Goal: Task Accomplishment & Management: Complete application form

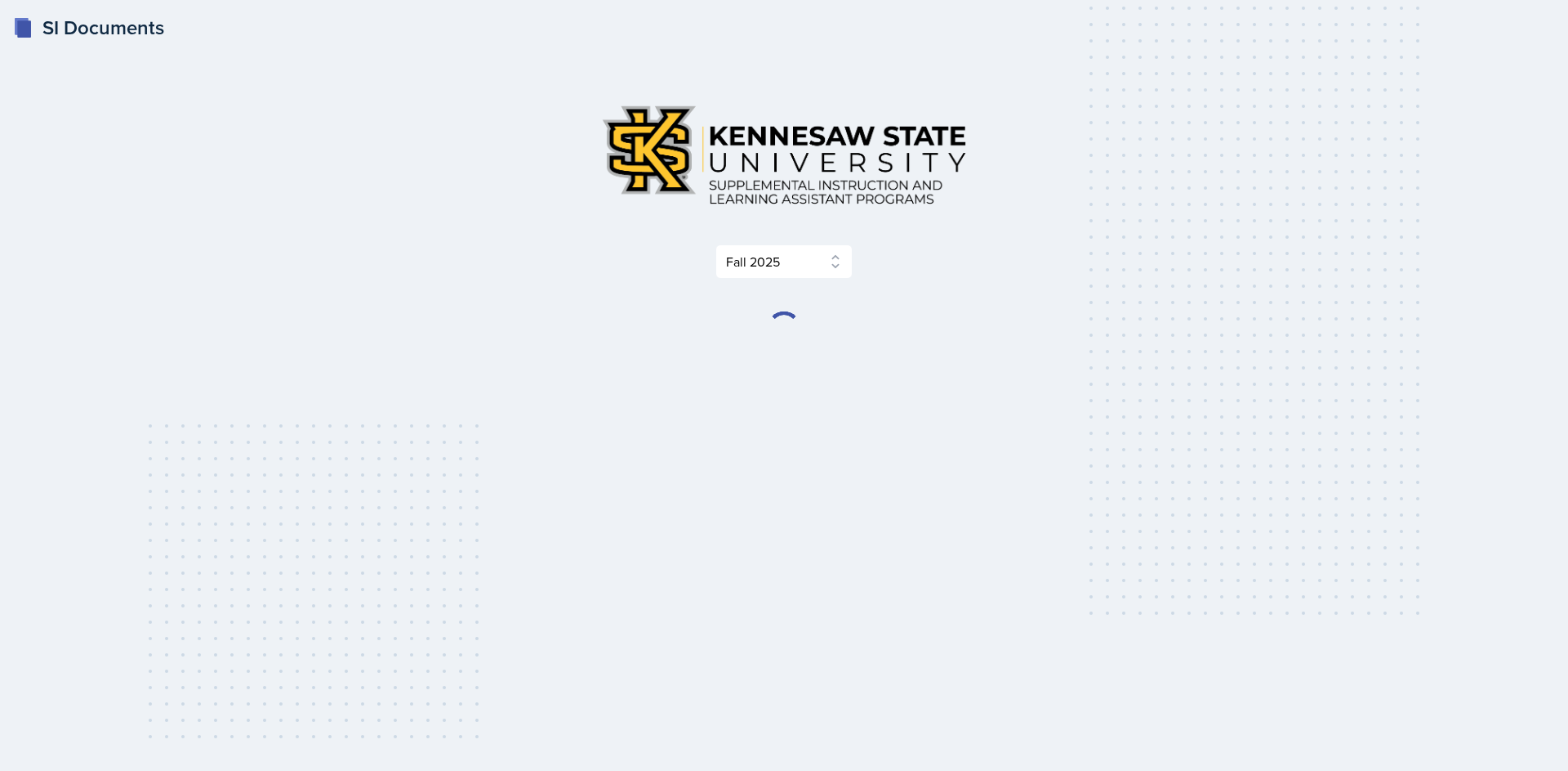
select select "2bed604d-1099-4043-b1bc-2365e8740244"
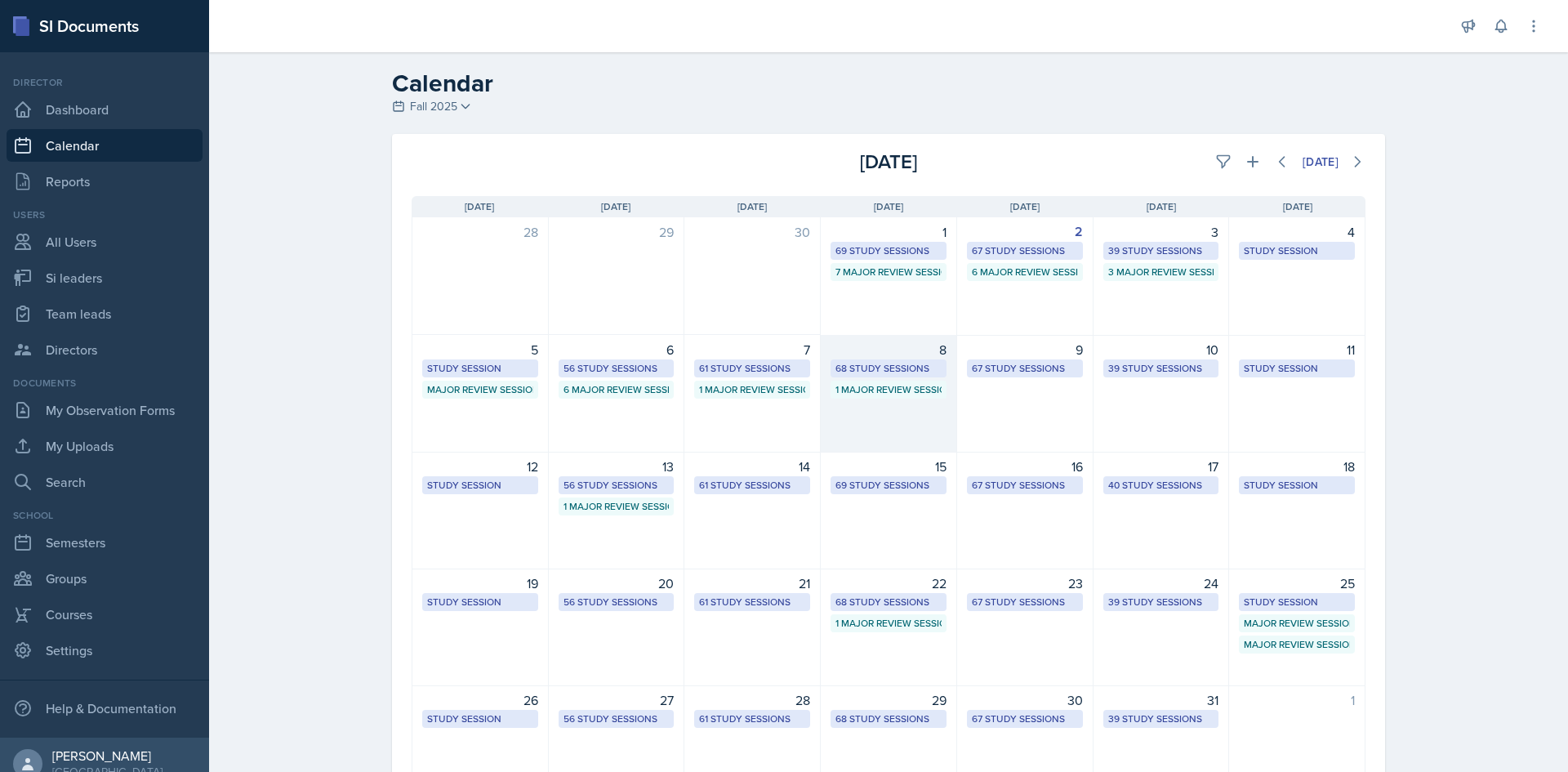
click at [838, 362] on div "68 Study Sessions" at bounding box center [888, 368] width 107 height 15
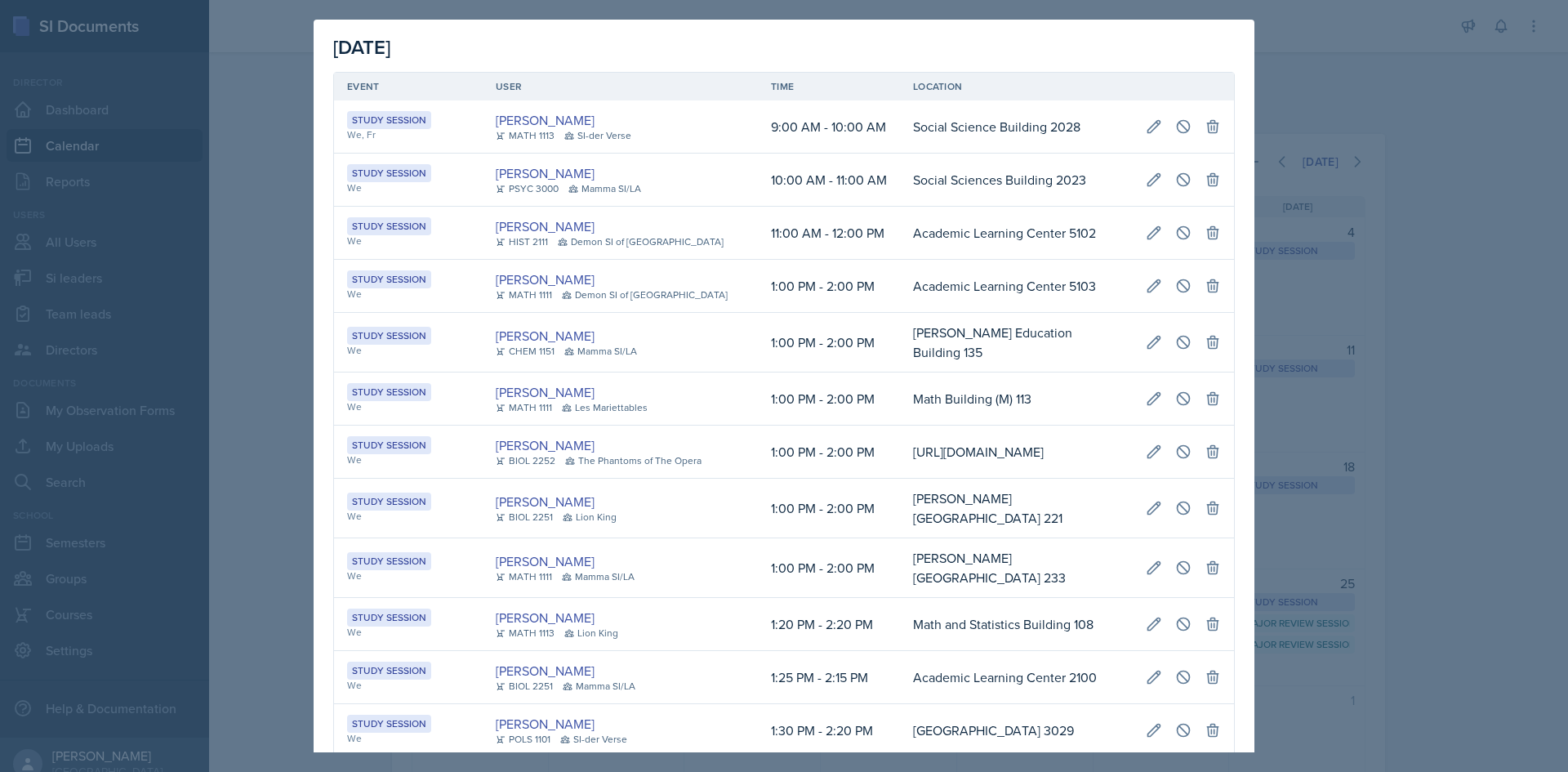
click at [838, 362] on td "1:00 PM - 2:00 PM" at bounding box center [828, 342] width 142 height 60
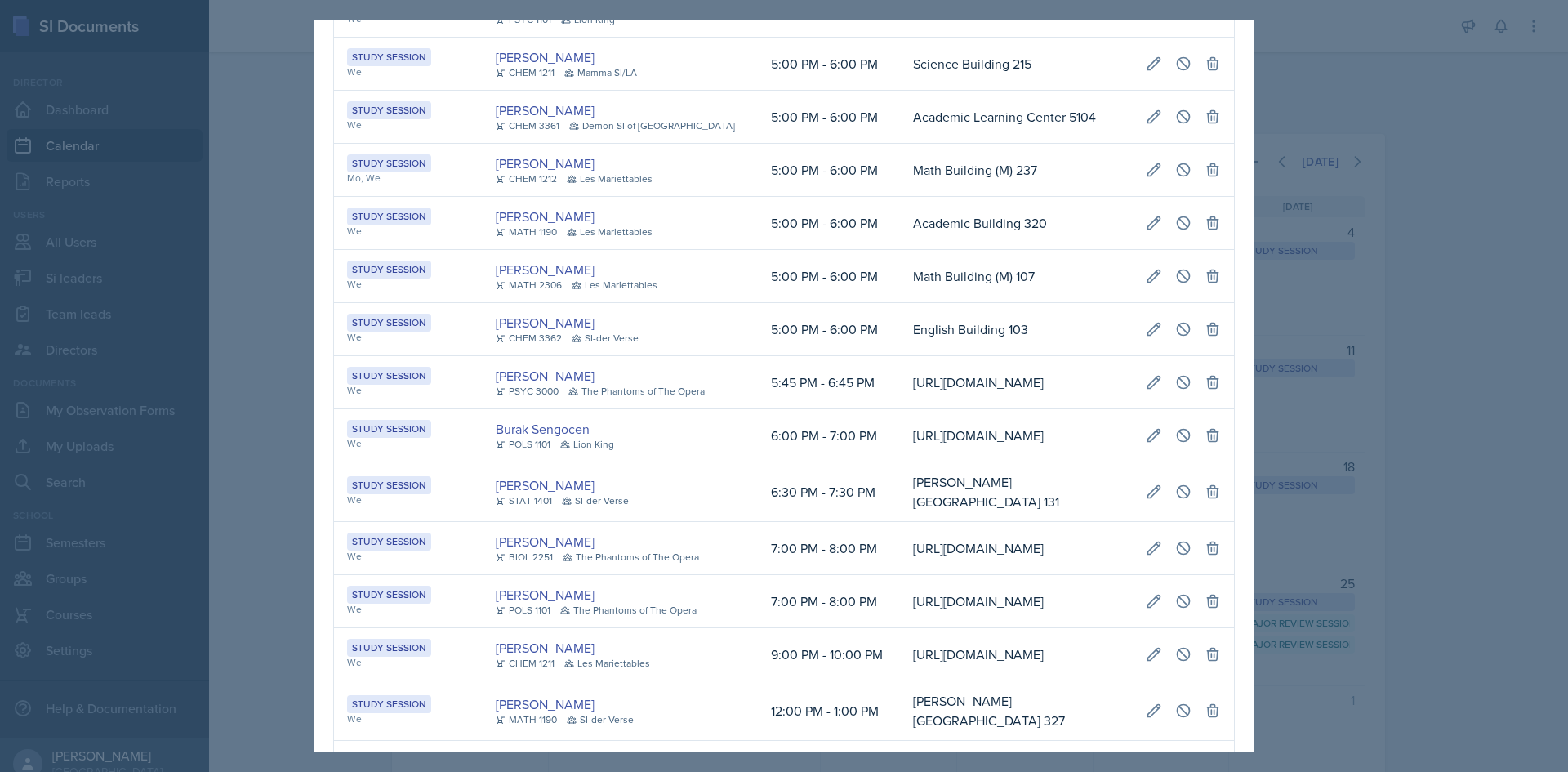
drag, startPoint x: 865, startPoint y: 415, endPoint x: 870, endPoint y: 406, distance: 10.3
click at [870, 197] on tr "Study Session Mo, We Rachel Cochran CHEM 1212 Les Mariettables 5:00 PM - 6:00 P…" at bounding box center [784, 170] width 900 height 53
drag, startPoint x: 896, startPoint y: 391, endPoint x: 1220, endPoint y: 395, distance: 324.0
click at [1220, 197] on tr "Study Session Mo, We Rachel Cochran CHEM 1212 Les Mariettables 5:00 PM - 6:00 P…" at bounding box center [784, 170] width 900 height 53
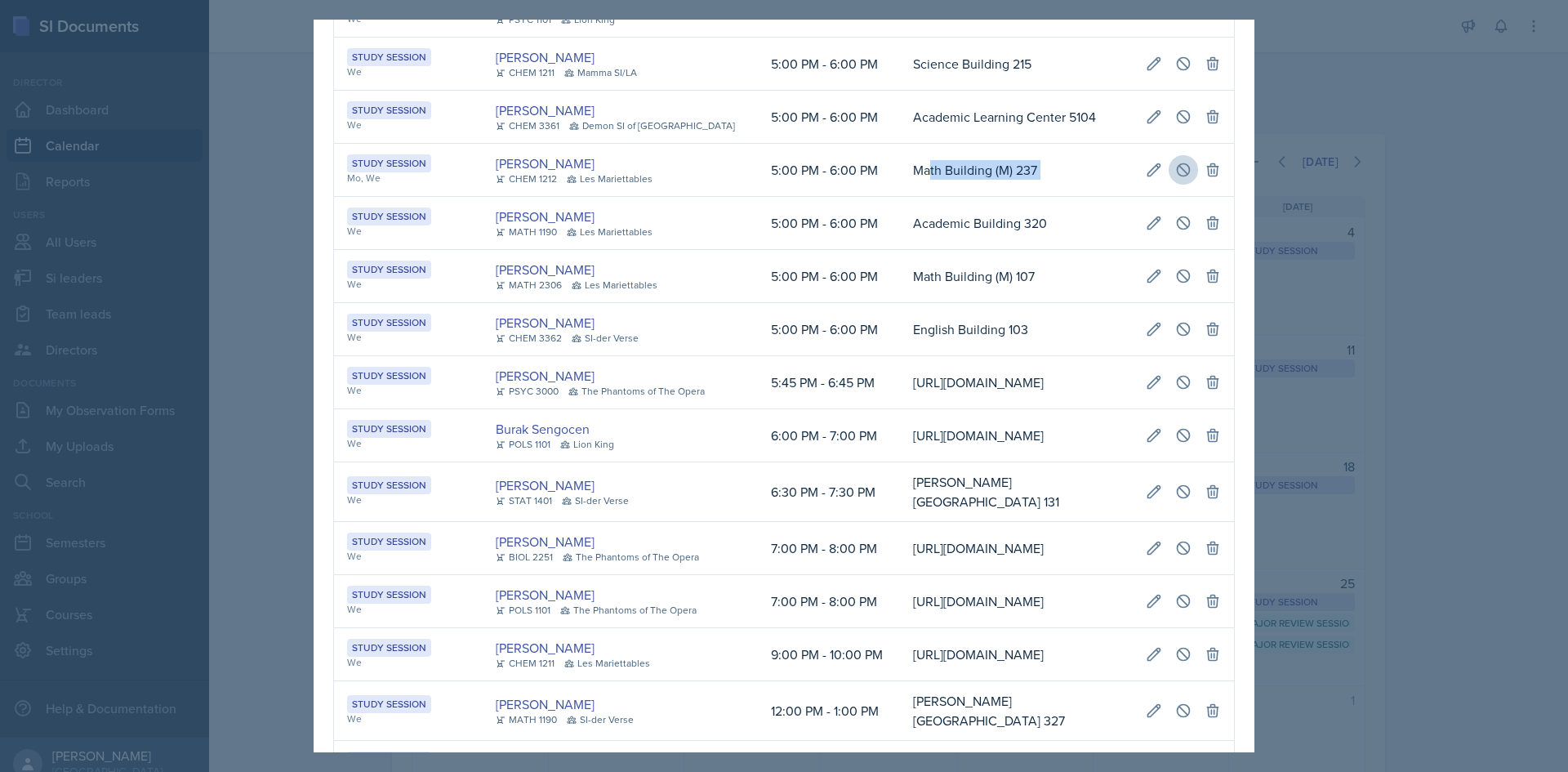
click at [1181, 185] on button at bounding box center [1184, 170] width 29 height 29
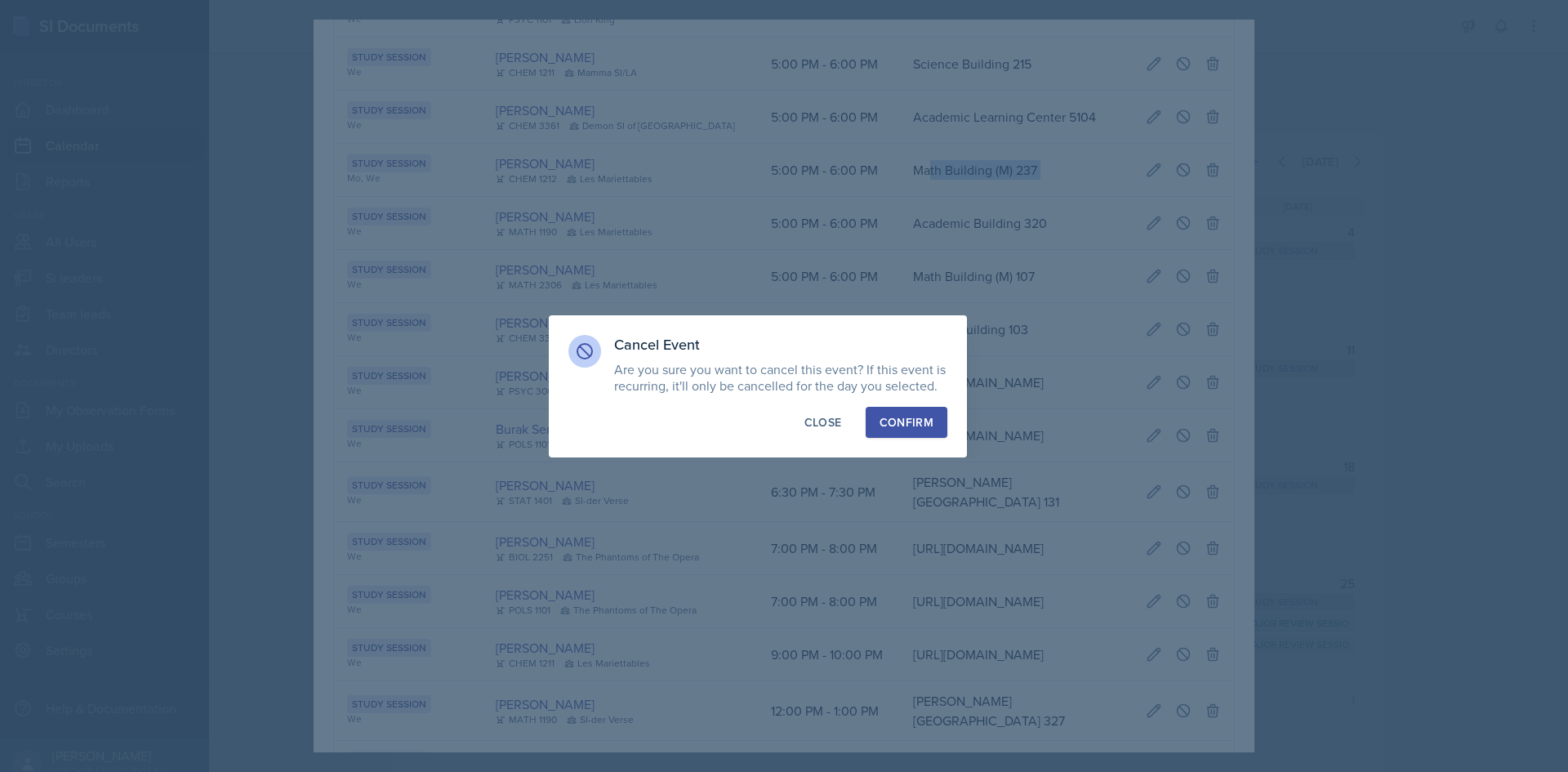
click at [912, 410] on button "Confirm" at bounding box center [906, 422] width 81 height 31
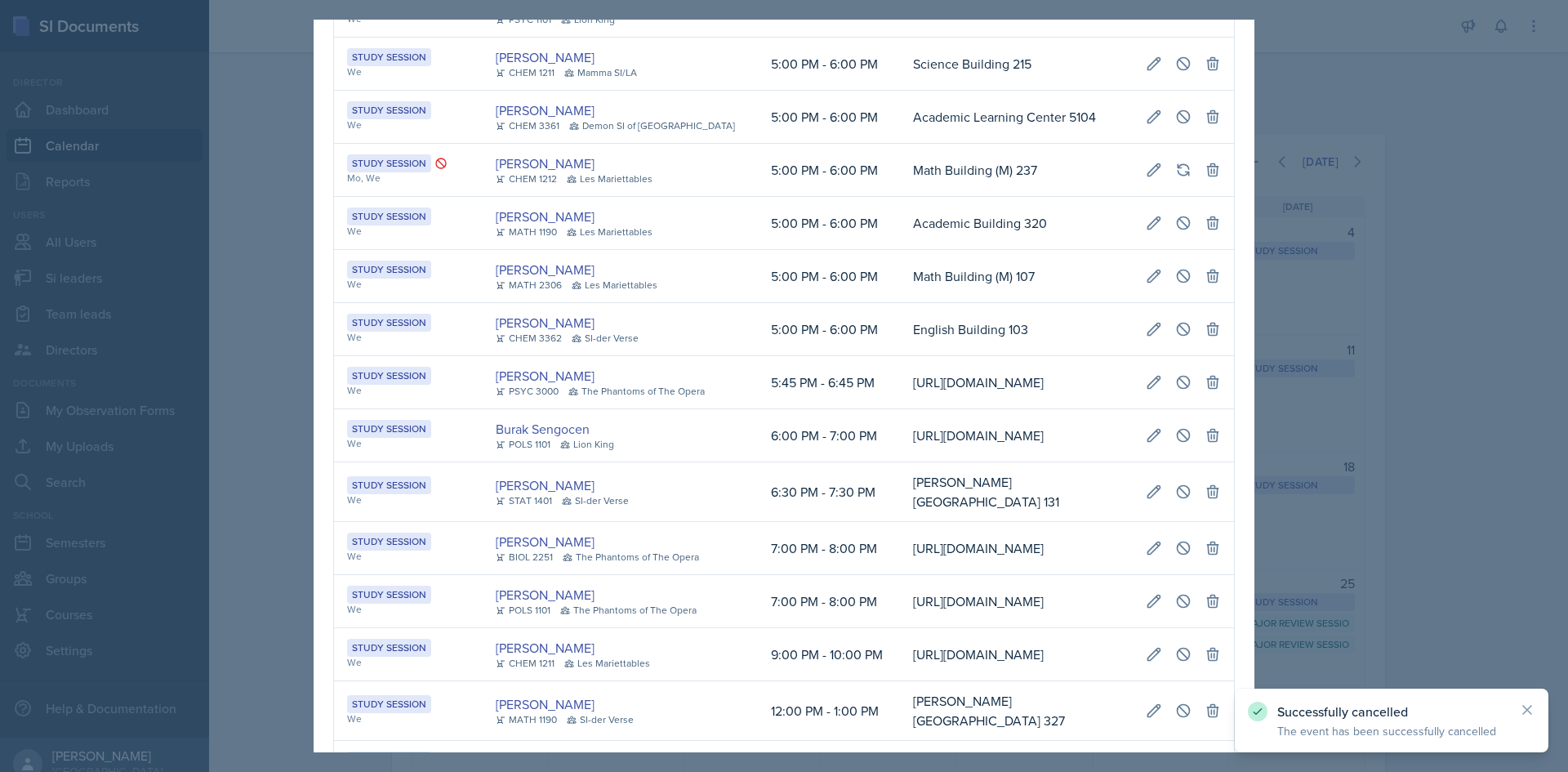
click at [213, 360] on div at bounding box center [784, 386] width 1568 height 772
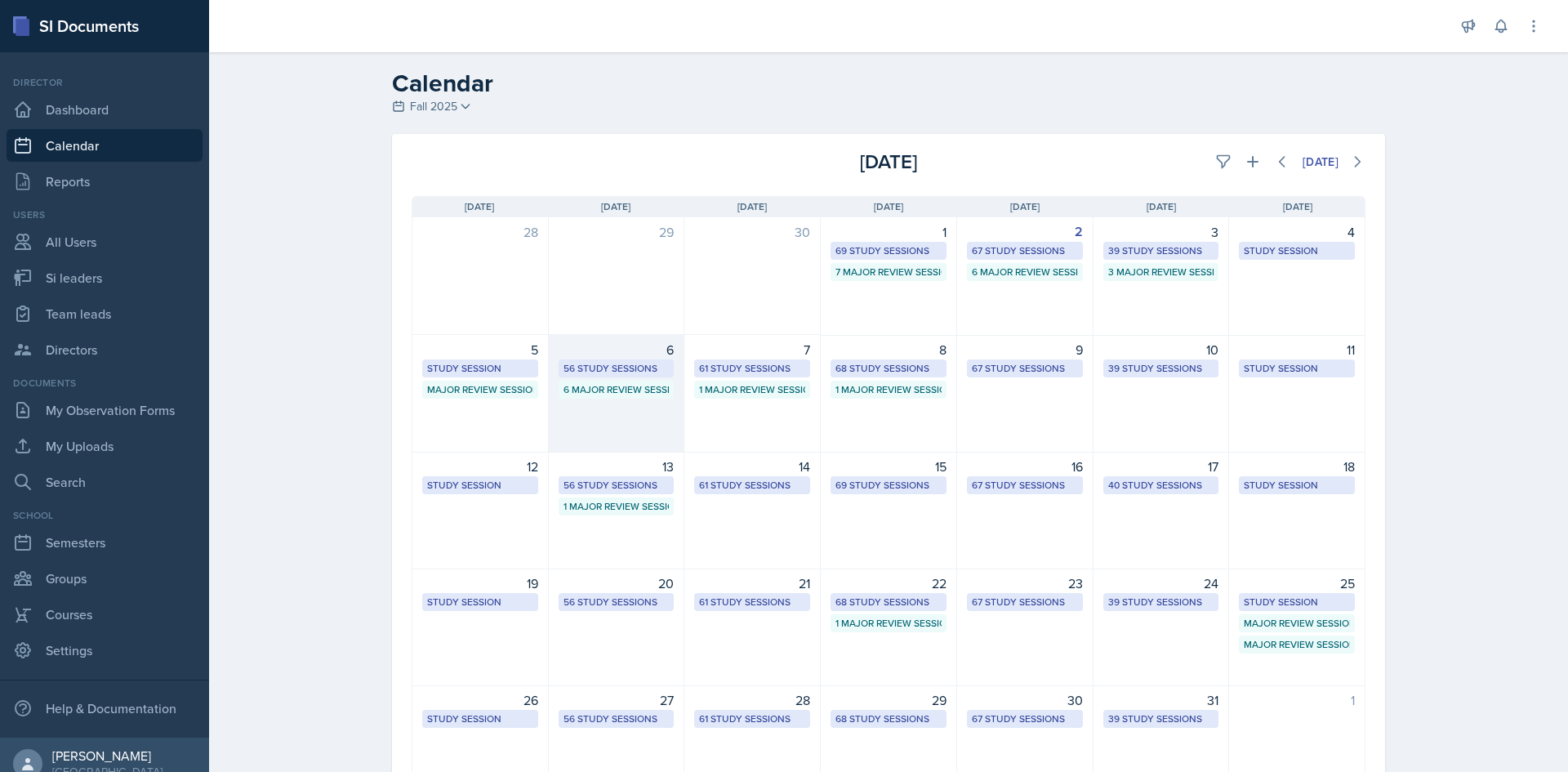
click at [635, 368] on div "56 Study Sessions" at bounding box center [616, 368] width 107 height 15
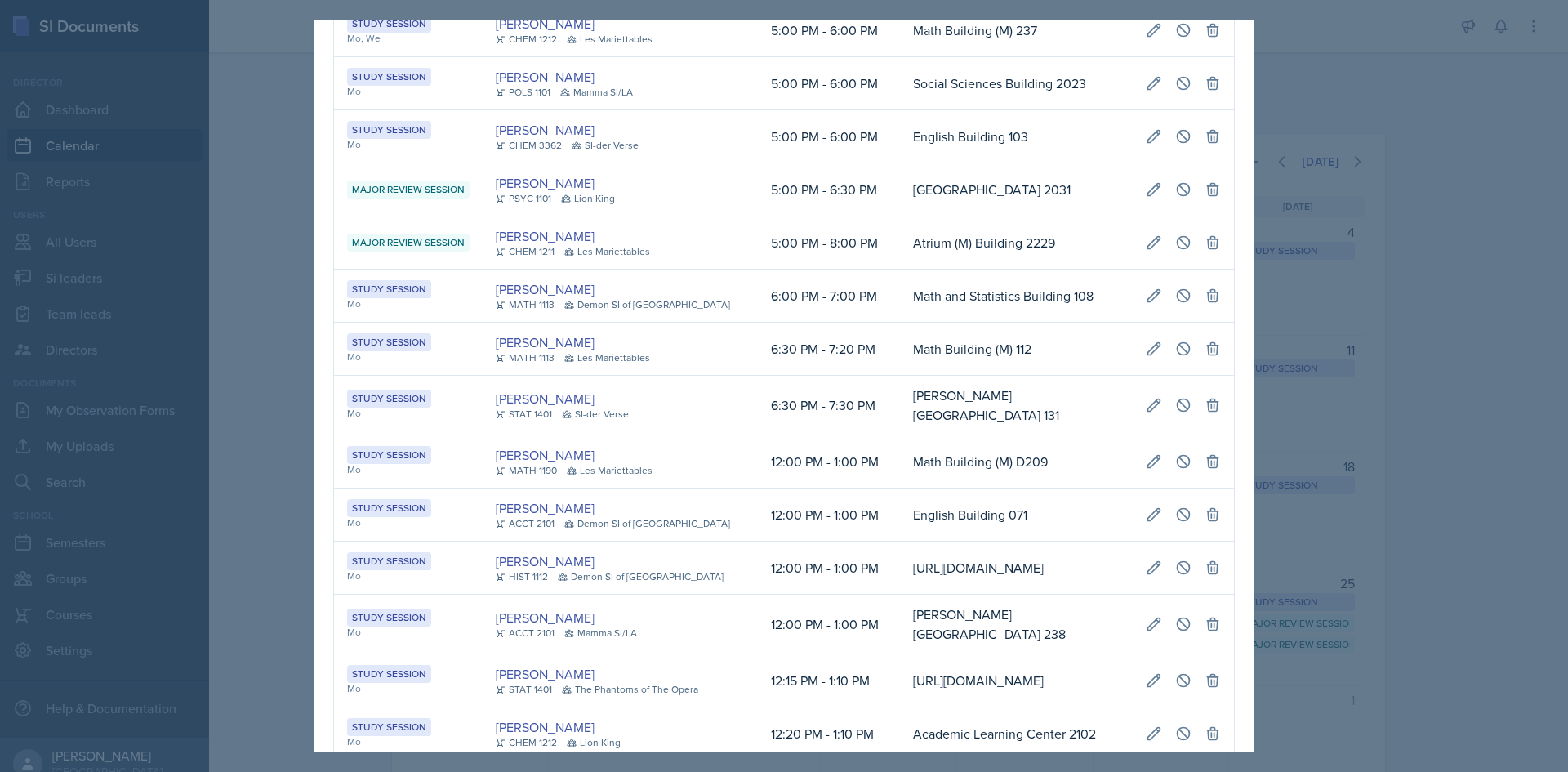
scroll to position [0, 357]
click at [900, 110] on td "Social Sciences Building 2023" at bounding box center [1016, 83] width 233 height 53
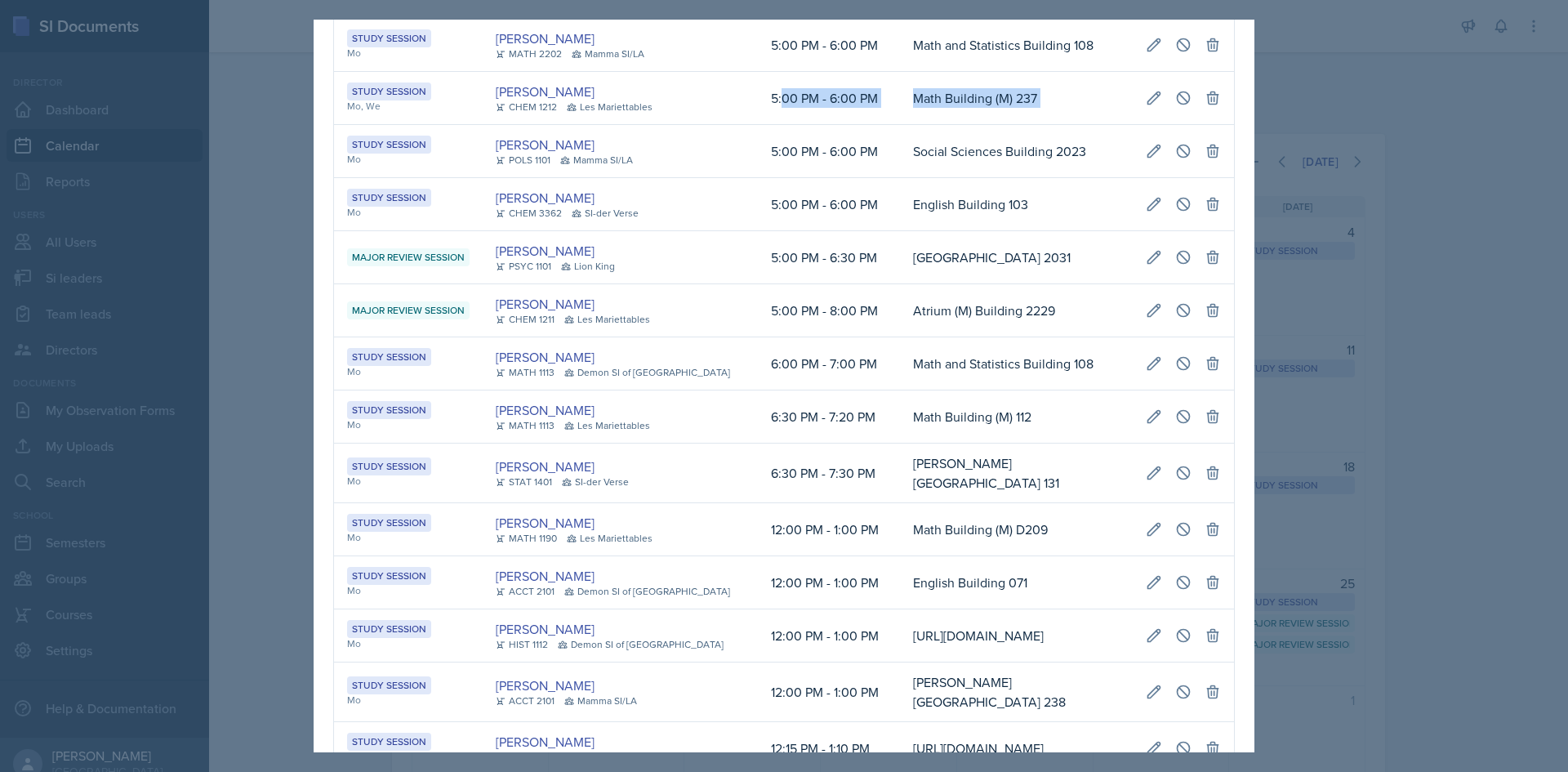
drag, startPoint x: 752, startPoint y: 389, endPoint x: 1217, endPoint y: 398, distance: 465.1
click at [1217, 125] on tr "Study Session Mo, We Rachel Cochran CHEM 1212 Les Mariettables 5:00 PM - 6:00 P…" at bounding box center [784, 98] width 900 height 53
click at [1178, 104] on icon at bounding box center [1184, 97] width 13 height 13
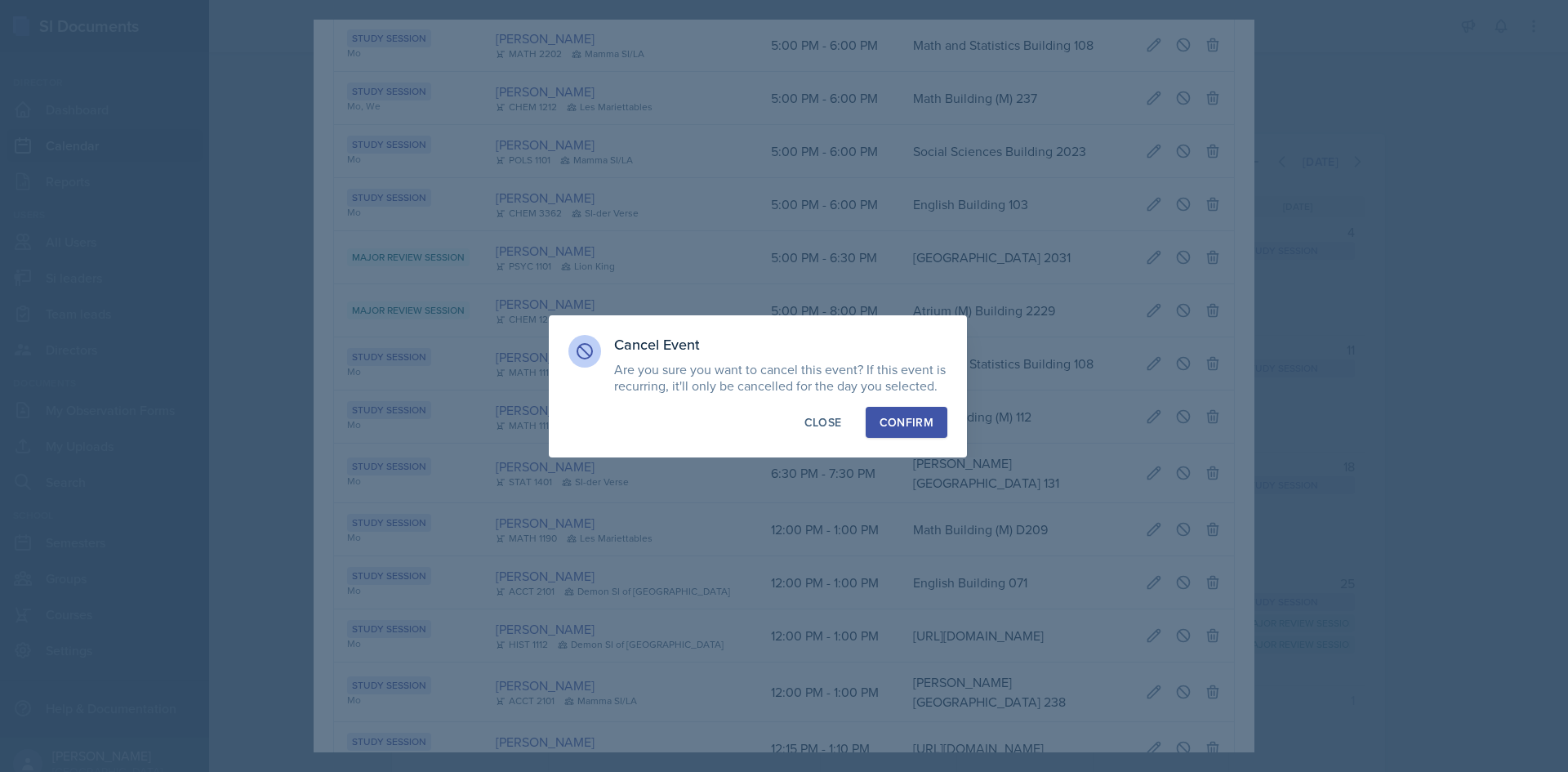
click at [959, 416] on div "Cancel Event Are you sure you want to cancel this event? If this event is recur…" at bounding box center [758, 386] width 418 height 142
click at [932, 415] on div "Confirm" at bounding box center [907, 421] width 54 height 16
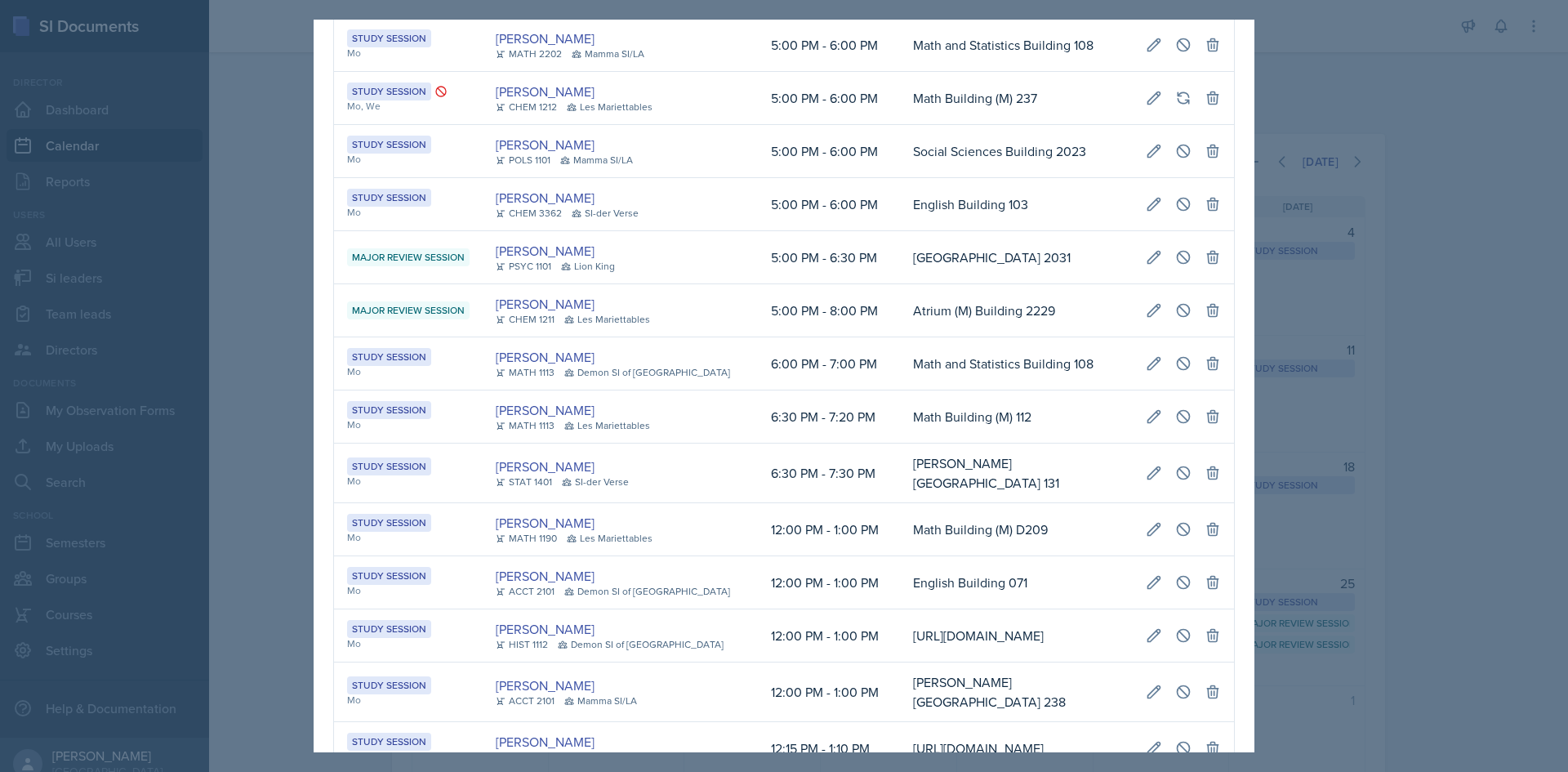
click at [1567, 426] on div at bounding box center [784, 386] width 1568 height 772
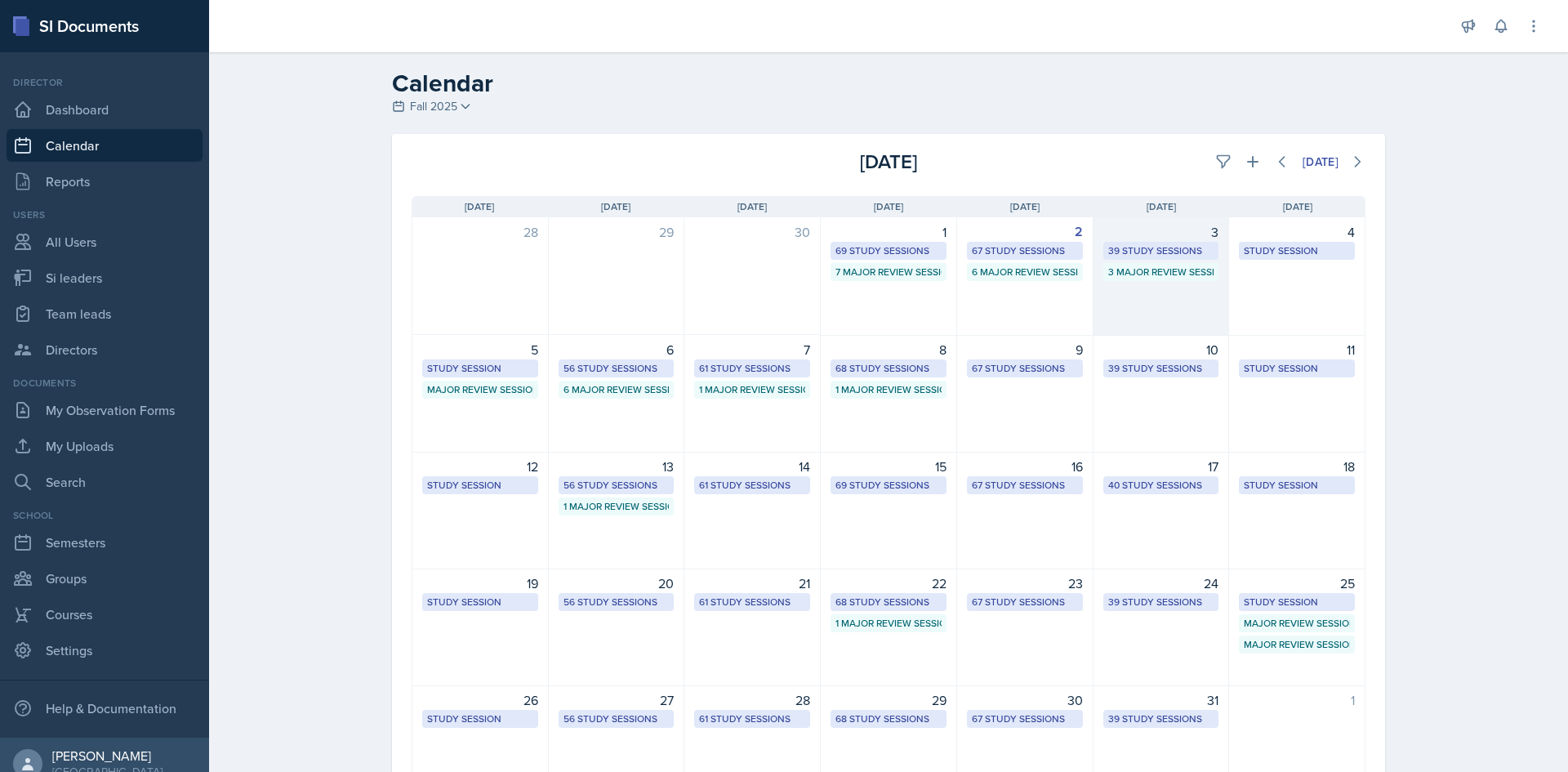
click at [1115, 248] on div "39 Study Sessions" at bounding box center [1162, 251] width 107 height 15
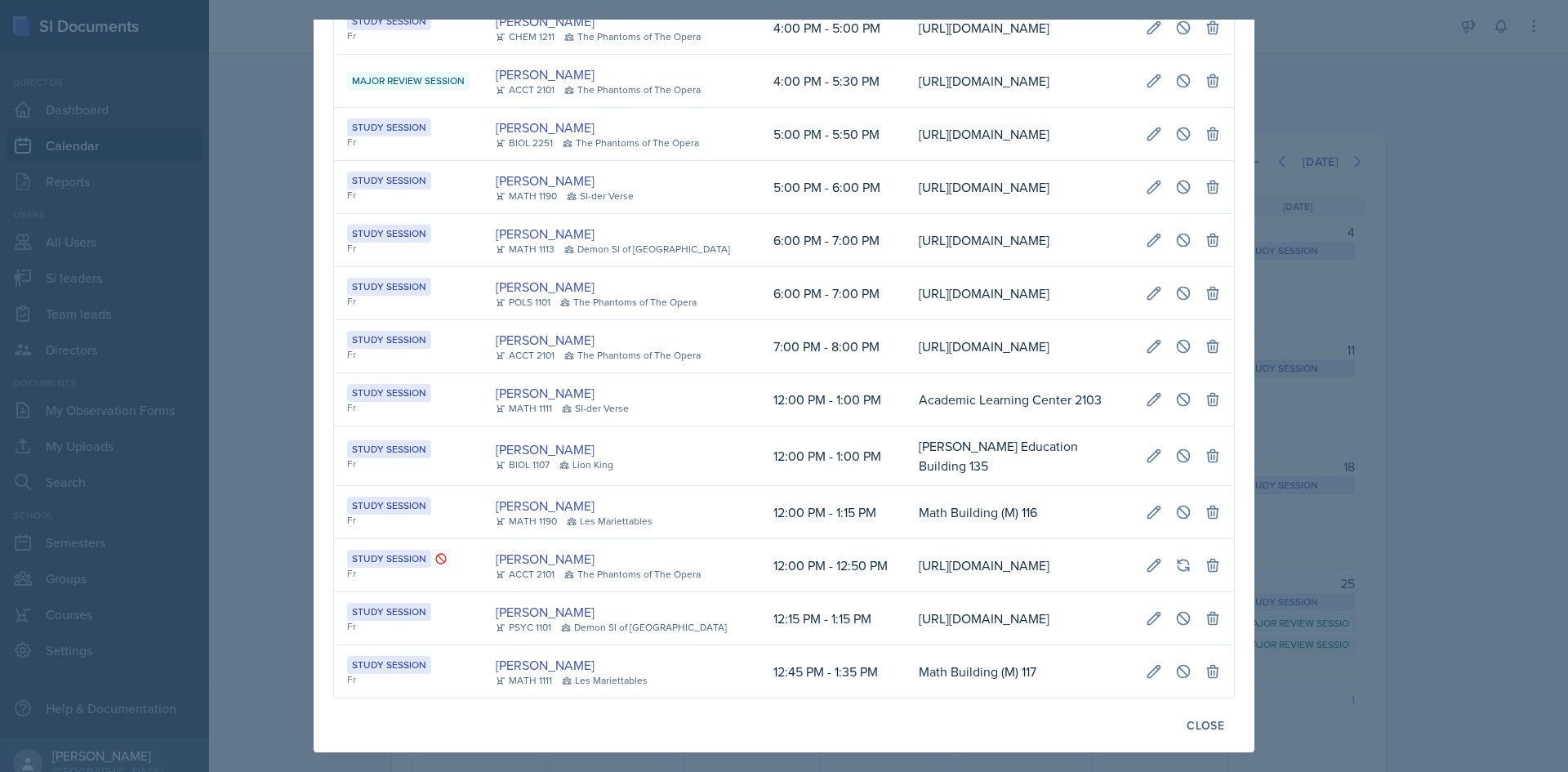
click at [906, 426] on td "[PERSON_NAME] Education Building 135" at bounding box center [1019, 456] width 227 height 60
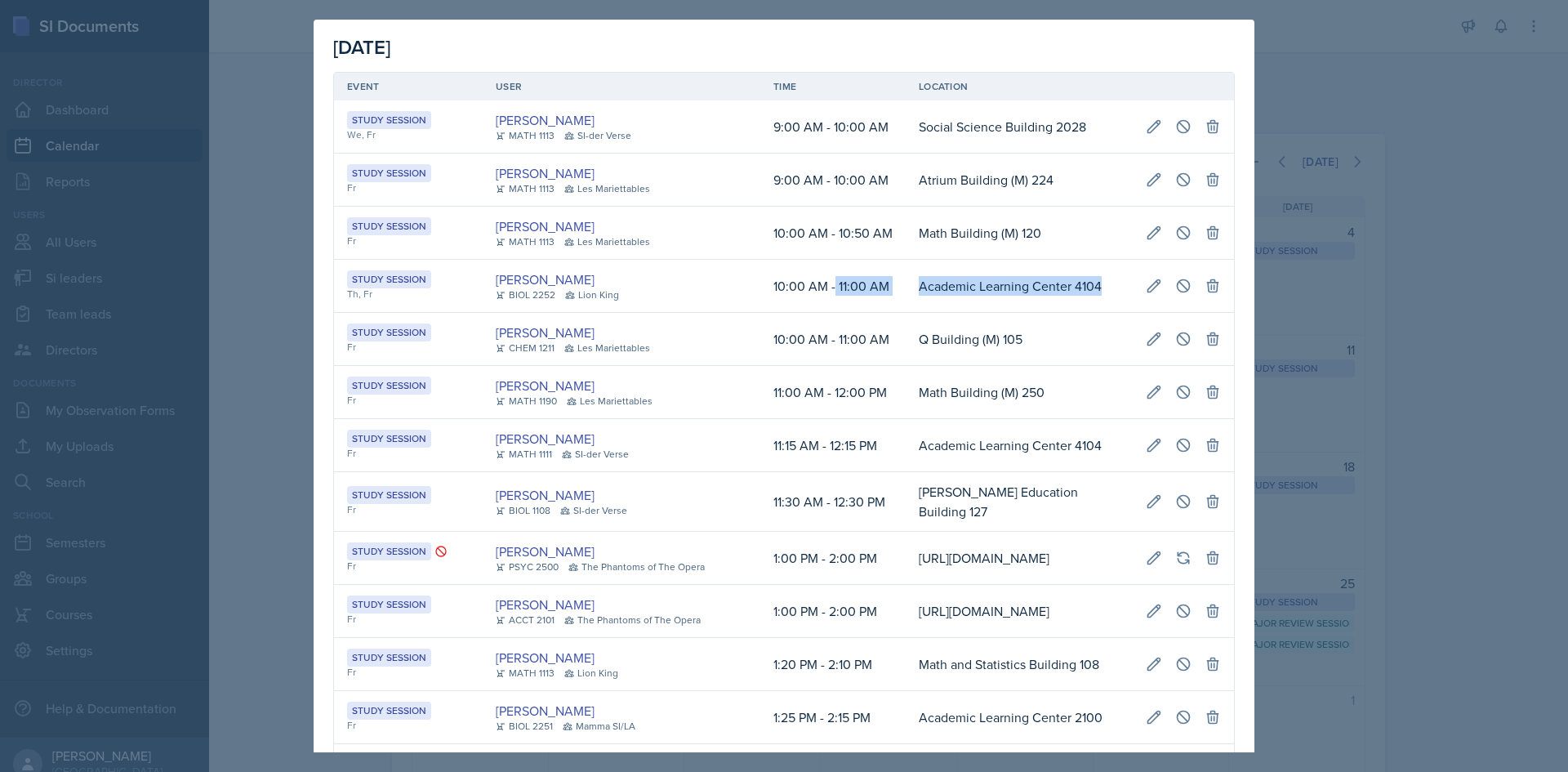
scroll to position [0, 374]
drag, startPoint x: 1022, startPoint y: 311, endPoint x: 1176, endPoint y: 285, distance: 156.2
click at [1197, 287] on tr "Study Session Th, Fr Maria Correa Ortiz BIOL 2252 Lion King 10:00 AM - 11:00 AM…" at bounding box center [784, 285] width 900 height 53
click at [1175, 285] on icon at bounding box center [1183, 285] width 16 height 16
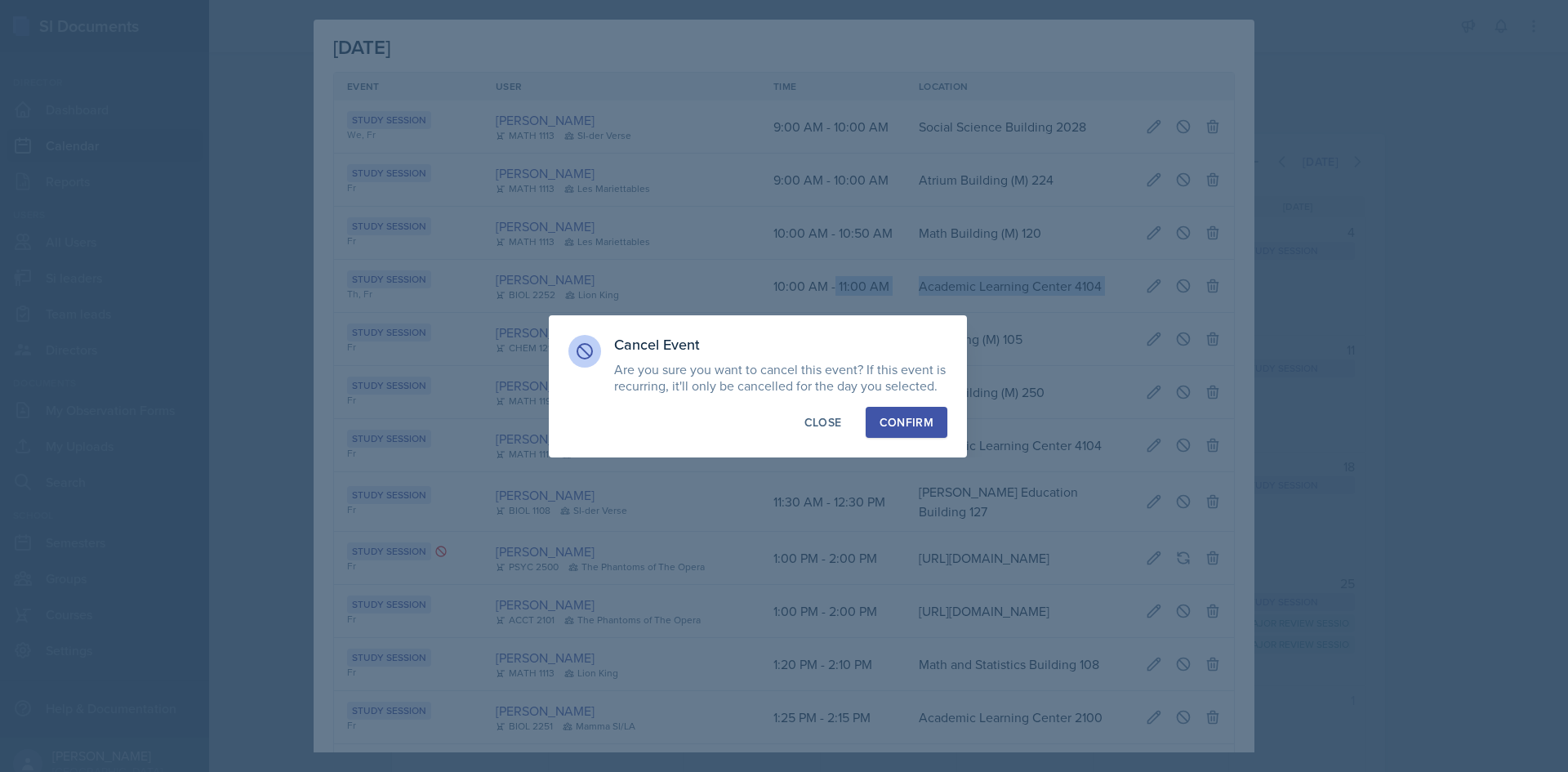
click at [903, 420] on div "Confirm" at bounding box center [907, 421] width 54 height 16
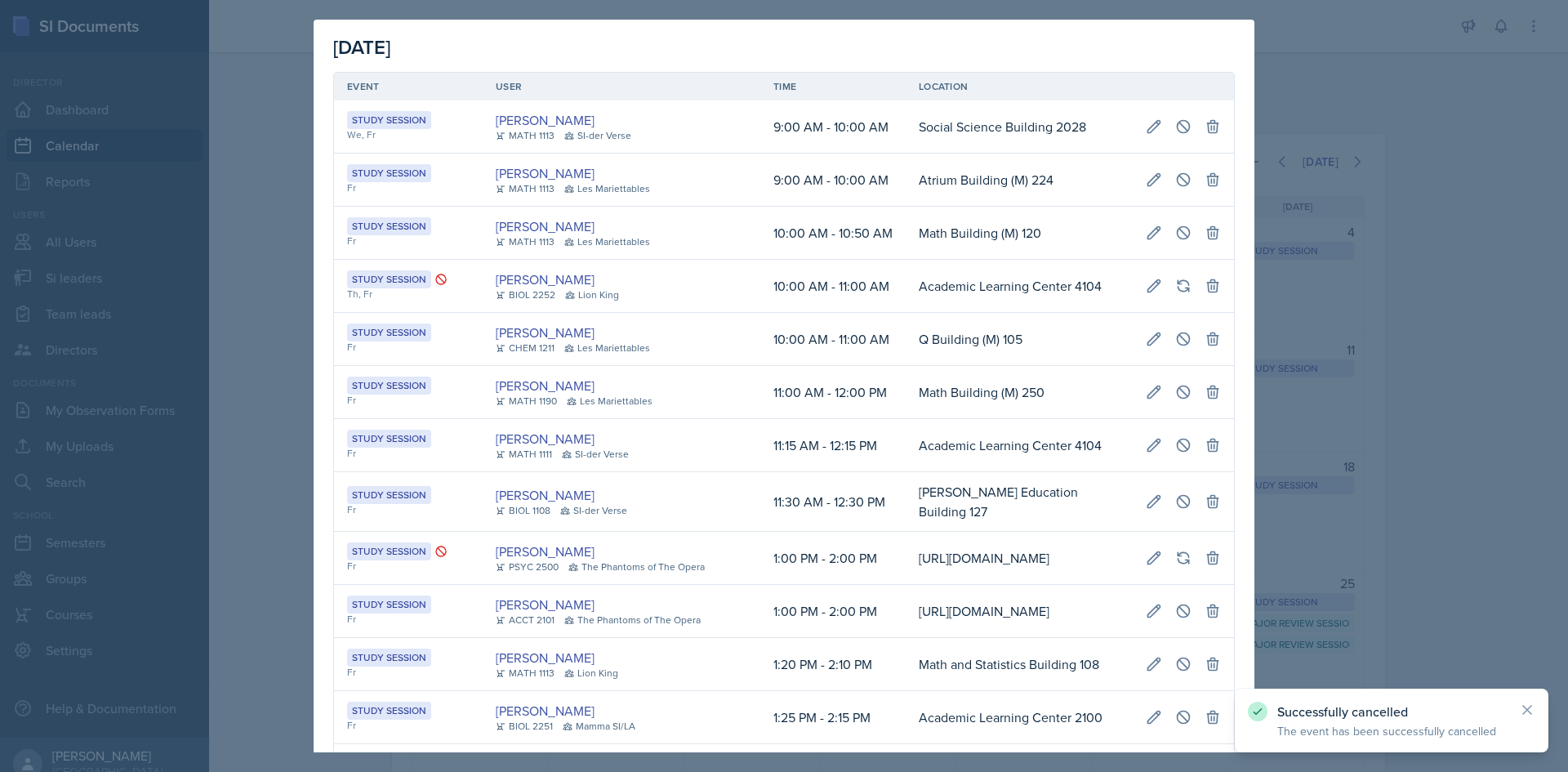
click at [266, 325] on div at bounding box center [784, 386] width 1568 height 772
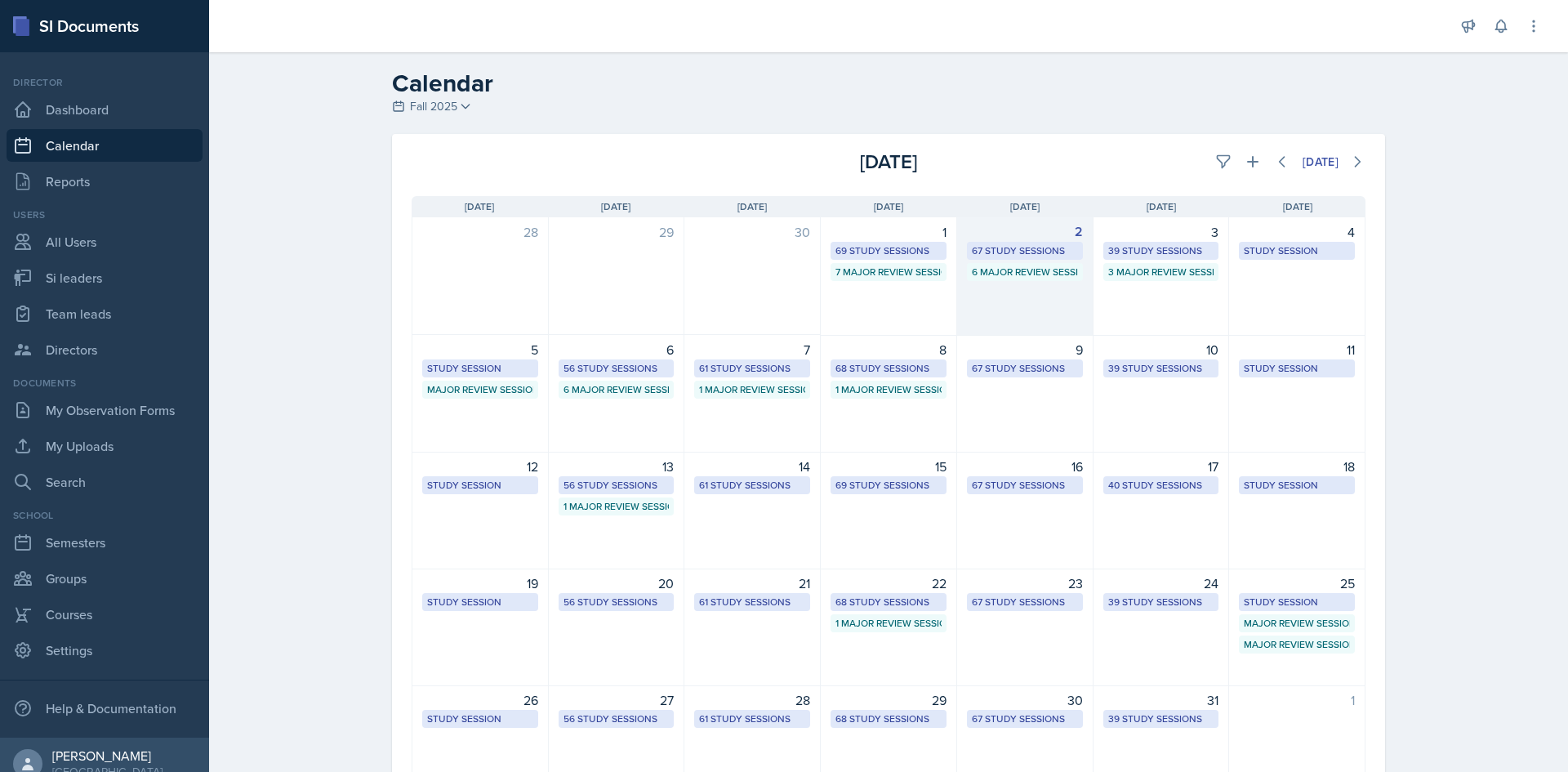
click at [1014, 250] on div "67 Study Sessions" at bounding box center [1025, 251] width 107 height 15
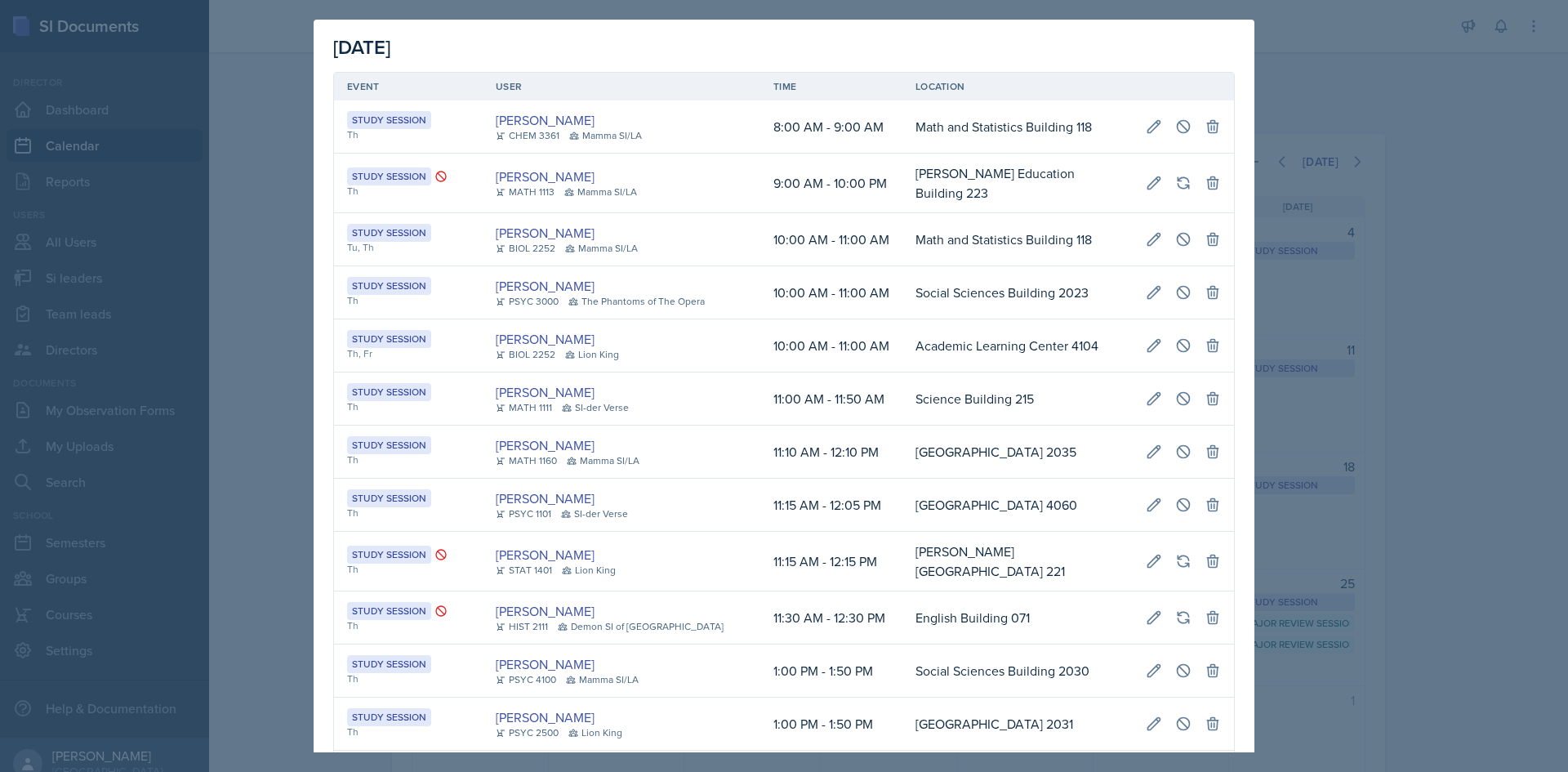
click at [929, 282] on td "Social Sciences Building 2023" at bounding box center [1017, 292] width 230 height 53
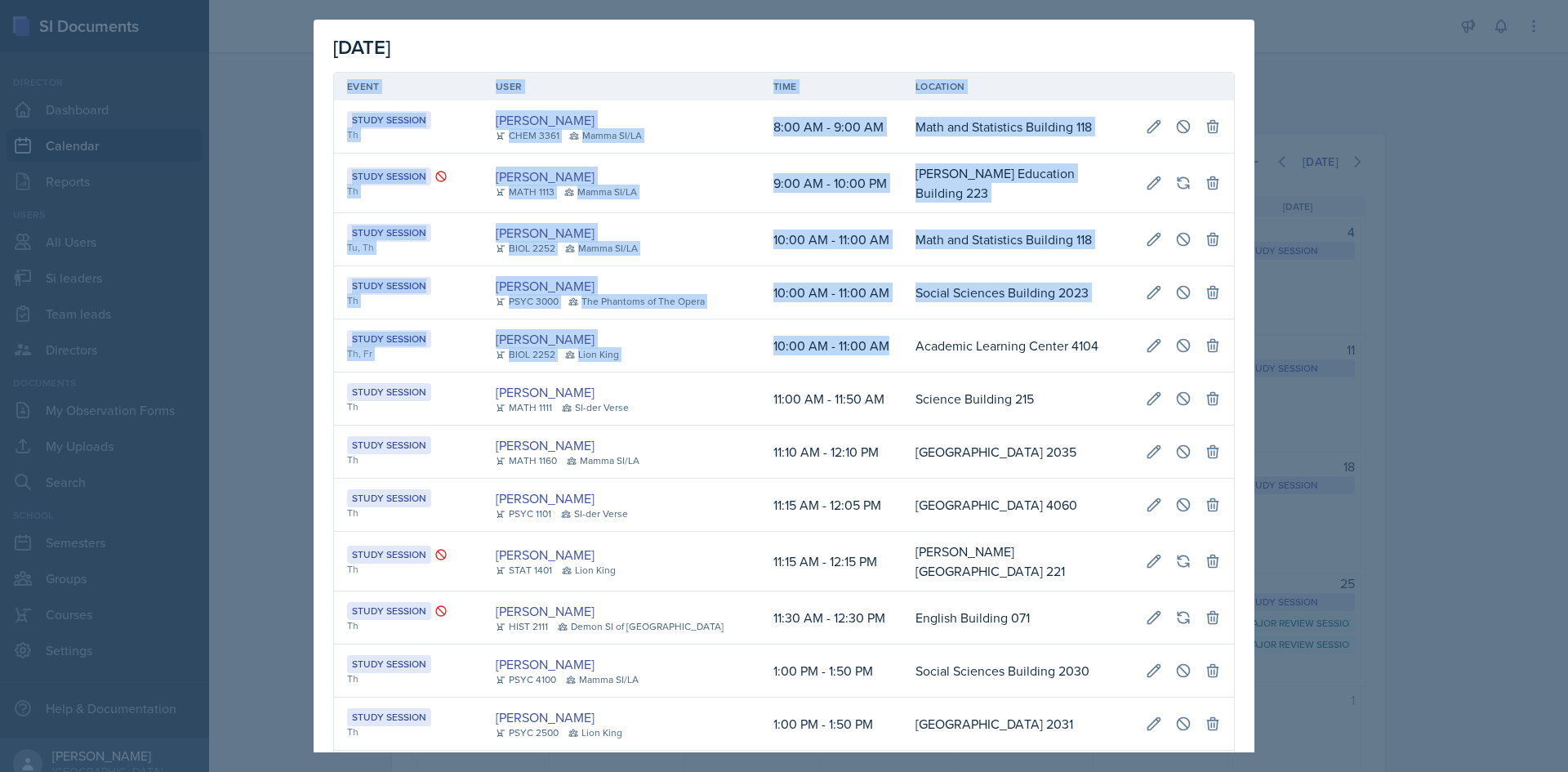
drag, startPoint x: 860, startPoint y: 347, endPoint x: 1226, endPoint y: 349, distance: 366.0
click at [1175, 337] on icon at bounding box center [1183, 345] width 16 height 16
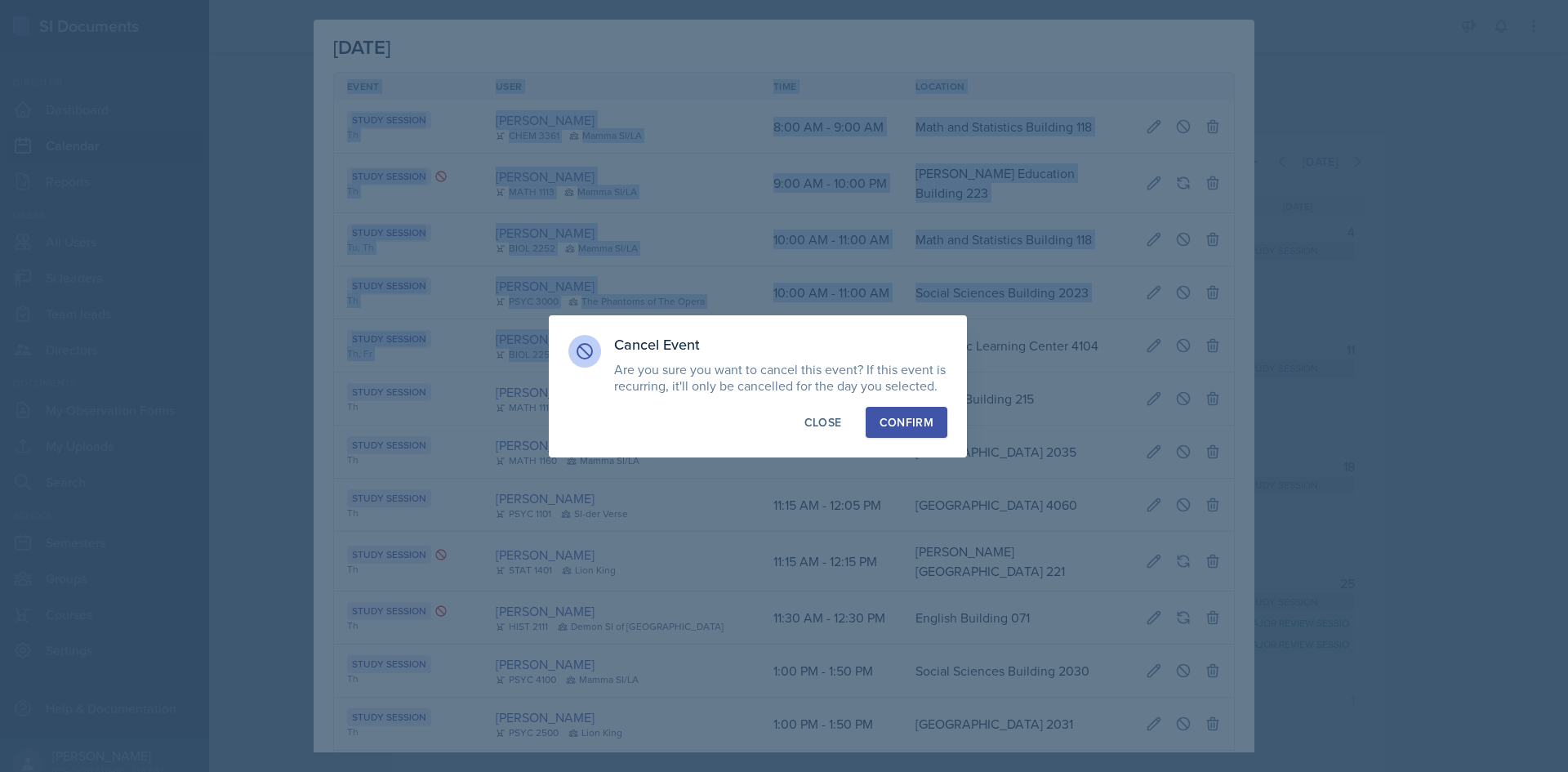
click at [919, 414] on div "Confirm" at bounding box center [907, 421] width 54 height 16
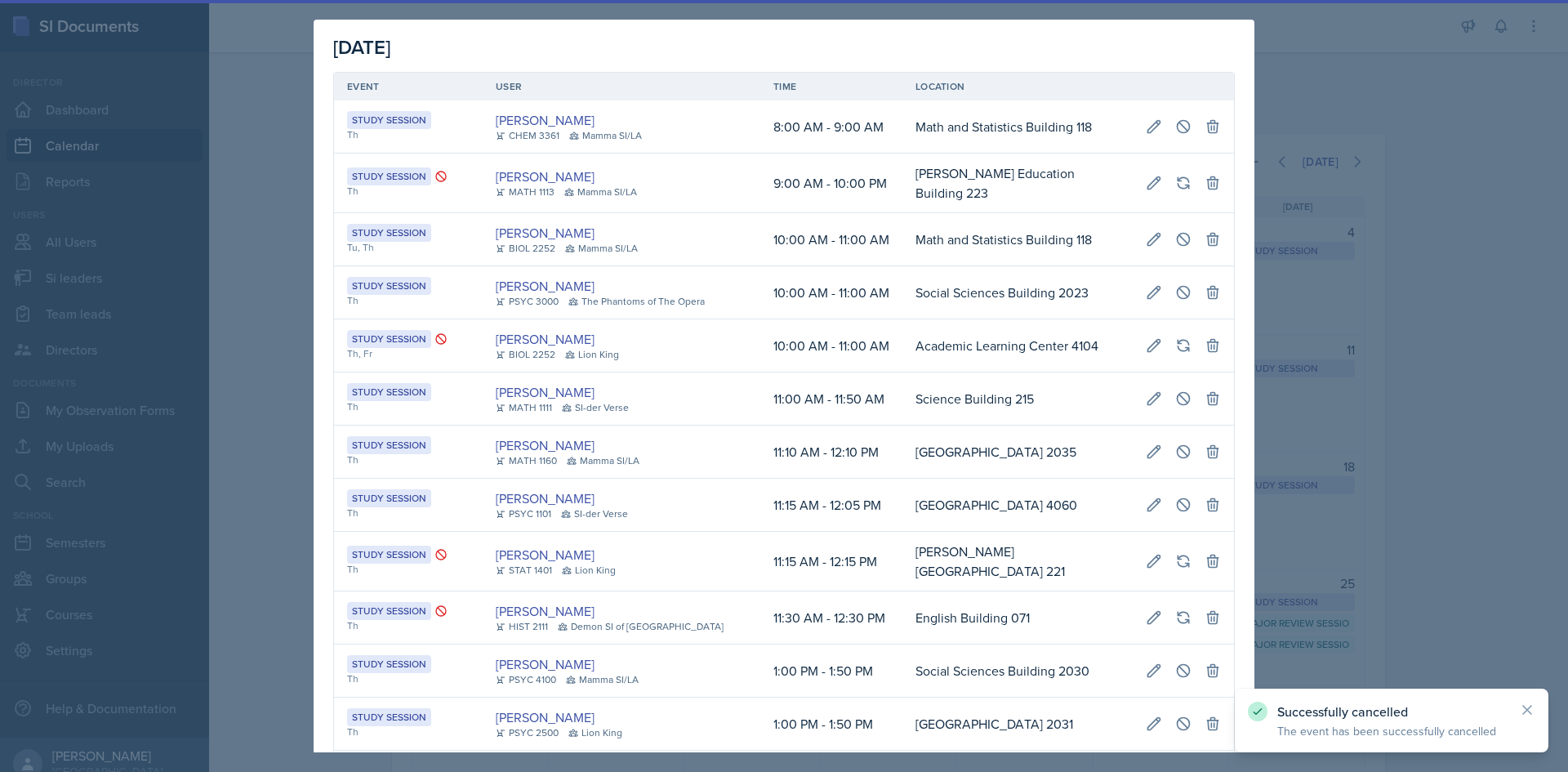
click at [229, 300] on div at bounding box center [784, 386] width 1568 height 772
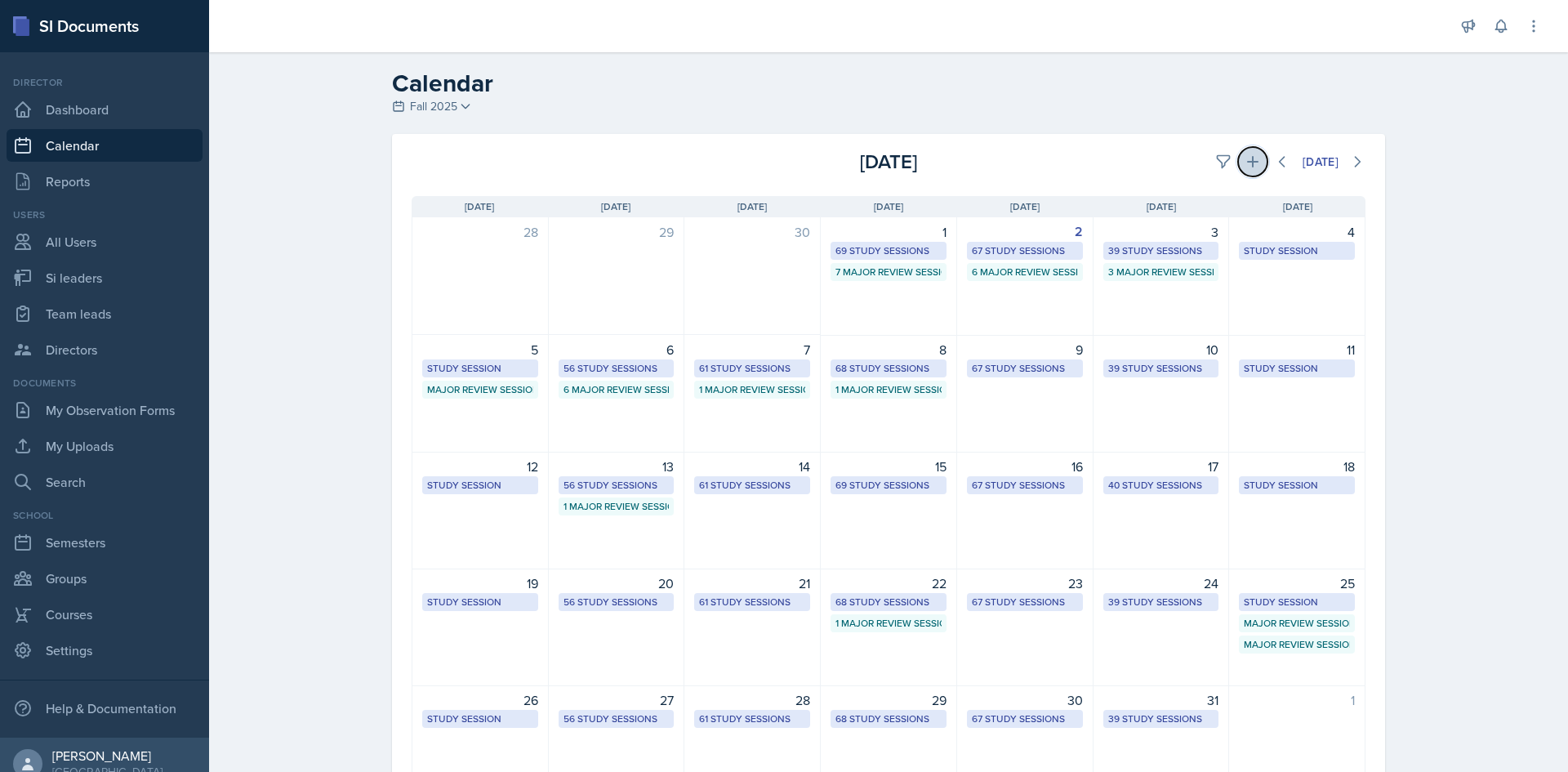
click at [1247, 156] on icon at bounding box center [1252, 161] width 16 height 16
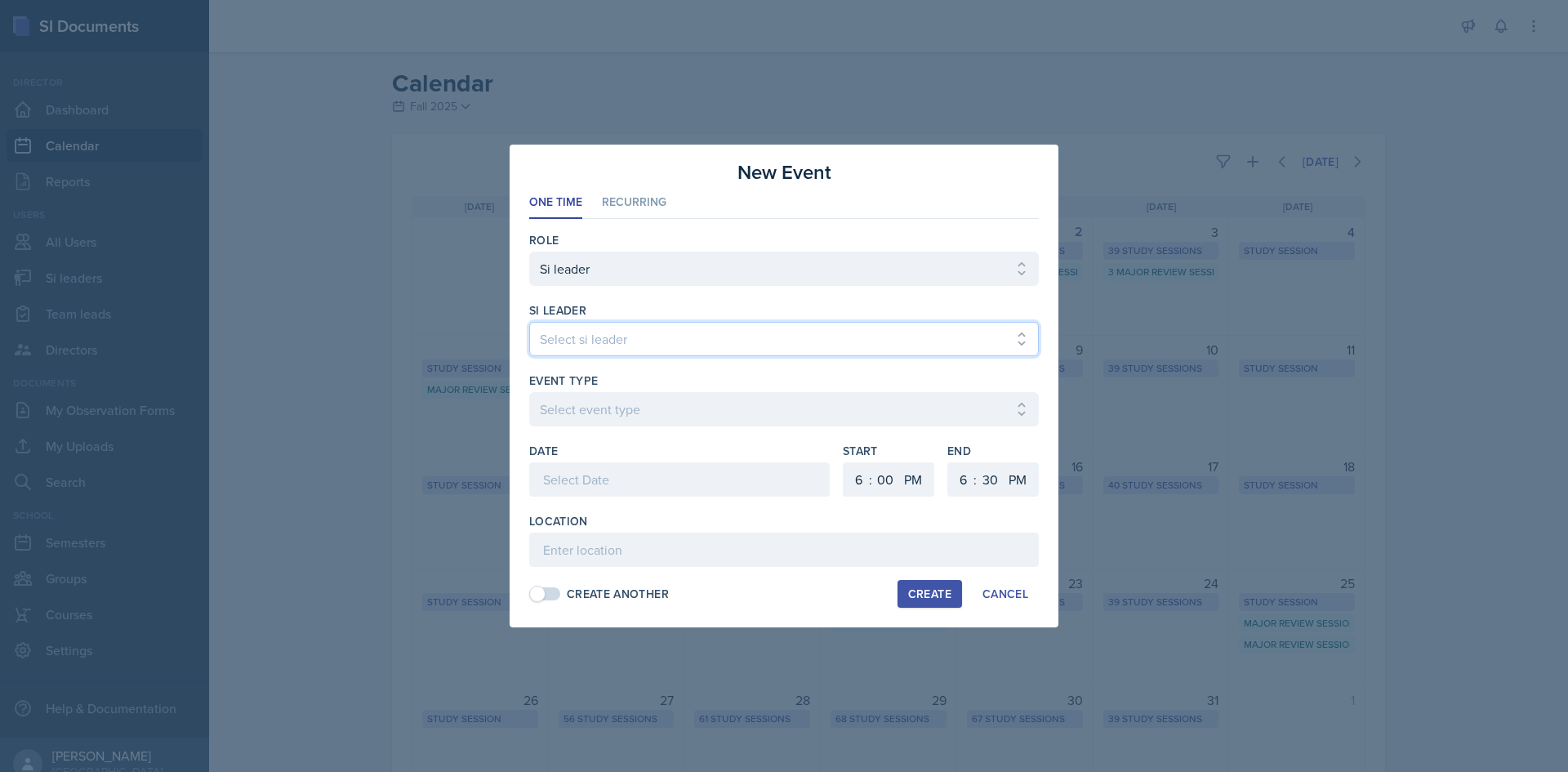
click at [585, 327] on select "Select si leader Abeer Kayser Aditya Chauhan Aissa Sylla Alberto Di Stanislao A…" at bounding box center [784, 338] width 510 height 34
select select "6b02eb4e-9604-43c9-84ac-fc8d99a6734a"
click at [530, 321] on select "Select si leader Abeer Kayser Aditya Chauhan Aissa Sylla Alberto Di Stanislao A…" at bounding box center [784, 338] width 510 height 34
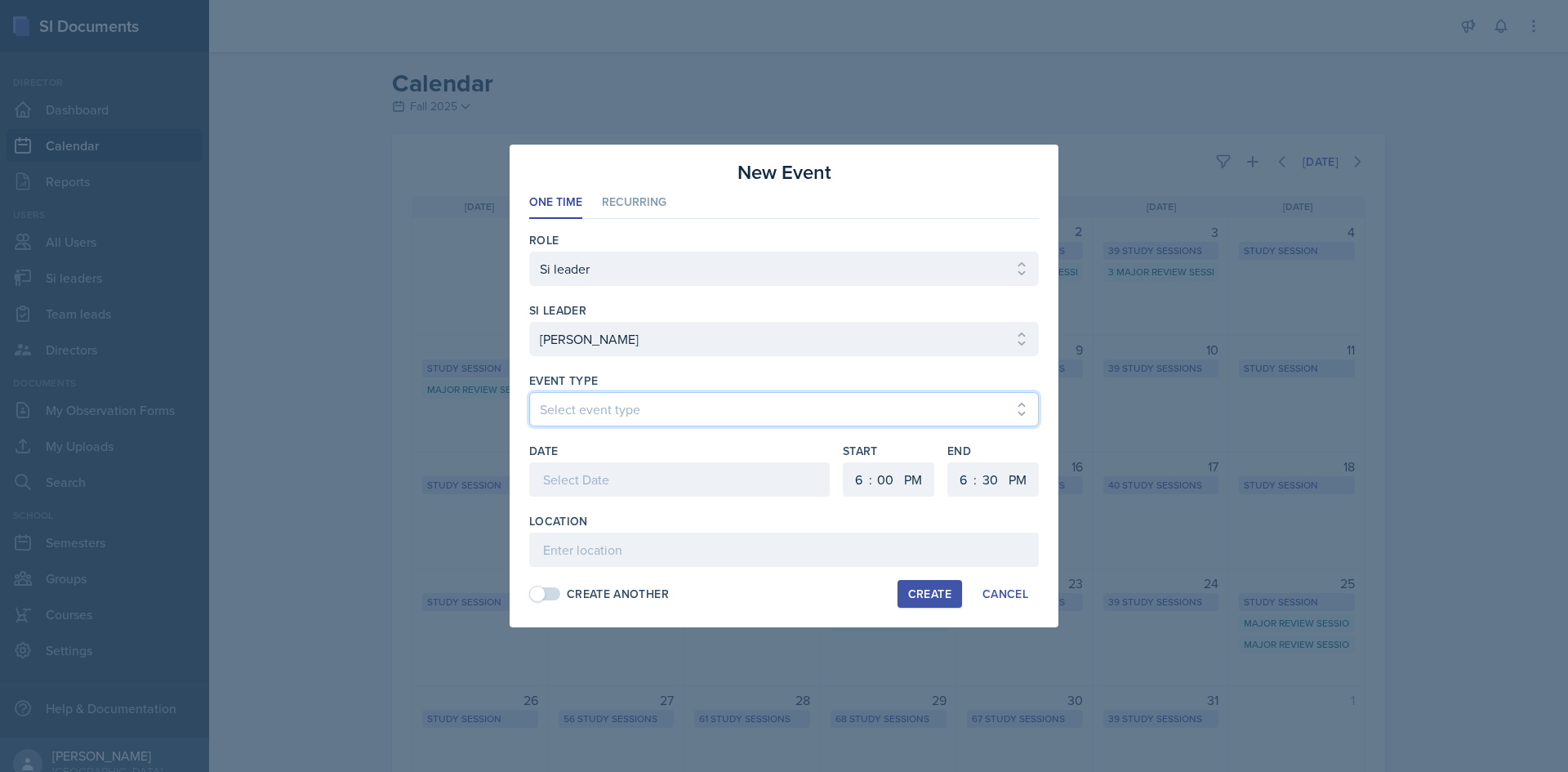
click at [630, 425] on select "Select event type Major Review Session Study Session" at bounding box center [784, 409] width 510 height 34
select select "66bb7cbf-e419-488b-a7ef-f63bc5f9ed04"
click at [530, 392] on select "Select event type Major Review Session Study Session" at bounding box center [784, 409] width 510 height 34
click at [626, 485] on div at bounding box center [680, 479] width 301 height 34
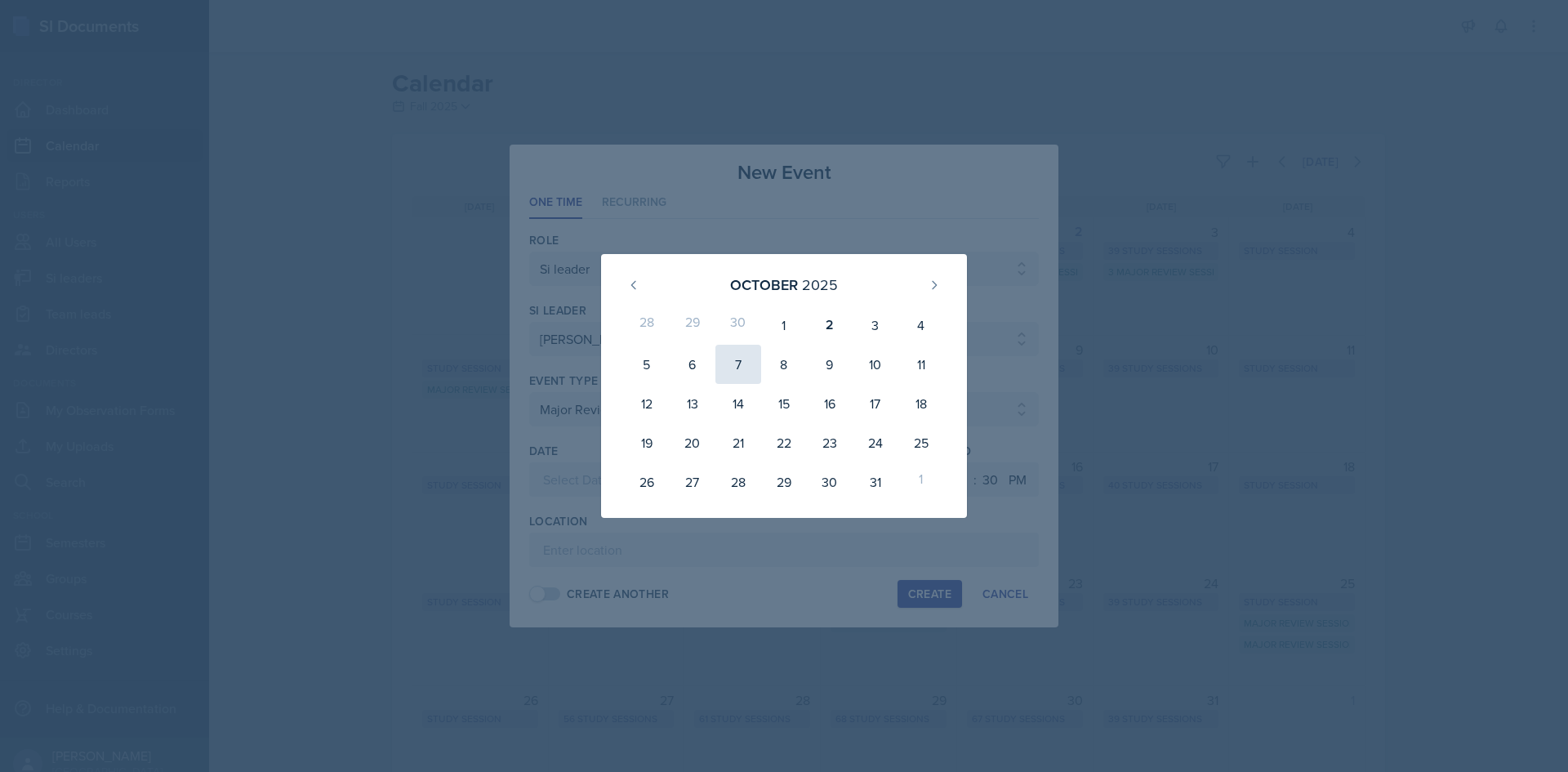
click at [743, 361] on div "7" at bounding box center [738, 364] width 45 height 39
type input "October 7th, 2025"
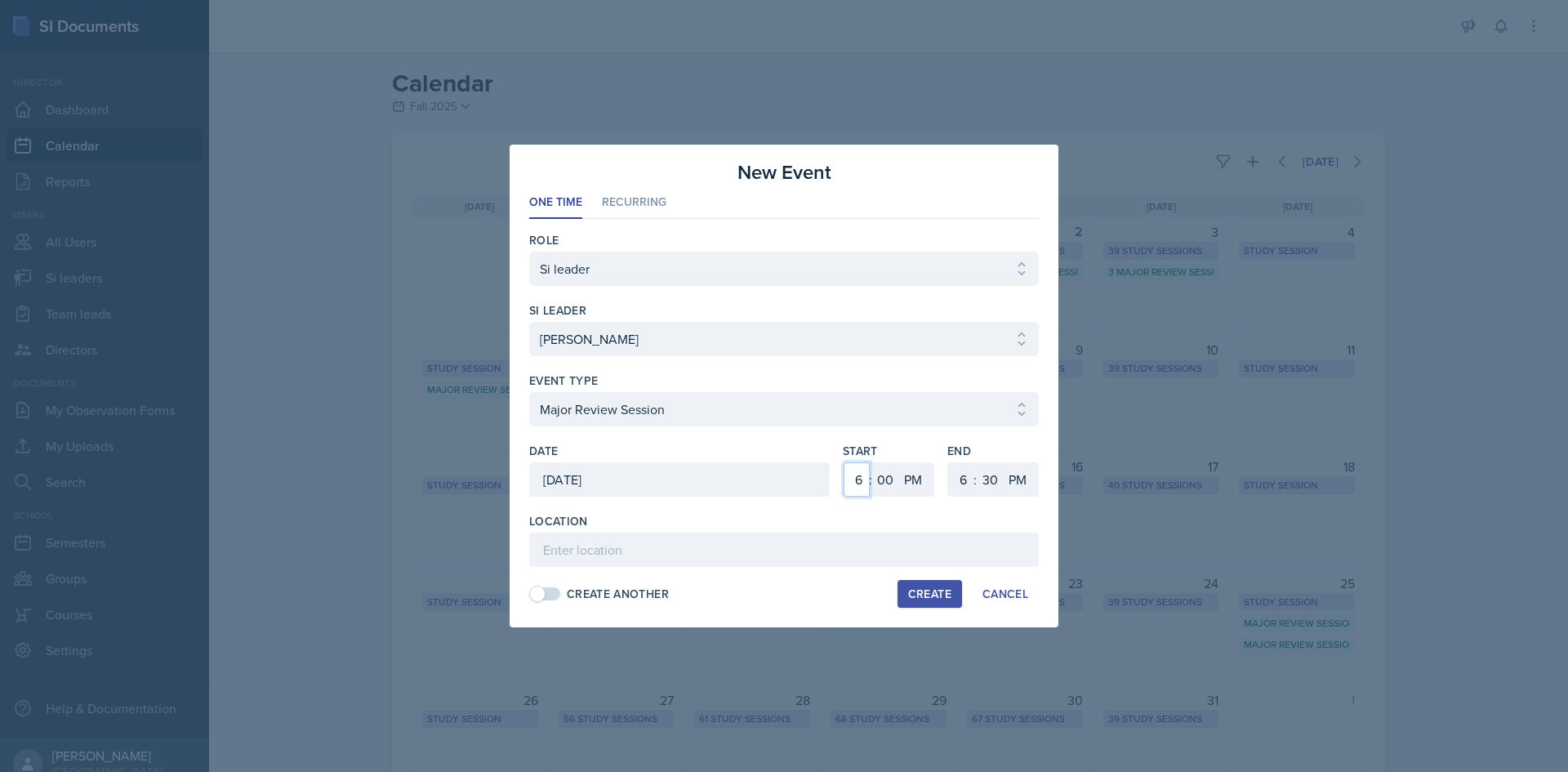
click at [864, 485] on select "1 2 3 4 5 6 7 8 9 10 11 12" at bounding box center [856, 479] width 26 height 34
select select "1"
click at [844, 462] on select "1 2 3 4 5 6 7 8 9 10 11 12" at bounding box center [856, 479] width 26 height 34
click at [967, 477] on select "1 2 3 4 5 6 7 8 9 10 11 12" at bounding box center [961, 479] width 26 height 34
select select "3"
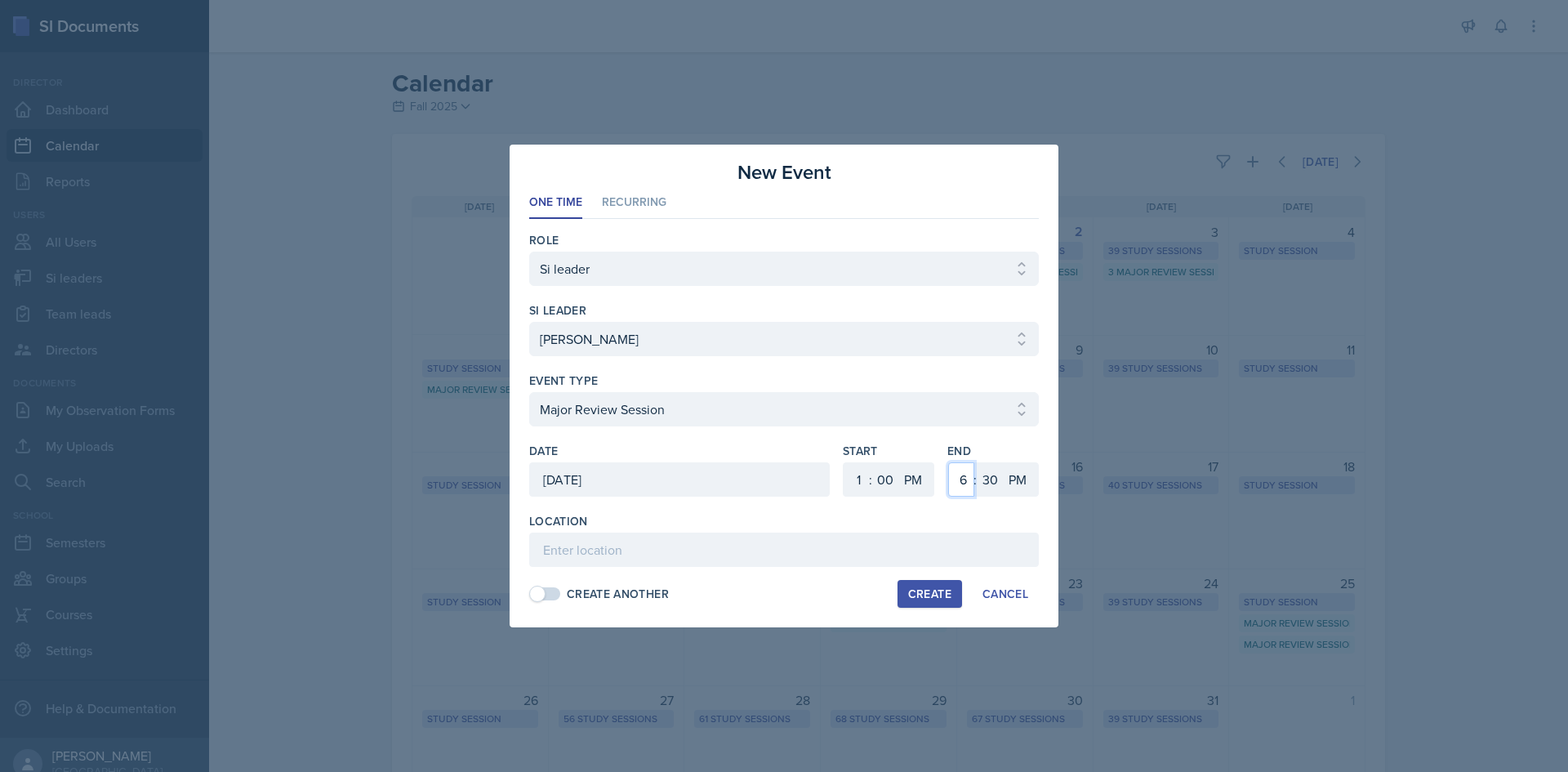
click at [949, 462] on select "1 2 3 4 5 6 7 8 9 10 11 12" at bounding box center [961, 479] width 26 height 34
click at [994, 479] on select "00 05 10 15 20 25 30 35 40 45 50 55" at bounding box center [990, 479] width 26 height 34
select select "0"
click at [977, 462] on select "00 05 10 15 20 25 30 35 40 45 50 55" at bounding box center [990, 479] width 26 height 34
click at [849, 531] on div "Location" at bounding box center [784, 540] width 510 height 54
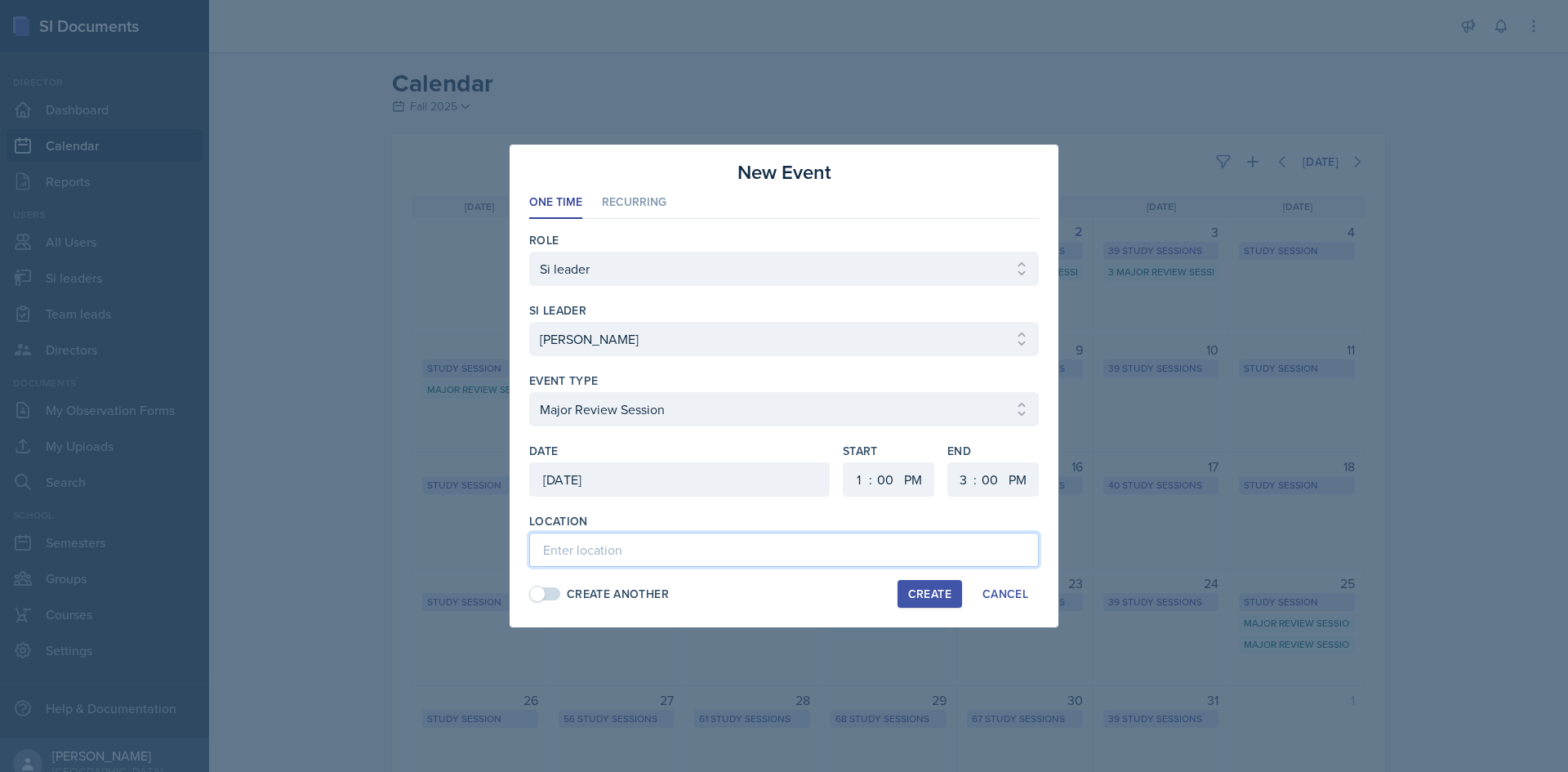
click at [845, 565] on input at bounding box center [784, 549] width 510 height 34
paste input "[PERSON_NAME][GEOGRAPHIC_DATA] 238"
type input "[PERSON_NAME][GEOGRAPHIC_DATA] 238"
click at [938, 592] on div "Create" at bounding box center [930, 594] width 44 height 13
select select
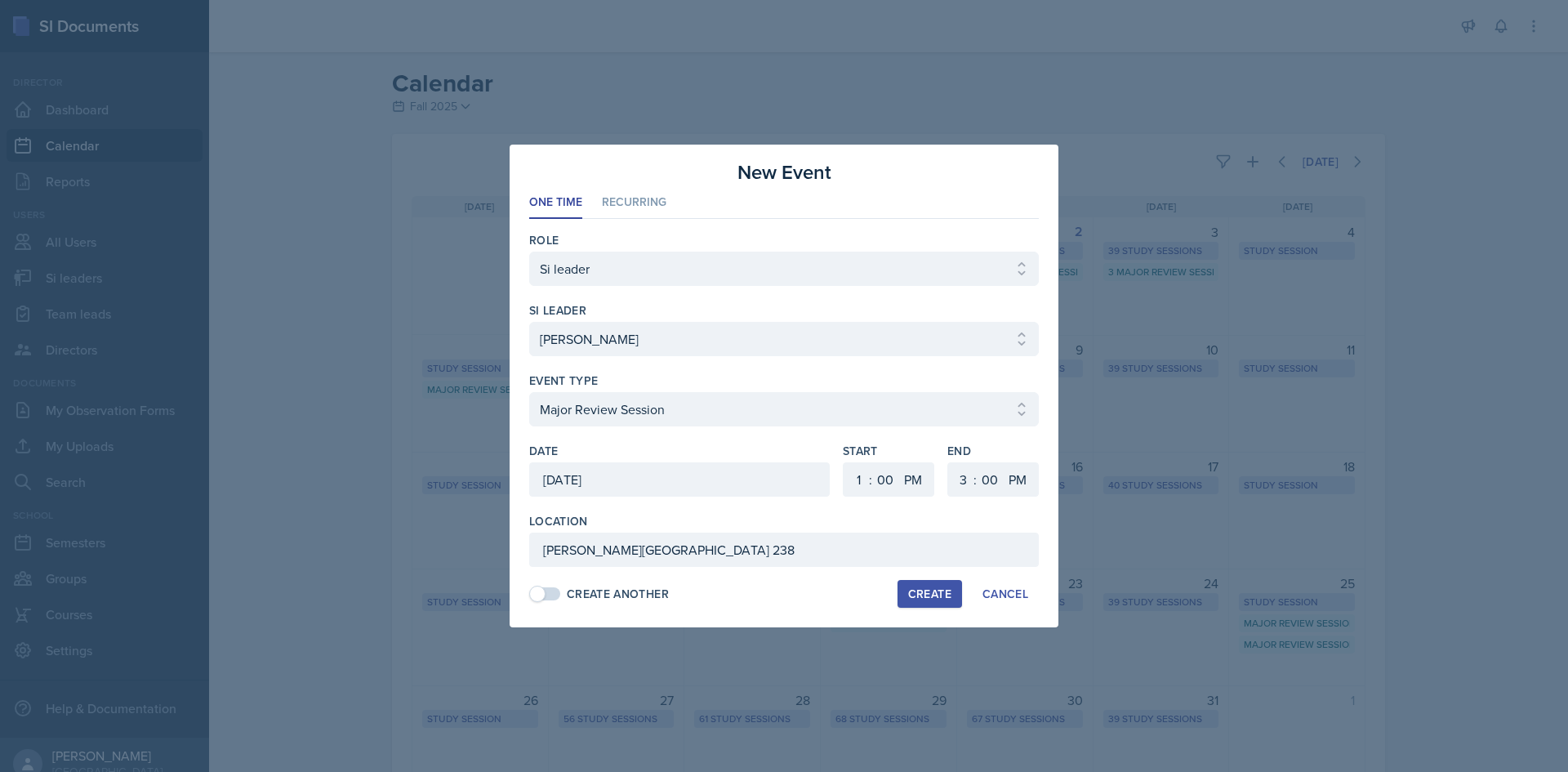
select select
select select "6"
select select "30"
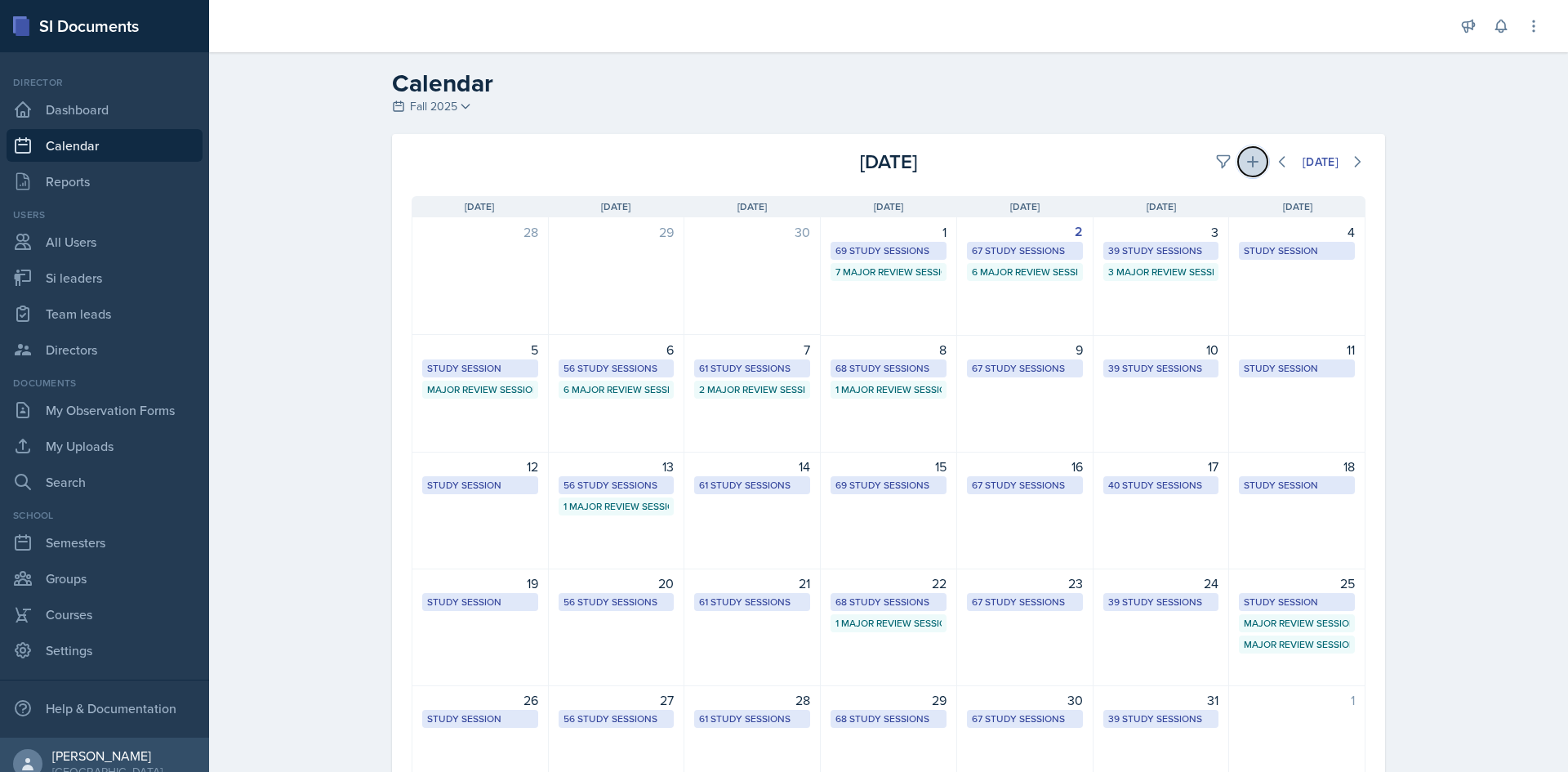
click at [1245, 159] on icon at bounding box center [1252, 161] width 16 height 16
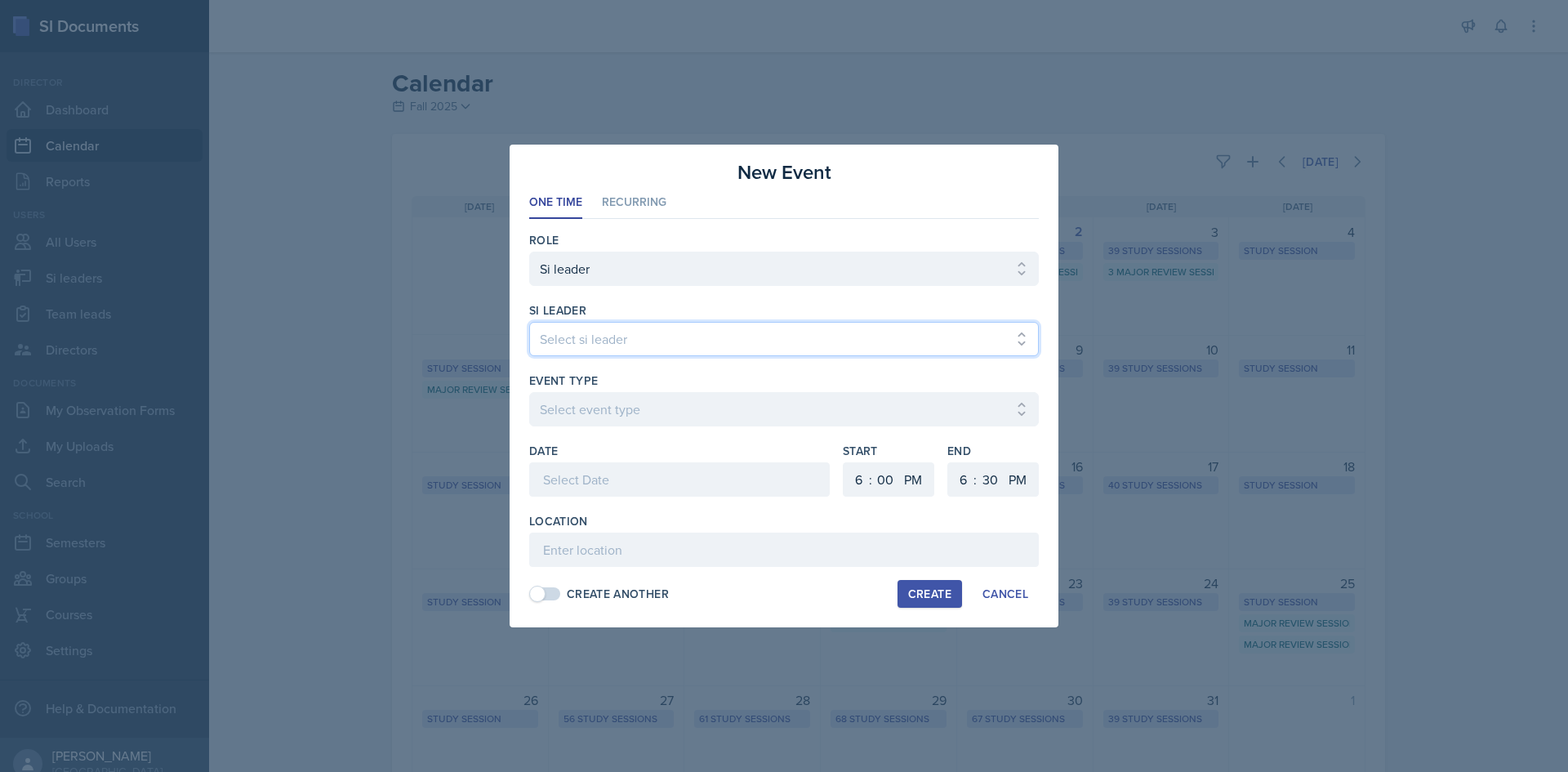
click at [734, 330] on select "Select si leader Abeer Kayser Aditya Chauhan Aissa Sylla Alberto Di Stanislao A…" at bounding box center [784, 338] width 510 height 34
select select "b709eec7-cac9-4ccc-b72d-24e9a4fa8e3f"
click at [530, 321] on select "Select si leader Abeer Kayser Aditya Chauhan Aissa Sylla Alberto Di Stanislao A…" at bounding box center [784, 338] width 510 height 34
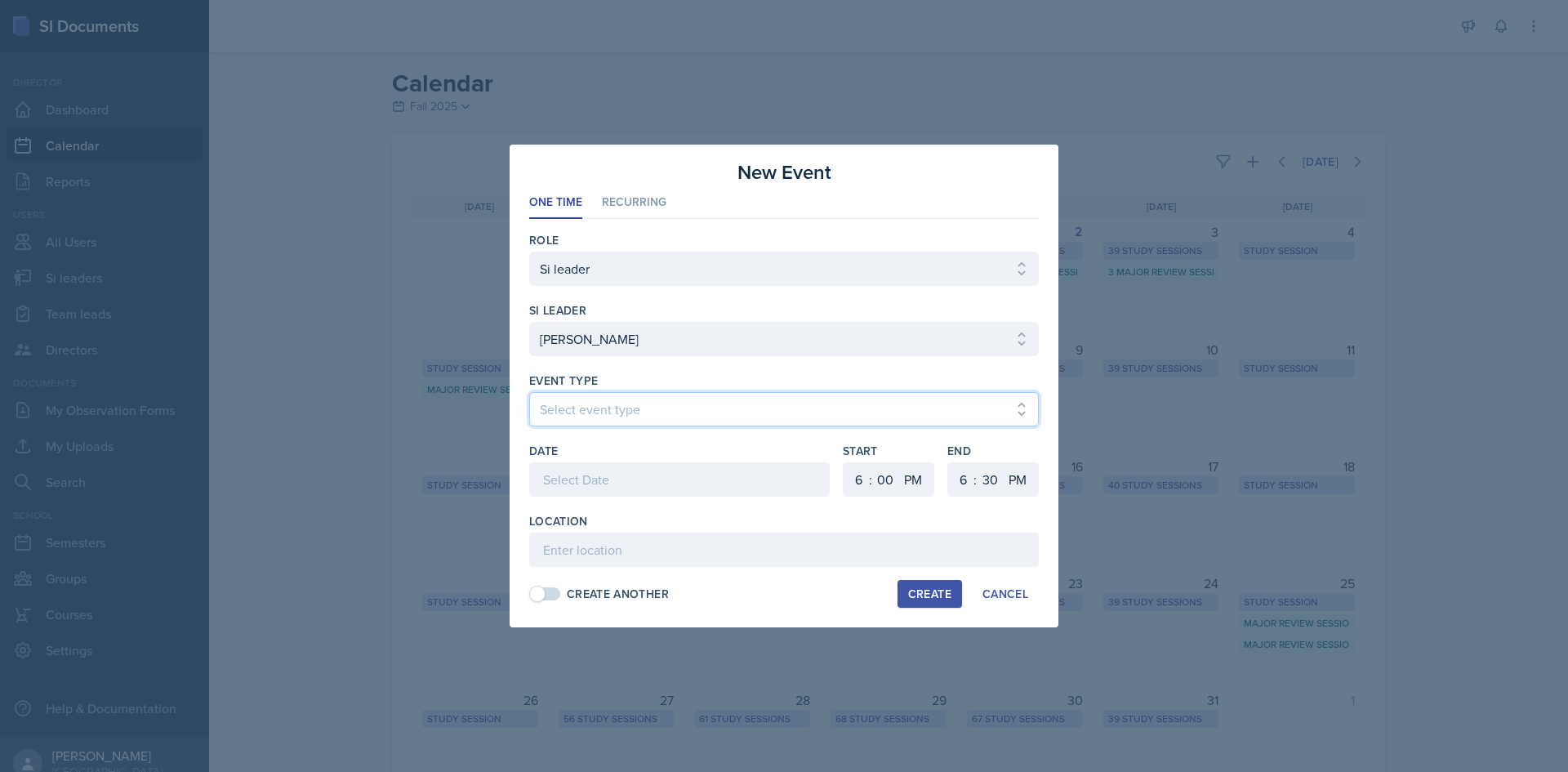
click at [714, 402] on select "Select event type Major Review Session Study Session" at bounding box center [784, 409] width 510 height 34
select select "66bb7cbf-e419-488b-a7ef-f63bc5f9ed04"
click at [530, 392] on select "Select event type Major Review Session Study Session" at bounding box center [784, 409] width 510 height 34
click at [662, 476] on div at bounding box center [680, 479] width 301 height 34
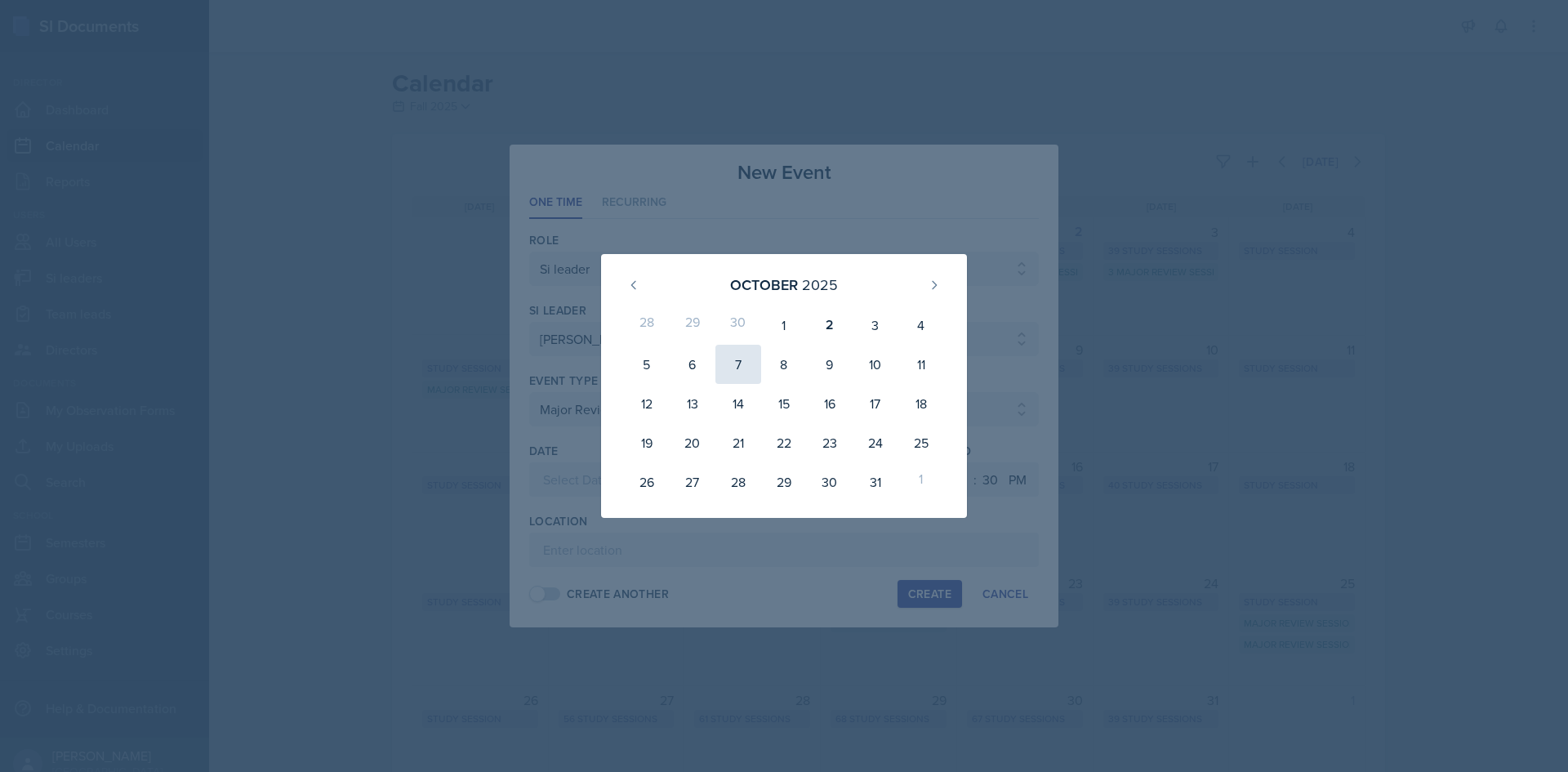
click at [738, 363] on div "7" at bounding box center [738, 364] width 45 height 39
type input "October 7th, 2025"
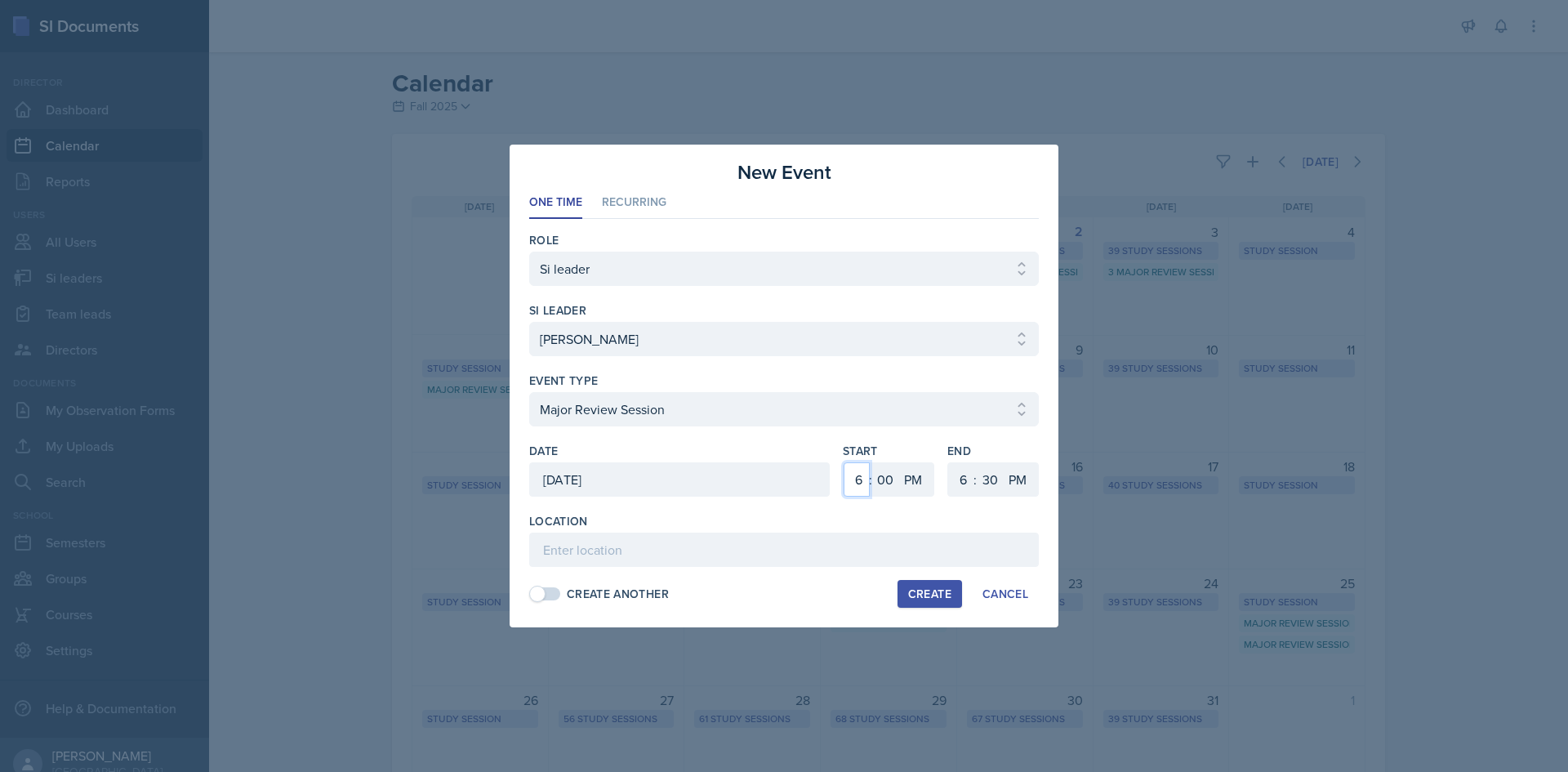
click at [857, 477] on select "1 2 3 4 5 6 7 8 9 10 11 12" at bounding box center [856, 479] width 26 height 34
select select "12"
click at [844, 462] on select "1 2 3 4 5 6 7 8 9 10 11 12" at bounding box center [856, 479] width 26 height 34
click at [965, 484] on select "1 2 3 4 5 6 7 8 9 10 11 12" at bounding box center [961, 479] width 26 height 34
select select "2"
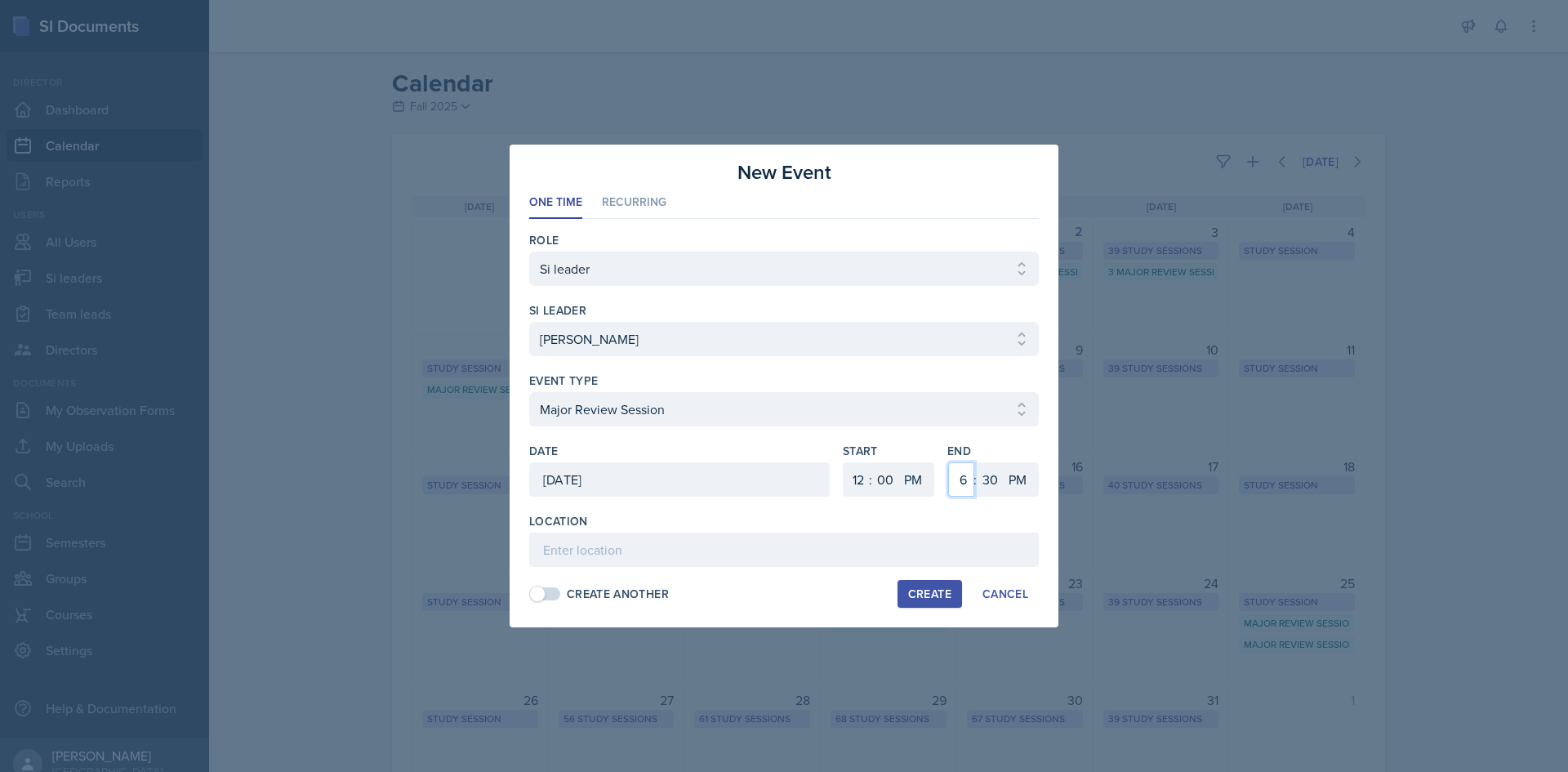
click at [949, 462] on select "1 2 3 4 5 6 7 8 9 10 11 12" at bounding box center [961, 479] width 26 height 34
click at [1001, 462] on div "End 1 2 3 4 5 6 7 8 9 10 11 12 : 00 05 10 15 20 25 30 35 40 45 50 55 AM PM" at bounding box center [993, 477] width 91 height 70
click at [995, 471] on select "00 05 10 15 20 25 30 35 40 45 50 55" at bounding box center [990, 479] width 26 height 34
select select "0"
click at [977, 462] on select "00 05 10 15 20 25 30 35 40 45 50 55" at bounding box center [990, 479] width 26 height 34
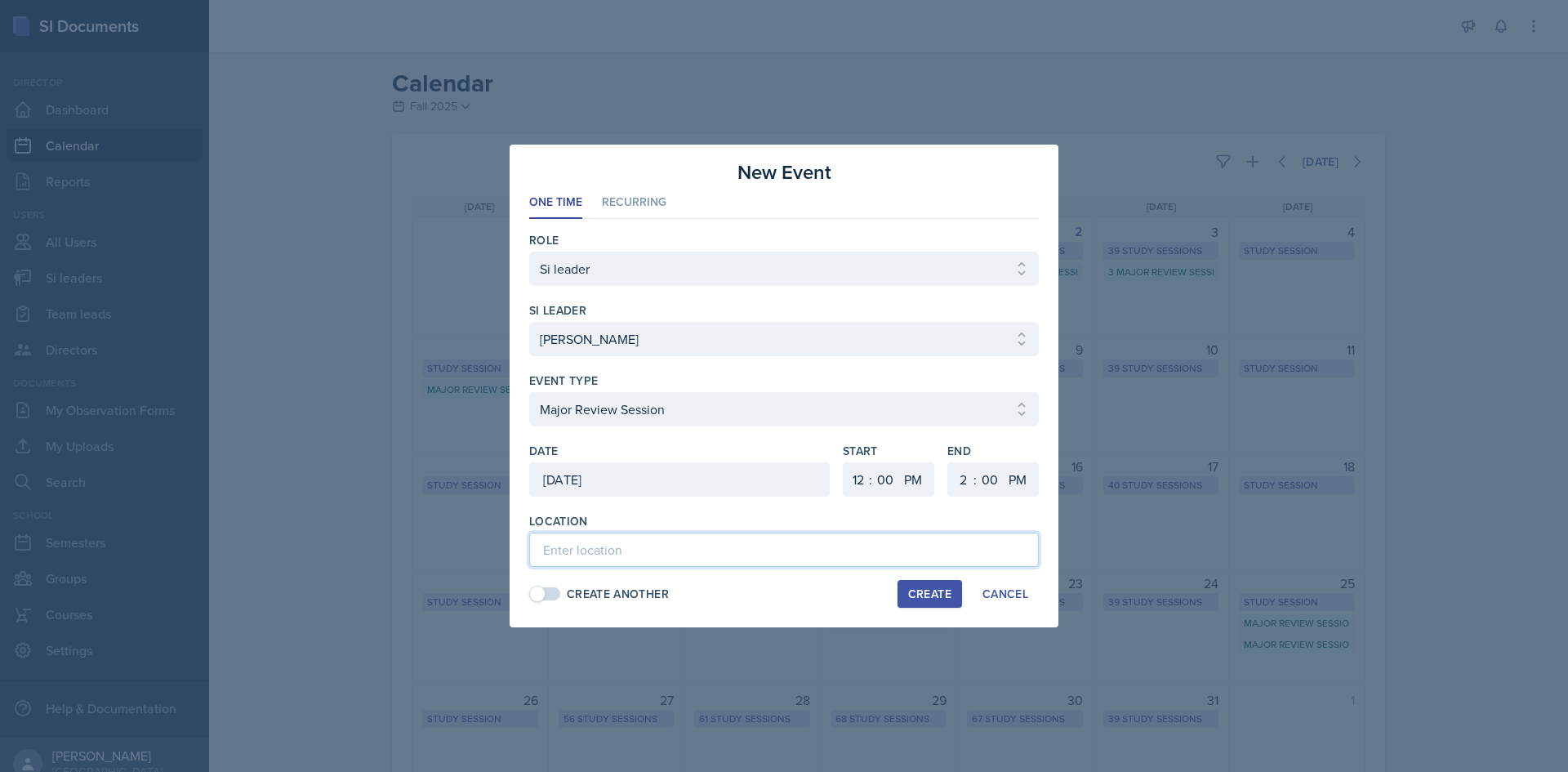
click at [559, 556] on input at bounding box center [784, 549] width 510 height 34
paste input "[PERSON_NAME][GEOGRAPHIC_DATA] 221"
type input "[PERSON_NAME][GEOGRAPHIC_DATA] 221"
click at [938, 597] on div "Create" at bounding box center [930, 594] width 44 height 13
select select
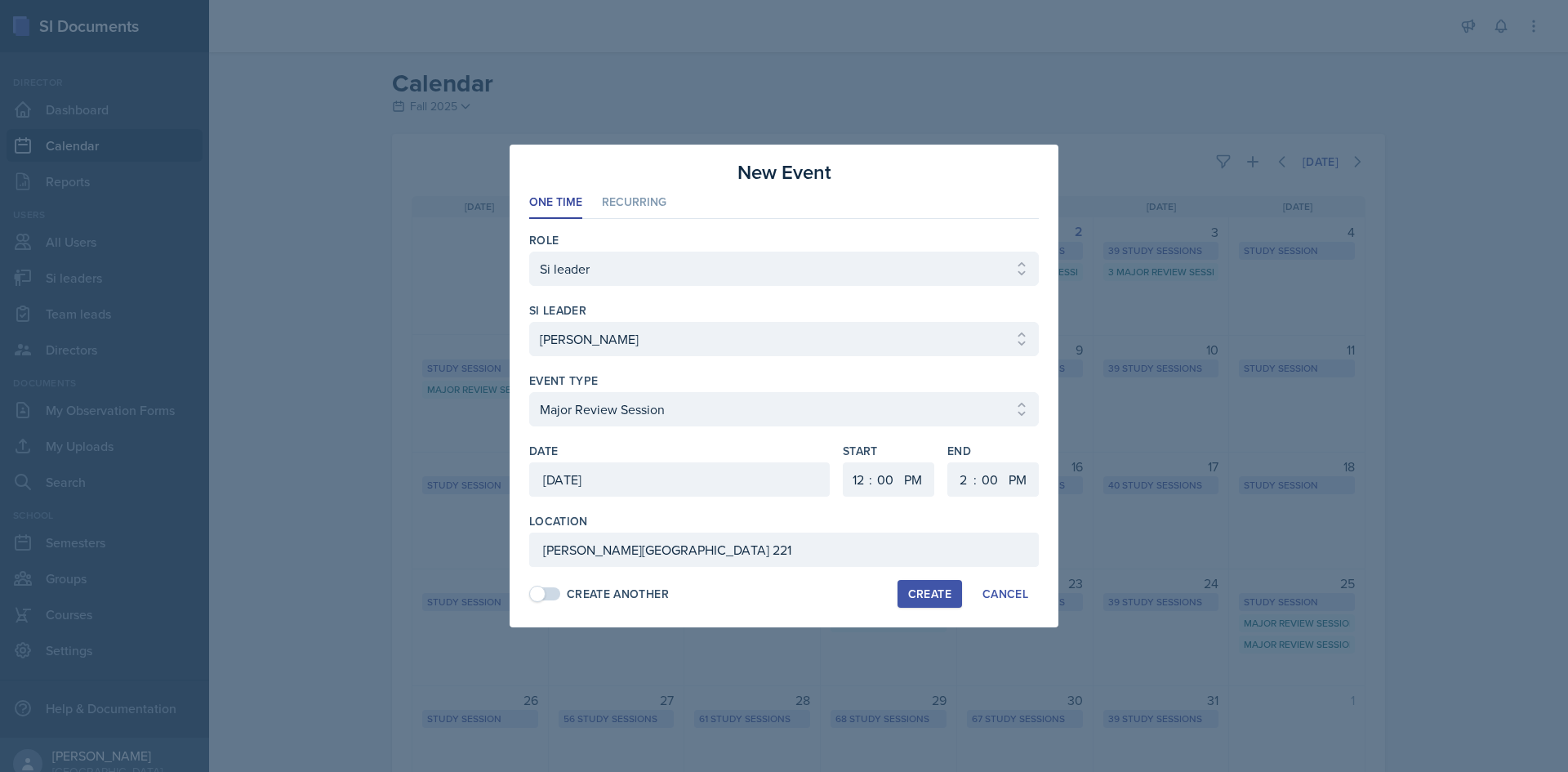
select select
select select "6"
select select "30"
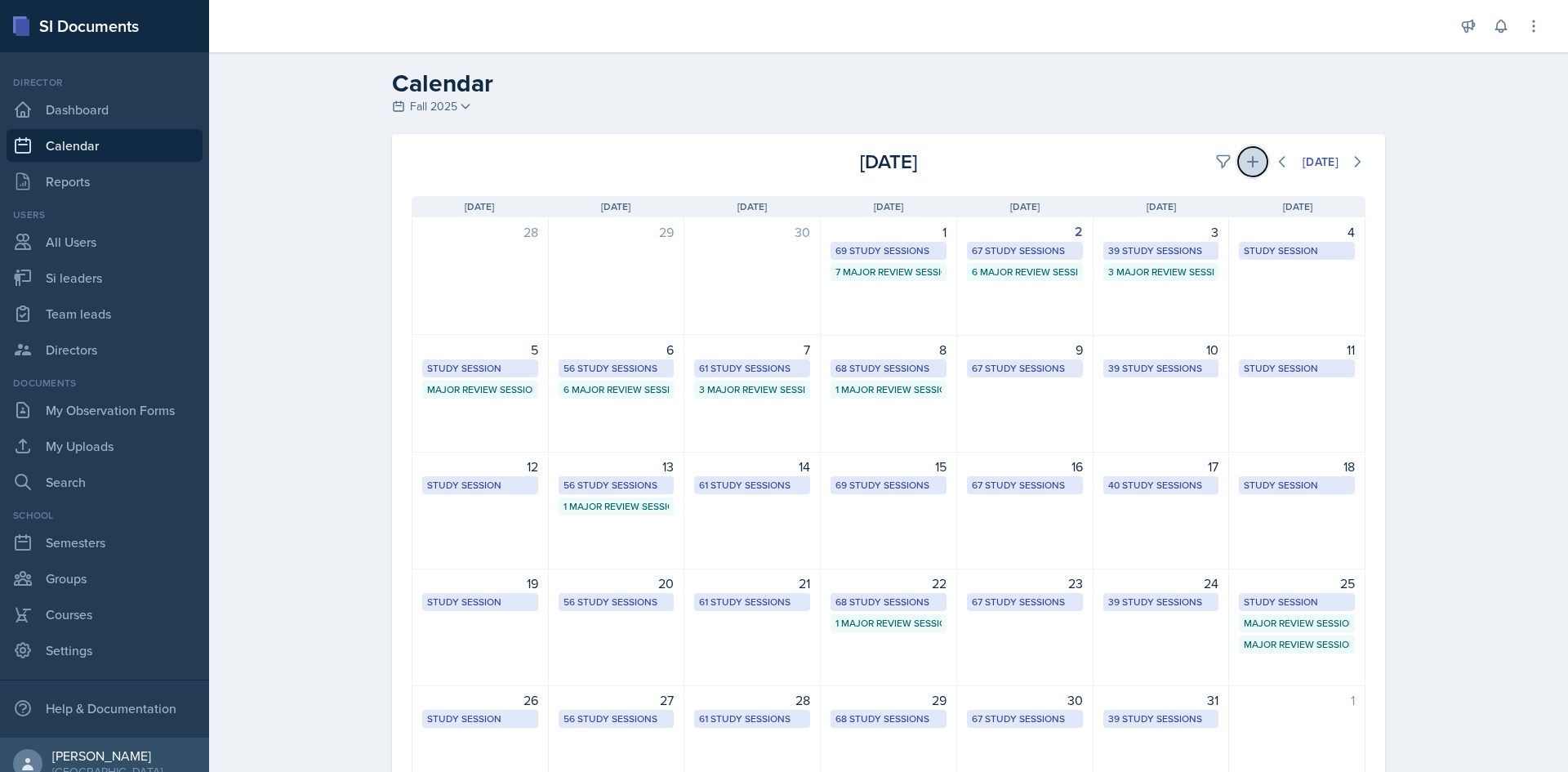
click at [1249, 162] on icon at bounding box center [1253, 162] width 12 height 12
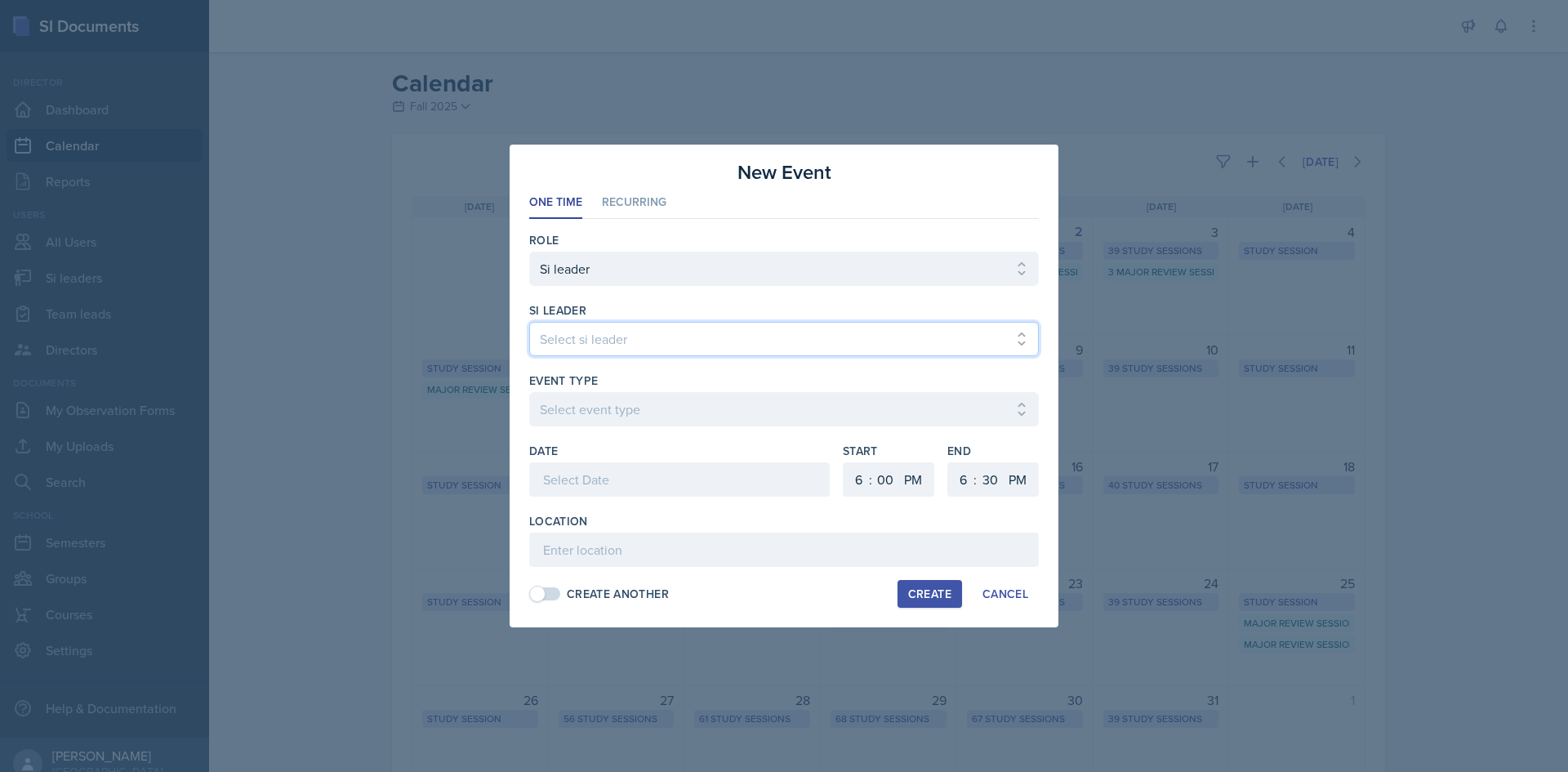
click at [845, 336] on select "Select si leader Abeer Kayser Aditya Chauhan Aissa Sylla Alberto Di Stanislao A…" at bounding box center [784, 338] width 510 height 34
select select "30bd9001-465b-4300-b9bc-ad5d90ef77d0"
click at [530, 321] on select "Select si leader Abeer Kayser Aditya Chauhan Aissa Sylla Alberto Di Stanislao A…" at bounding box center [784, 338] width 510 height 34
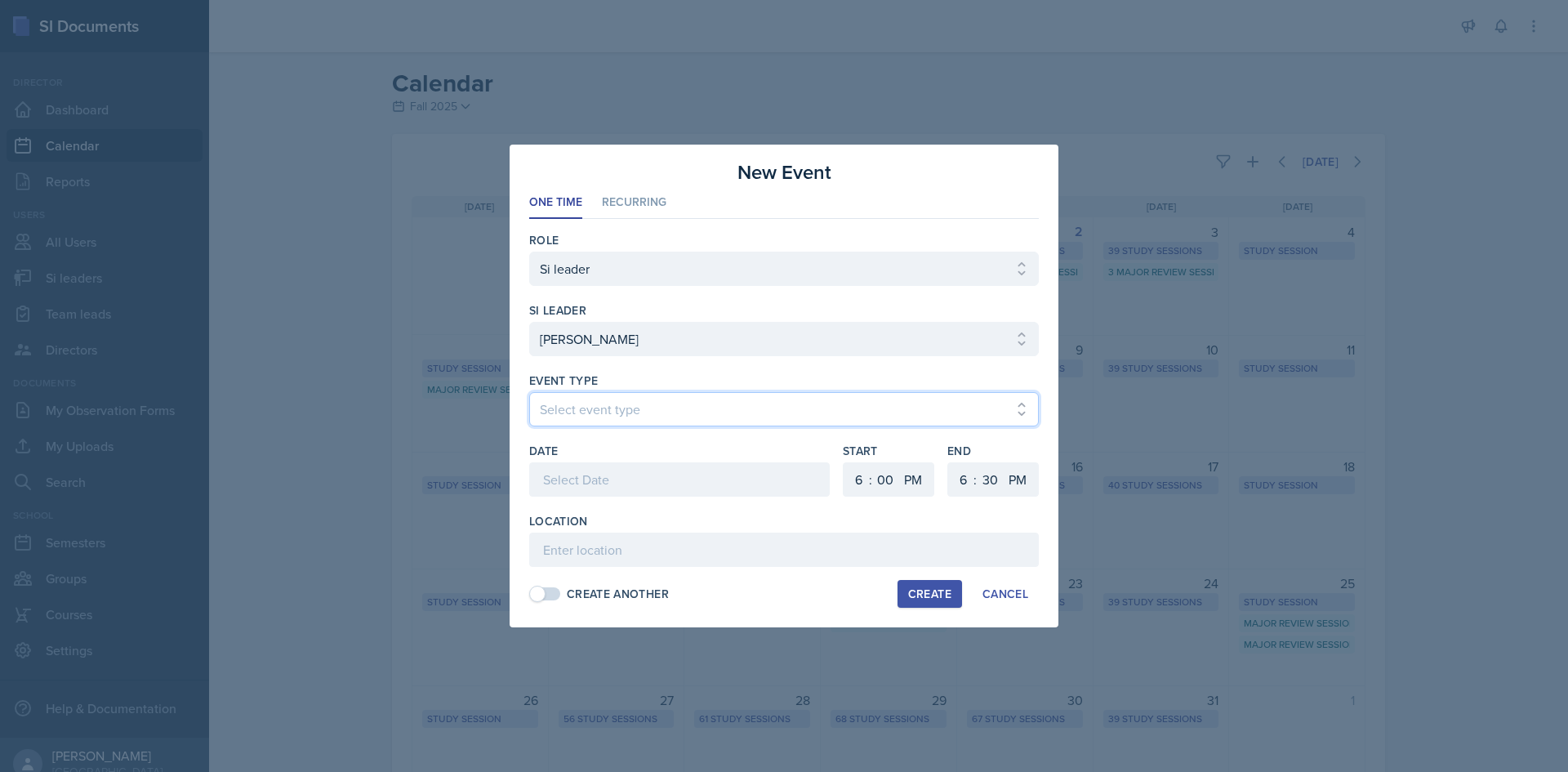
click at [607, 411] on select "Select event type Major Review Session Study Session" at bounding box center [784, 409] width 510 height 34
select select "66bb7cbf-e419-488b-a7ef-f63bc5f9ed04"
click at [530, 392] on select "Select event type Major Review Session Study Session" at bounding box center [784, 409] width 510 height 34
click at [863, 472] on select "1 2 3 4 5 6 7 8 9 10 11 12" at bounding box center [856, 479] width 26 height 34
click at [844, 462] on select "1 2 3 4 5 6 7 8 9 10 11 12" at bounding box center [856, 479] width 26 height 34
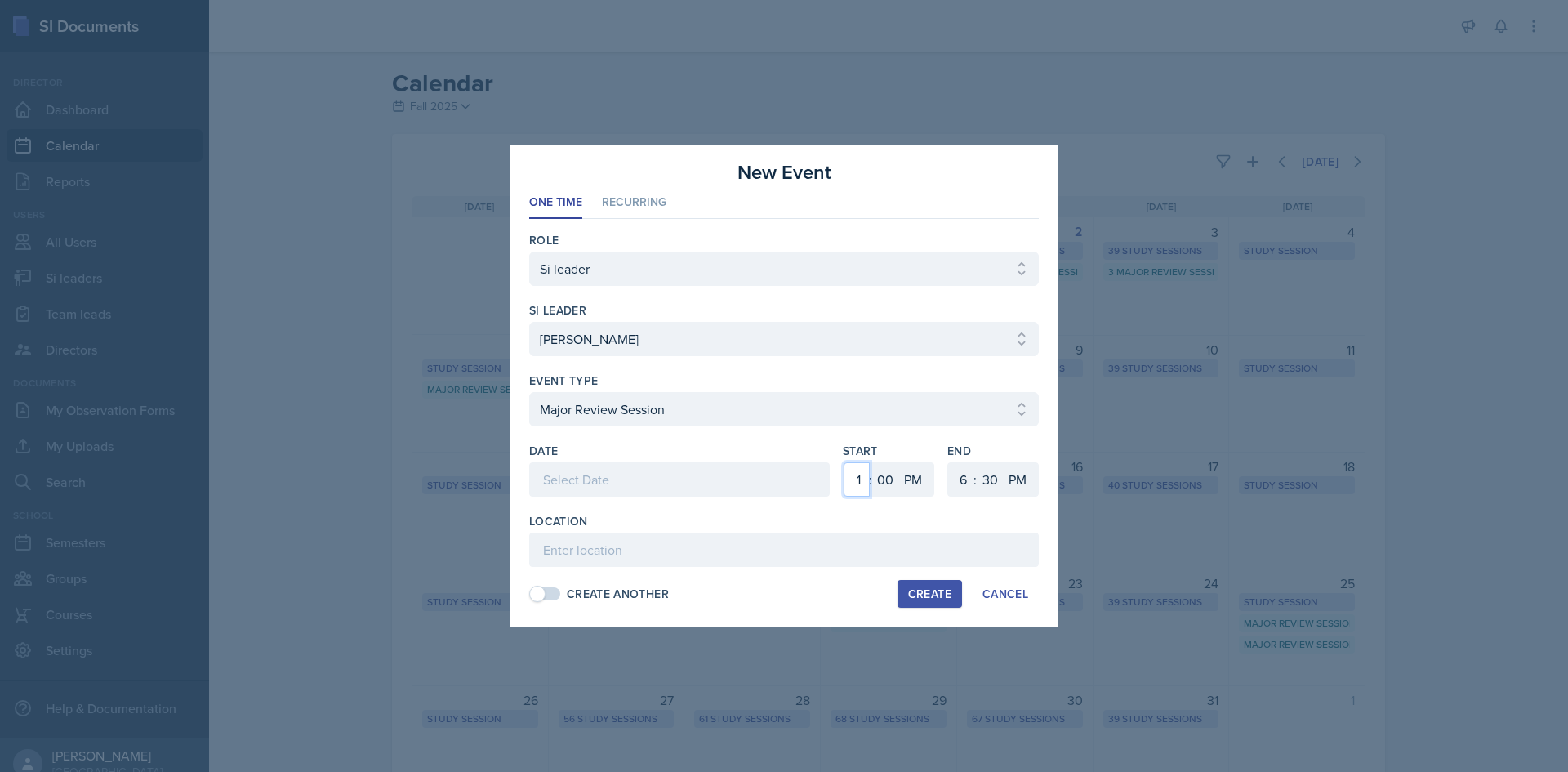
click at [861, 470] on select "1 2 3 4 5 6 7 8 9 10 11 12" at bounding box center [856, 479] width 26 height 34
select select "11"
click at [844, 462] on select "1 2 3 4 5 6 7 8 9 10 11 12" at bounding box center [856, 479] width 26 height 34
click at [881, 475] on select "00 05 10 15 20 25 30 35 40 45 50 55" at bounding box center [885, 479] width 26 height 34
select select "30"
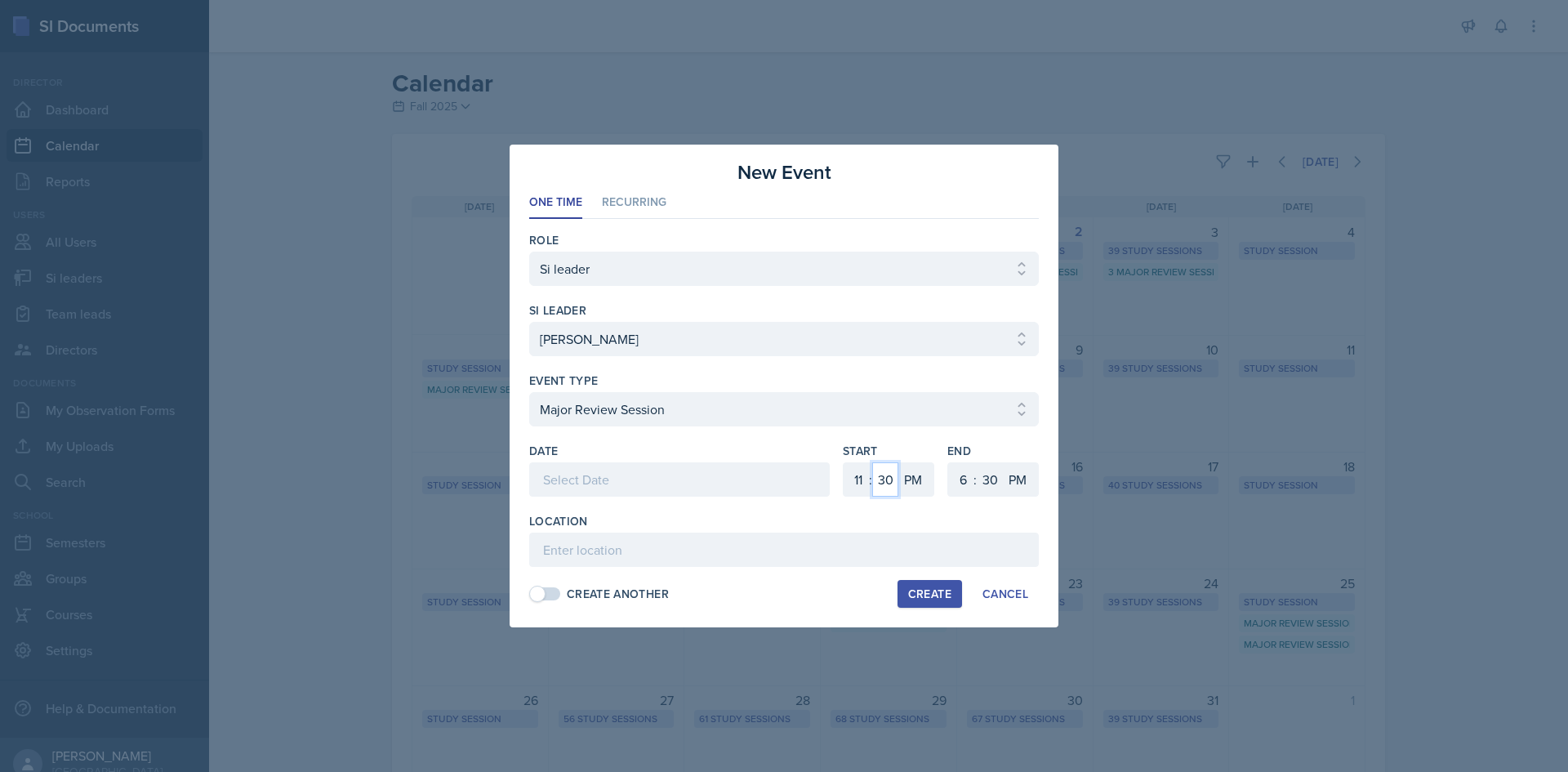
click at [872, 462] on select "00 05 10 15 20 25 30 35 40 45 50 55" at bounding box center [885, 479] width 26 height 34
click at [912, 473] on select "AM PM" at bounding box center [914, 479] width 33 height 34
select select "AM"
click at [898, 462] on select "AM PM" at bounding box center [914, 479] width 33 height 34
click at [965, 466] on select "1 2 3 4 5 6 7 8 9 10 11 12" at bounding box center [961, 479] width 26 height 34
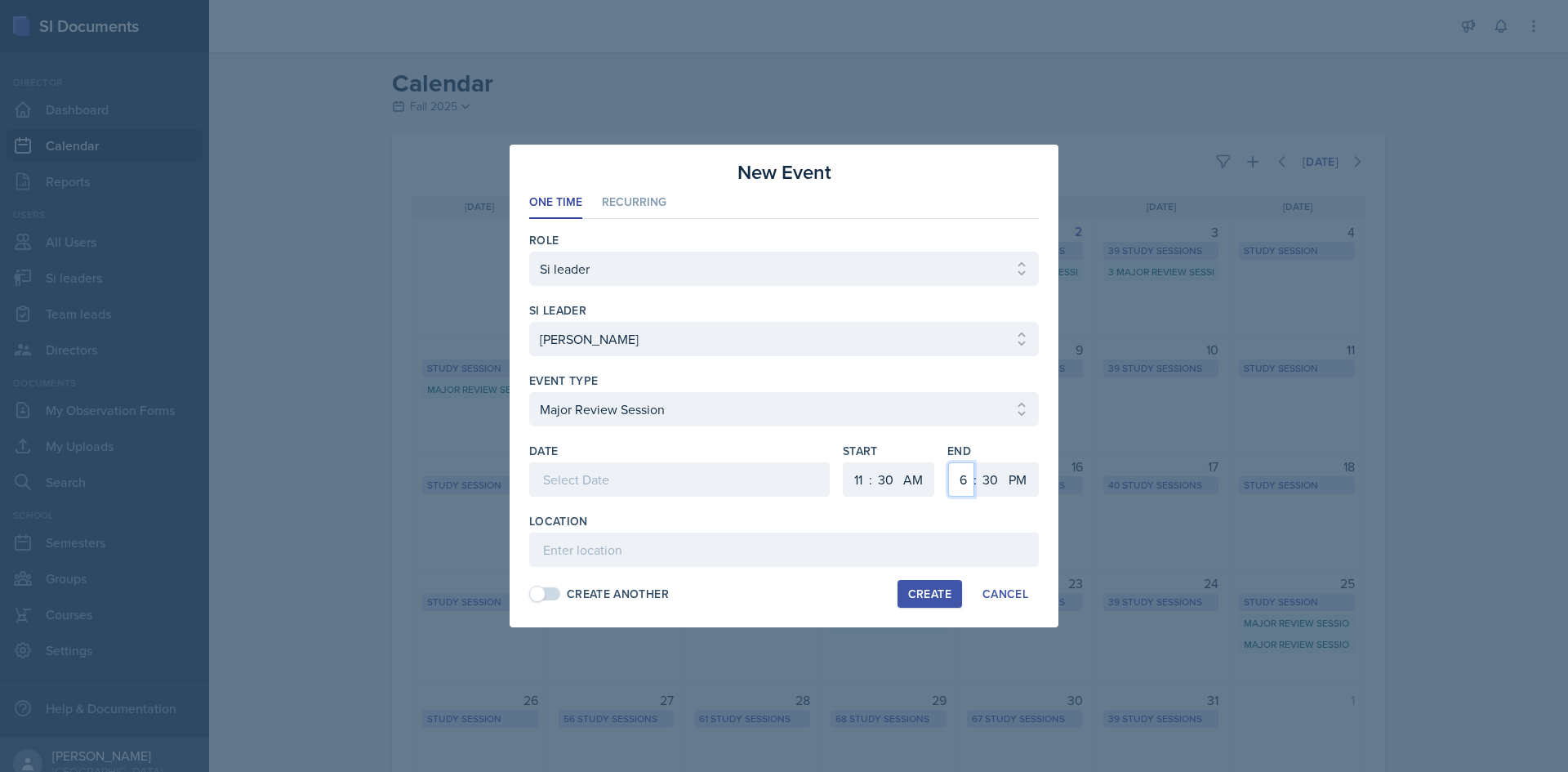
select select "1"
click at [949, 462] on select "1 2 3 4 5 6 7 8 9 10 11 12" at bounding box center [961, 479] width 26 height 34
click at [678, 477] on div at bounding box center [680, 479] width 301 height 34
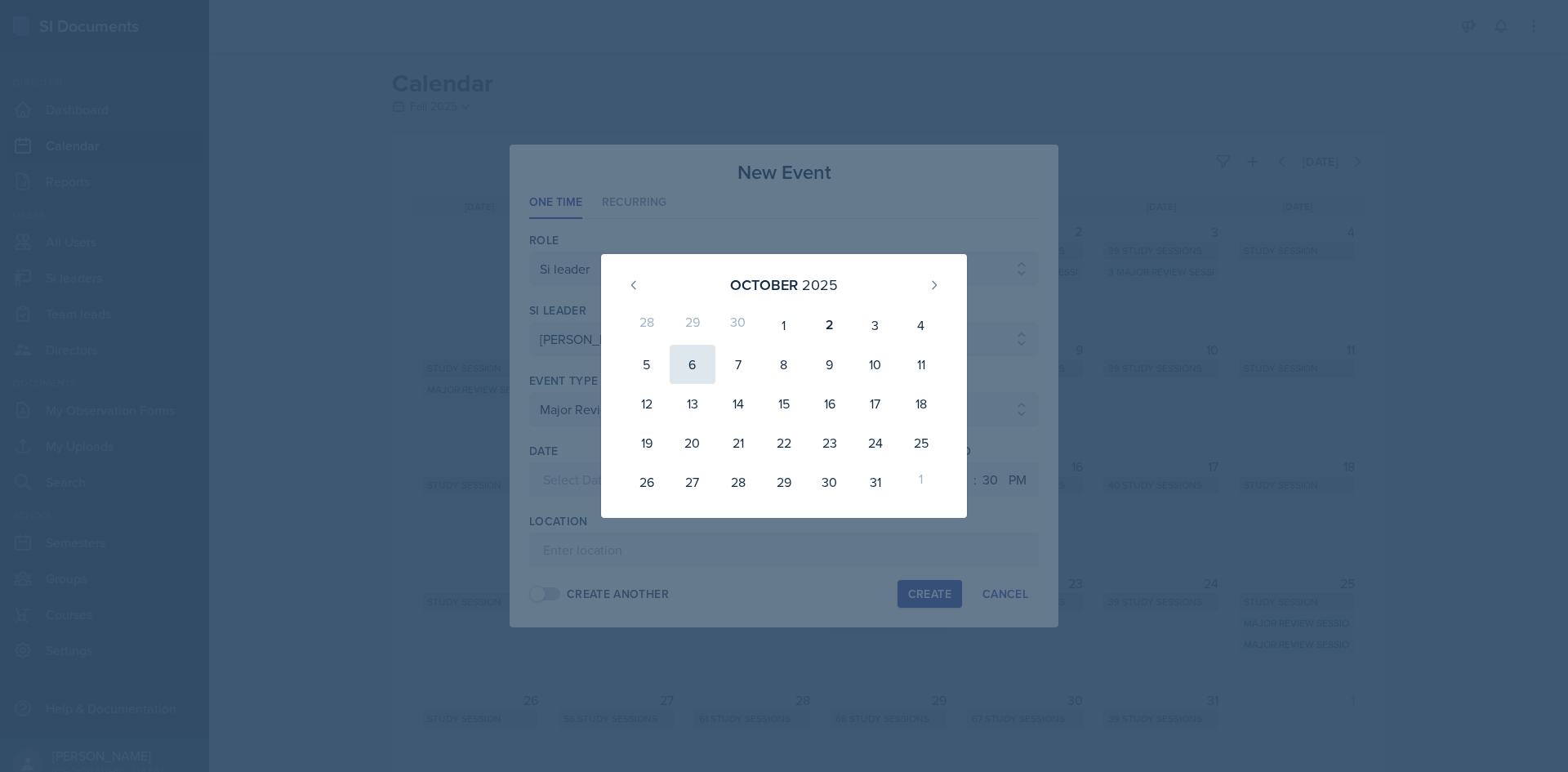
click at [700, 367] on div "6" at bounding box center [693, 364] width 45 height 39
type input "October 6th, 2025"
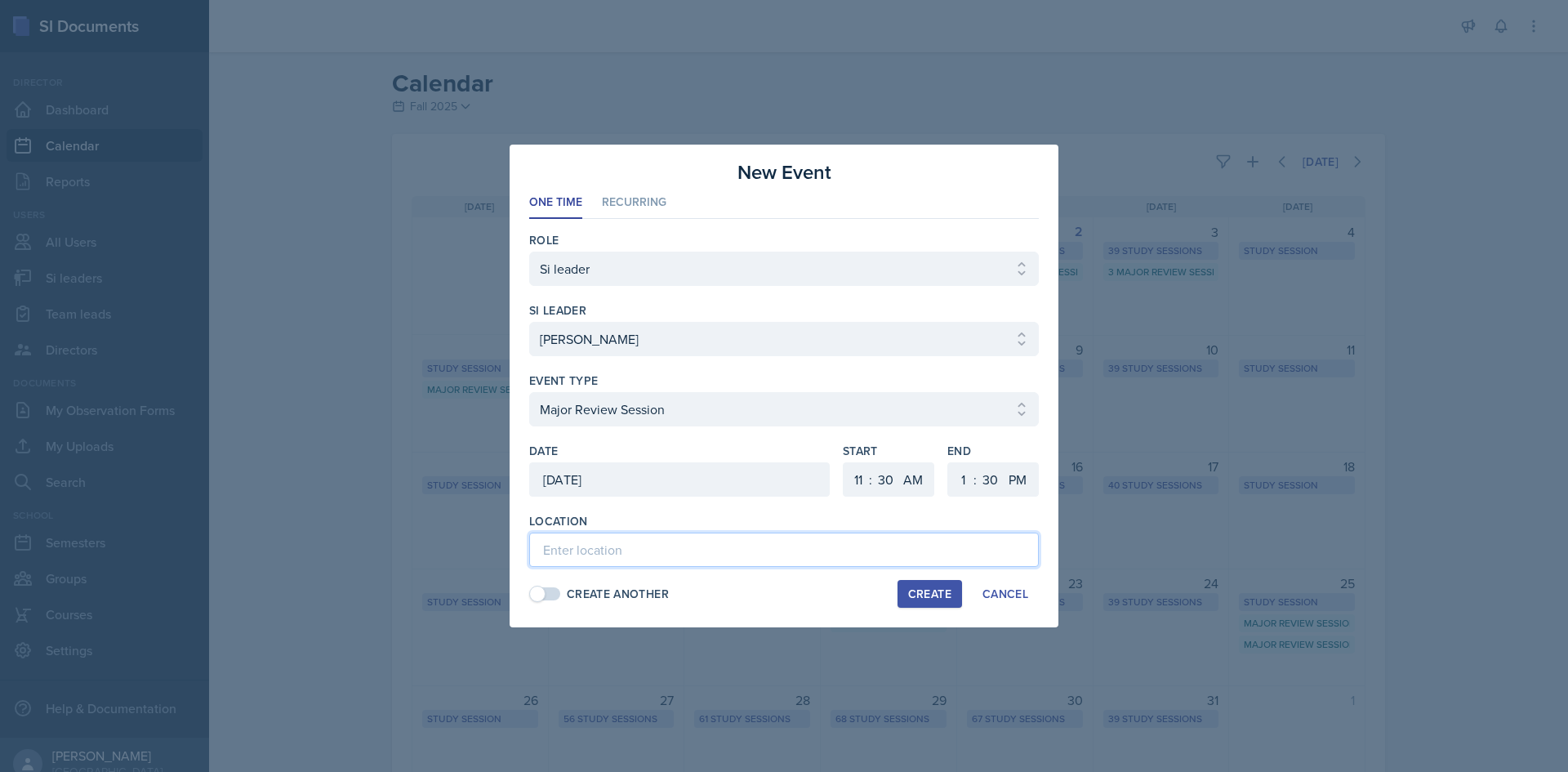
click at [677, 545] on input at bounding box center [784, 549] width 510 height 34
click at [706, 543] on input at bounding box center [784, 549] width 510 height 34
type input "Academic Learning Center 5103"
click at [921, 592] on div "Create" at bounding box center [930, 594] width 44 height 13
select select
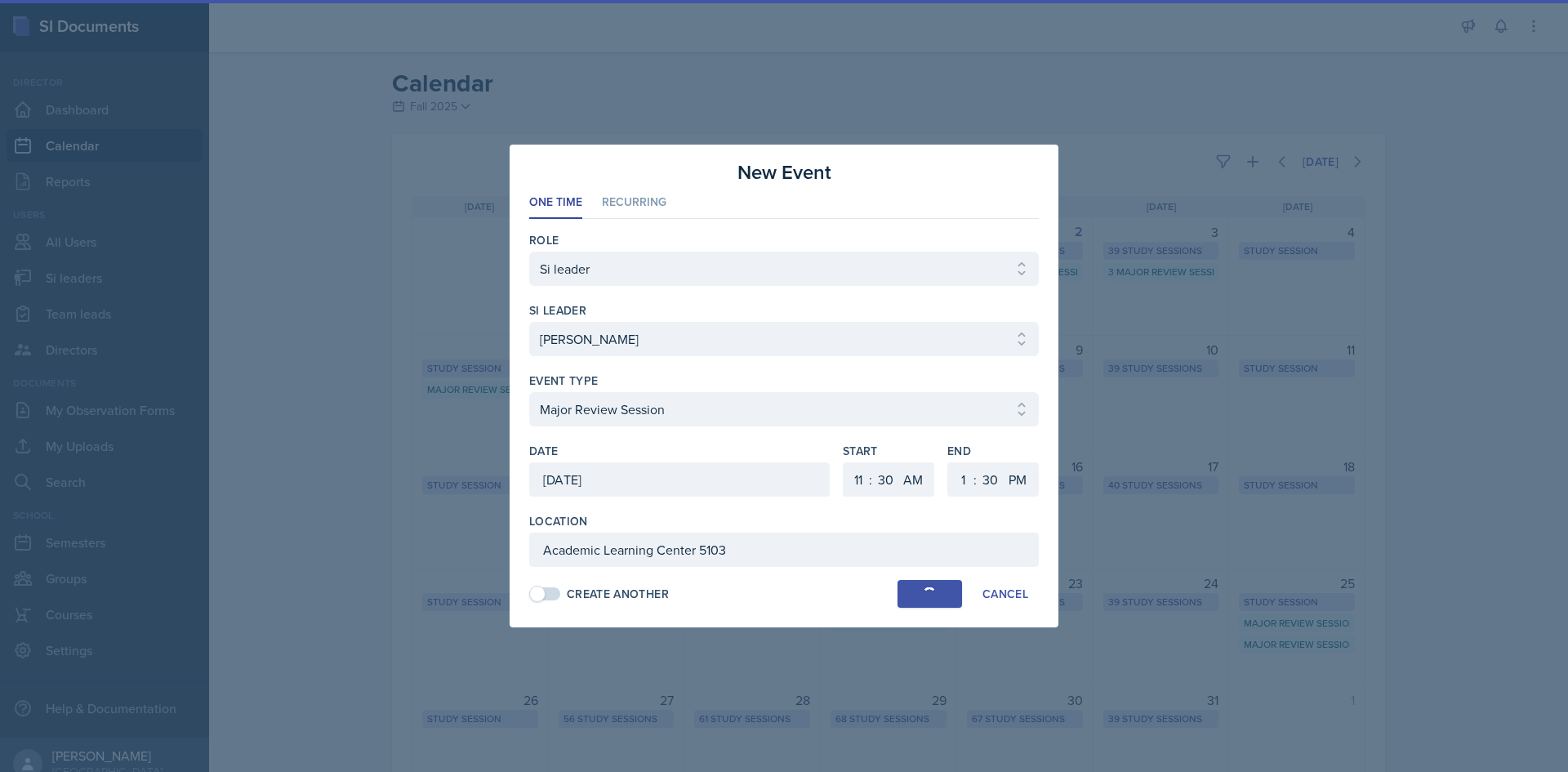
select select
select select "6"
select select "0"
select select "PM"
select select "6"
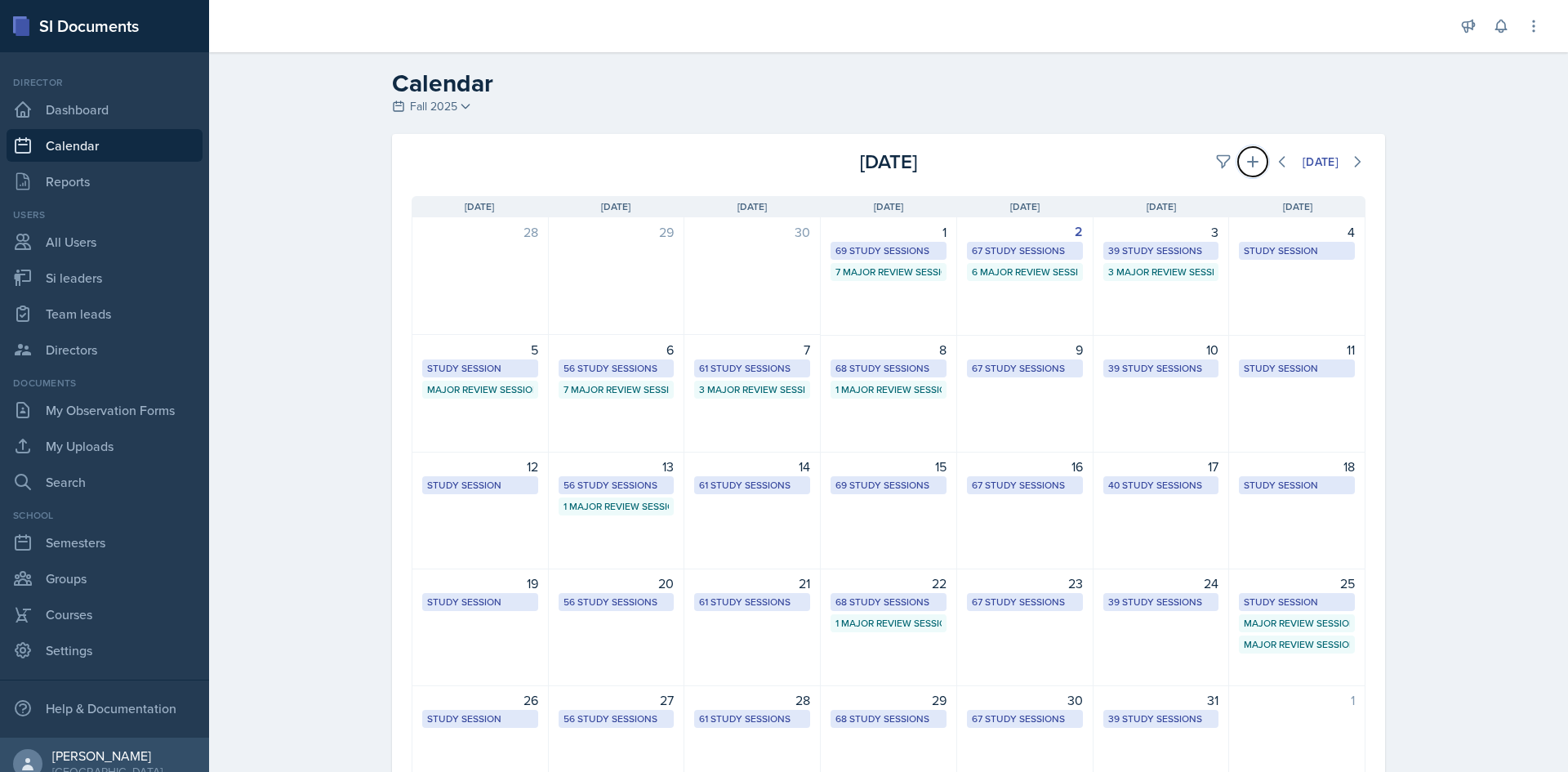
drag, startPoint x: 1241, startPoint y: 164, endPoint x: 1195, endPoint y: 191, distance: 53.3
click at [1245, 164] on icon at bounding box center [1252, 161] width 16 height 16
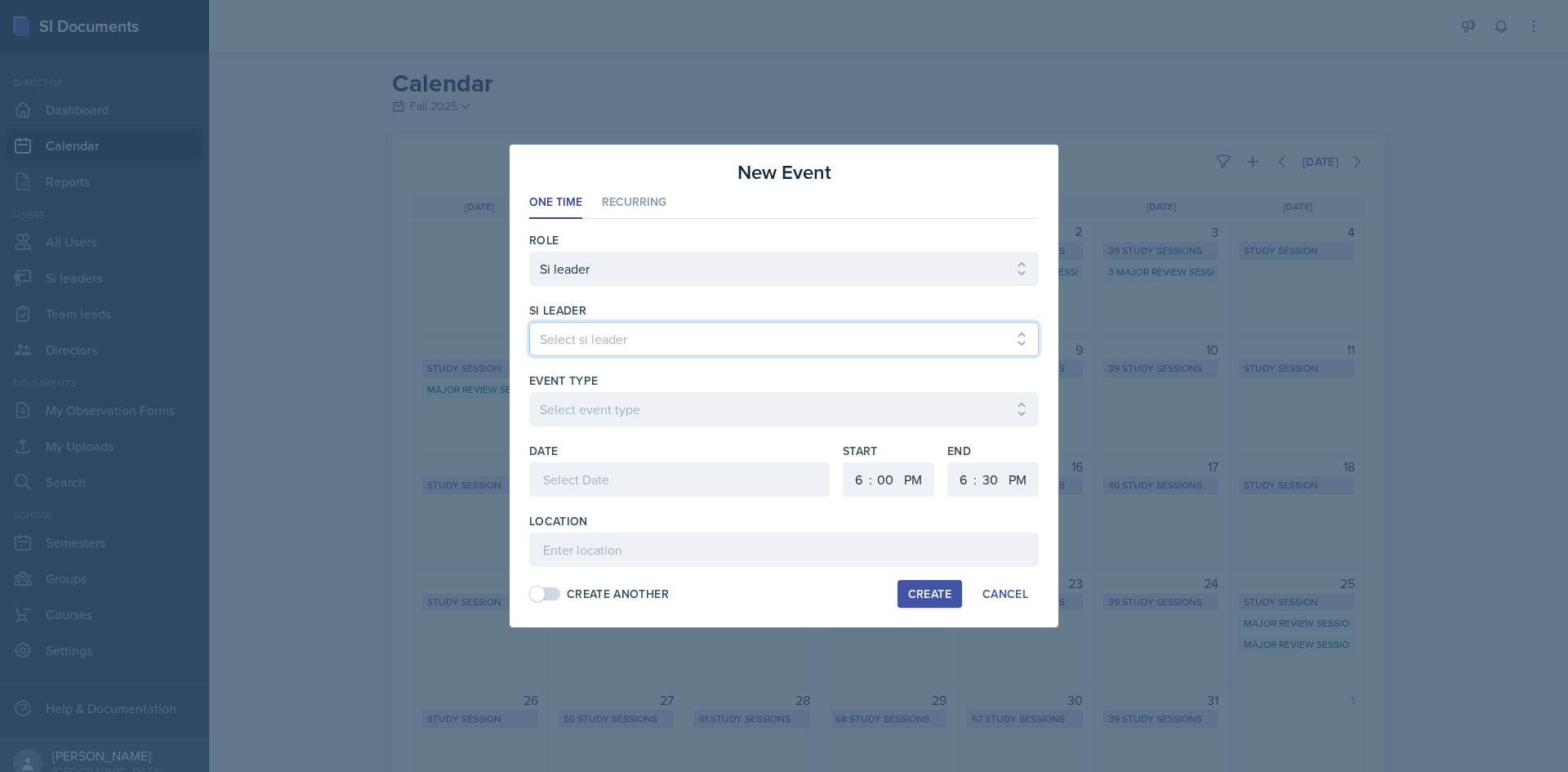
click at [678, 347] on select "Select si leader Abeer Kayser Aditya Chauhan Aissa Sylla Alberto Di Stanislao A…" at bounding box center [784, 338] width 510 height 34
select select "535e4726-917c-4d9f-b432-18055448eabe"
click at [530, 321] on select "Select si leader Abeer Kayser Aditya Chauhan Aissa Sylla Alberto Di Stanislao A…" at bounding box center [784, 338] width 510 height 34
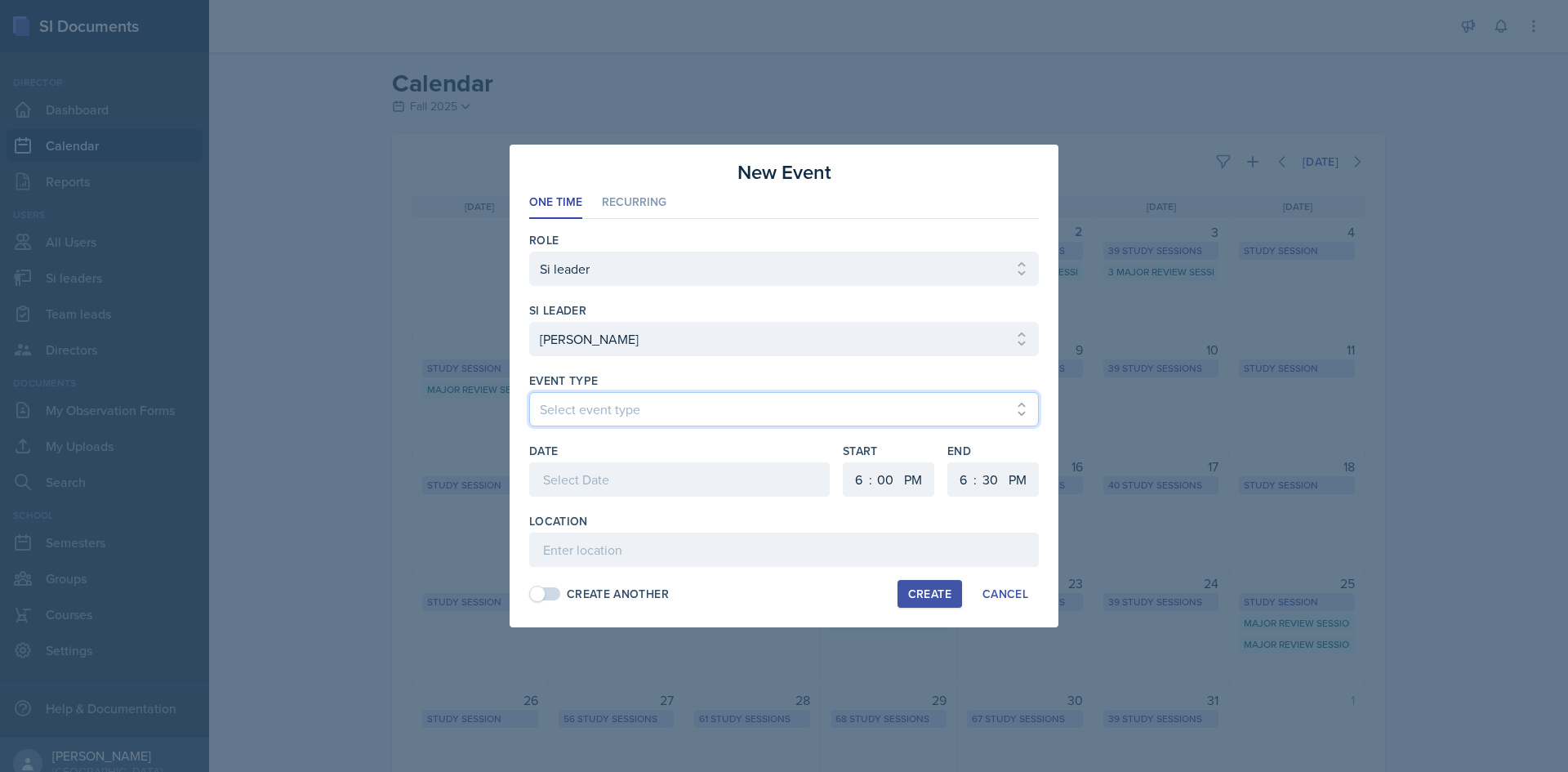
click at [628, 412] on select "Select event type Major Review Session Study Session" at bounding box center [784, 409] width 510 height 34
select select "66bb7cbf-e419-488b-a7ef-f63bc5f9ed04"
click at [530, 392] on select "Select event type Major Review Session Study Session" at bounding box center [784, 409] width 510 height 34
click at [614, 474] on div at bounding box center [680, 479] width 301 height 34
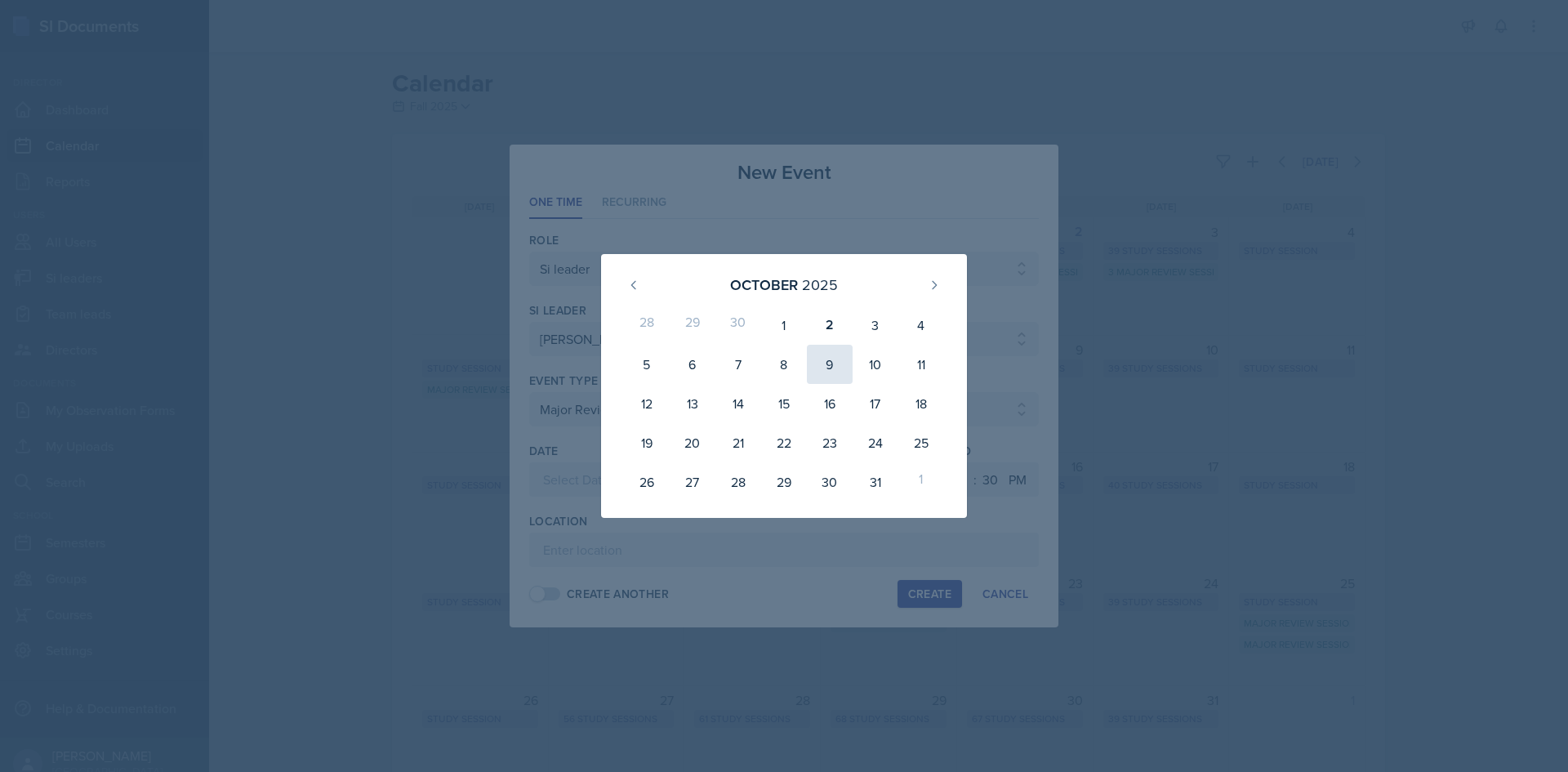
click at [835, 366] on div "9" at bounding box center [829, 364] width 45 height 39
type input "October 9th, 2025"
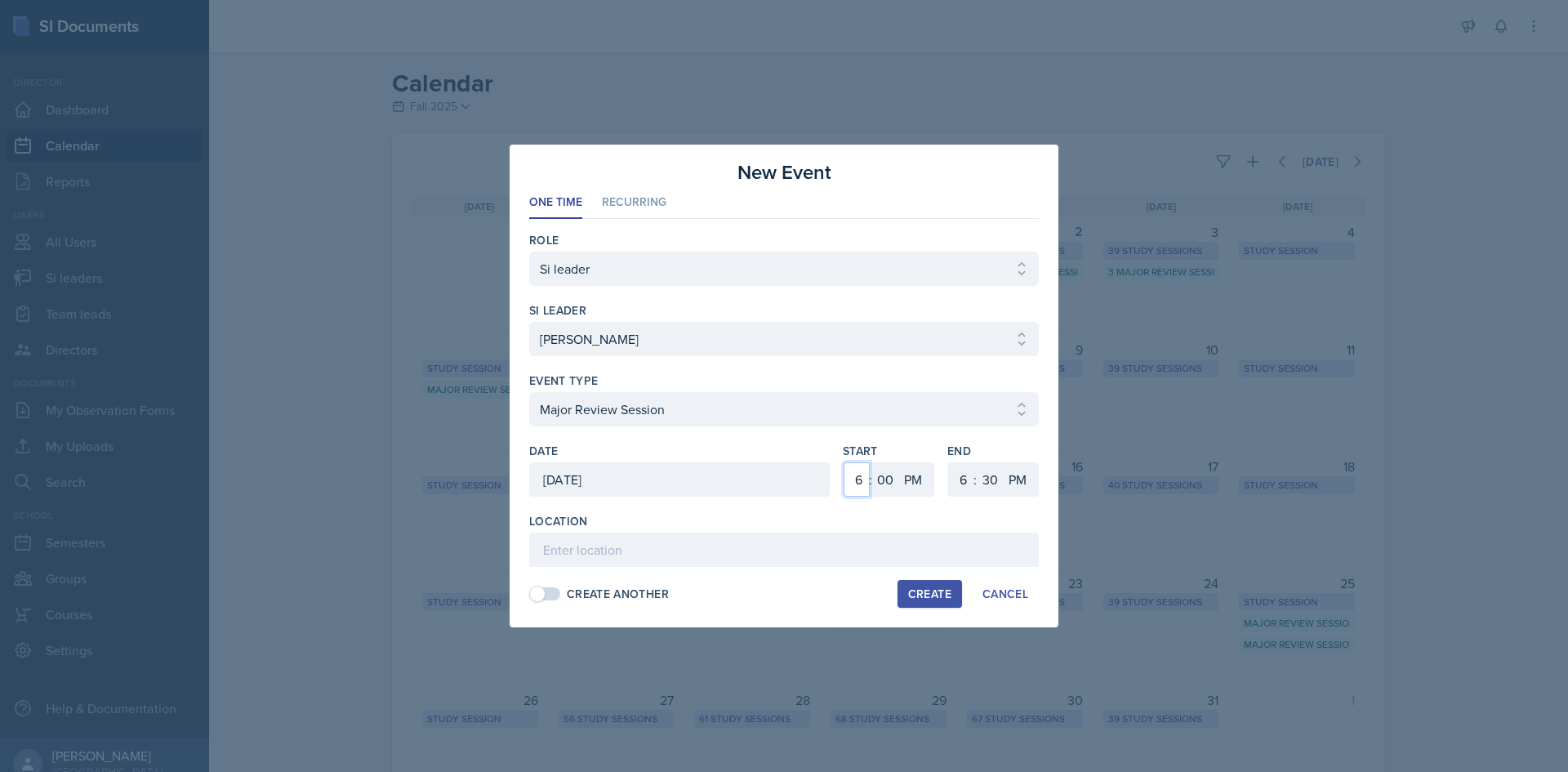
click at [857, 471] on select "1 2 3 4 5 6 7 8 9 10 11 12" at bounding box center [856, 479] width 26 height 34
select select "3"
click at [844, 462] on select "1 2 3 4 5 6 7 8 9 10 11 12" at bounding box center [856, 479] width 26 height 34
click at [958, 476] on select "1 2 3 4 5 6 7 8 9 10 11 12" at bounding box center [961, 479] width 26 height 34
select select "5"
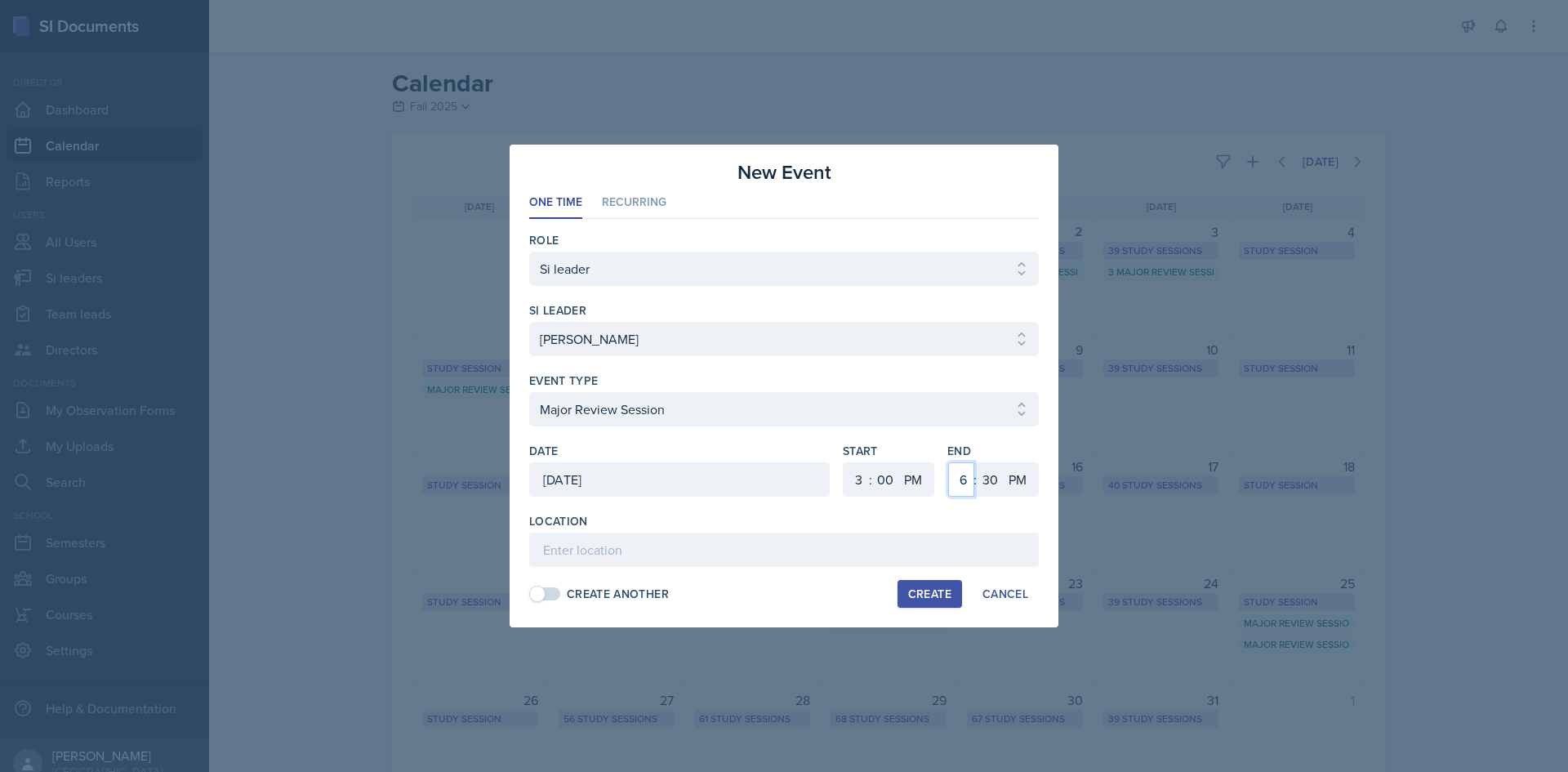
click at [949, 462] on select "1 2 3 4 5 6 7 8 9 10 11 12" at bounding box center [961, 479] width 26 height 34
click at [1001, 472] on select "00 05 10 15 20 25 30 35 40 45 50 55" at bounding box center [990, 479] width 26 height 34
select select "0"
click at [977, 462] on select "00 05 10 15 20 25 30 35 40 45 50 55" at bounding box center [990, 479] width 26 height 34
click at [713, 541] on input at bounding box center [784, 549] width 510 height 34
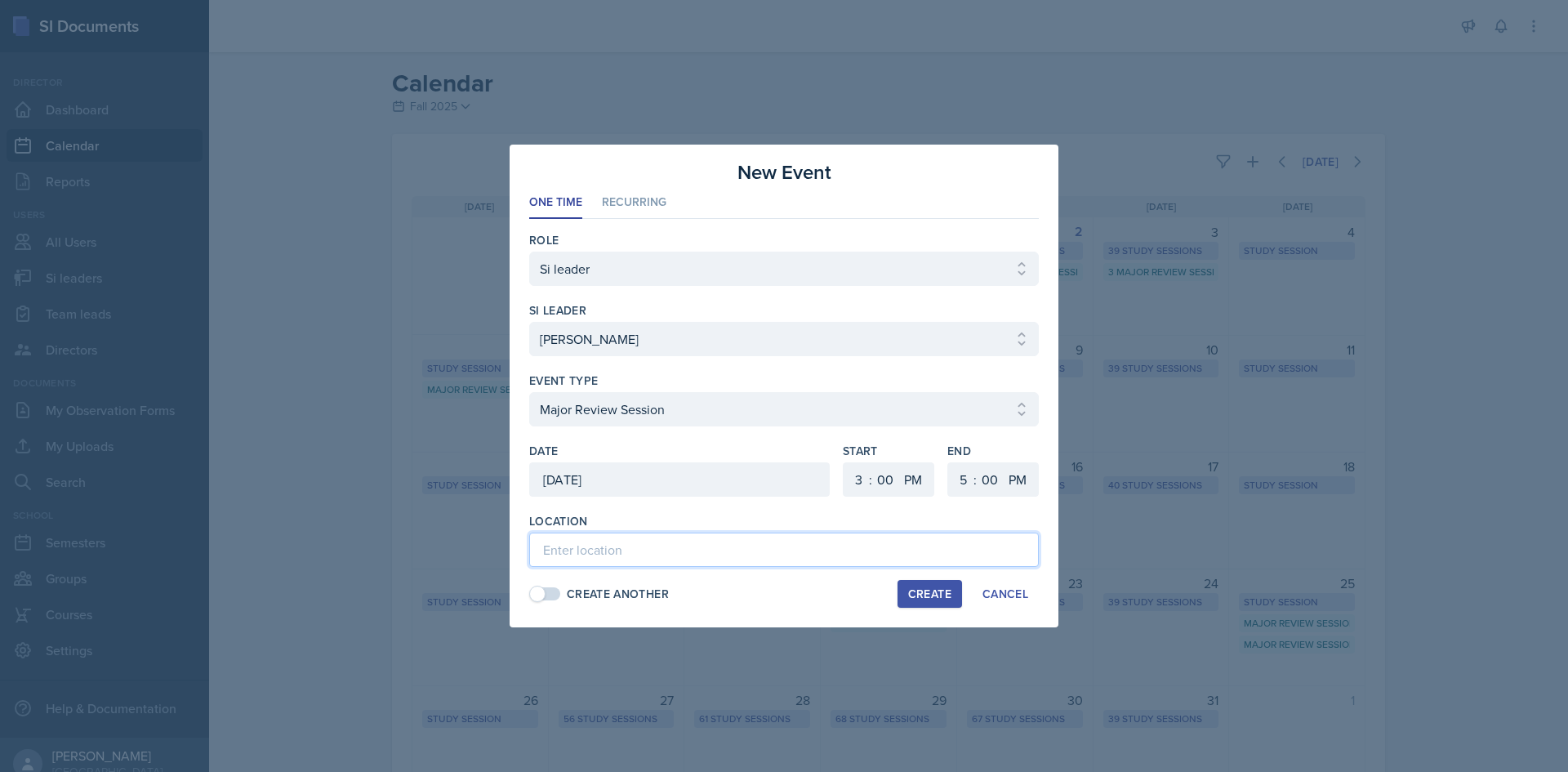
paste input "[URL][DOMAIN_NAME]"
type input "[URL][DOMAIN_NAME]"
click at [924, 582] on button "Create" at bounding box center [929, 593] width 65 height 28
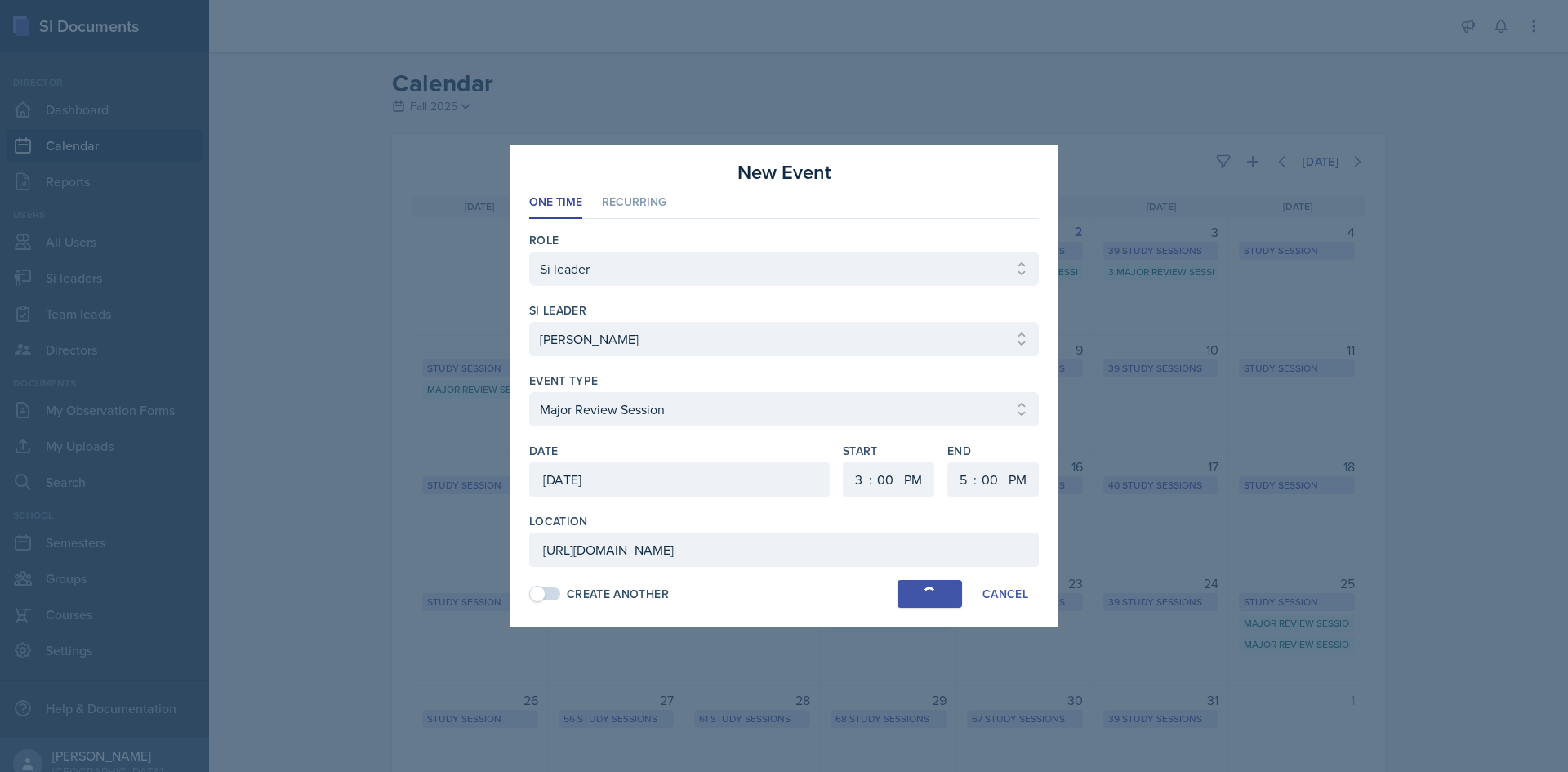
select select
select select "6"
select select "30"
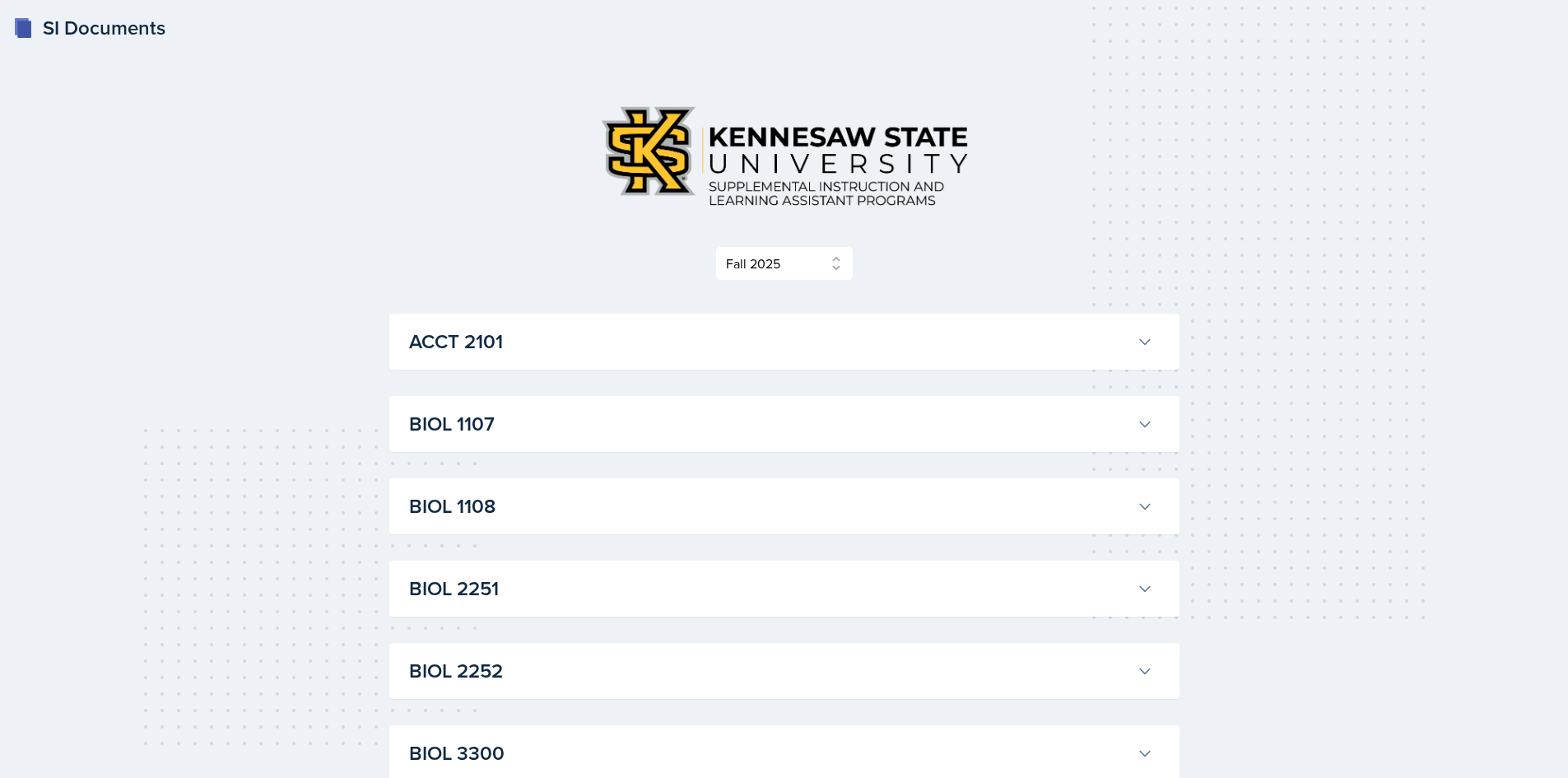
select select "2bed604d-1099-4043-b1bc-2365e8740244"
